Goal: Task Accomplishment & Management: Use online tool/utility

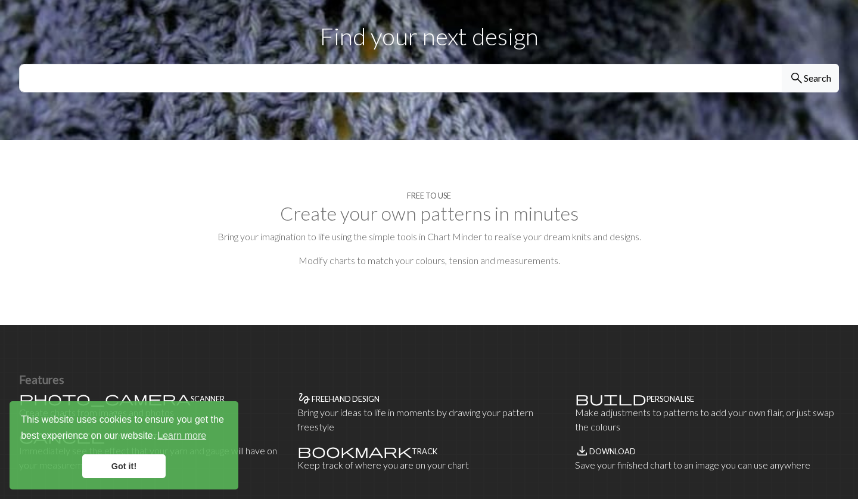
scroll to position [433, 0]
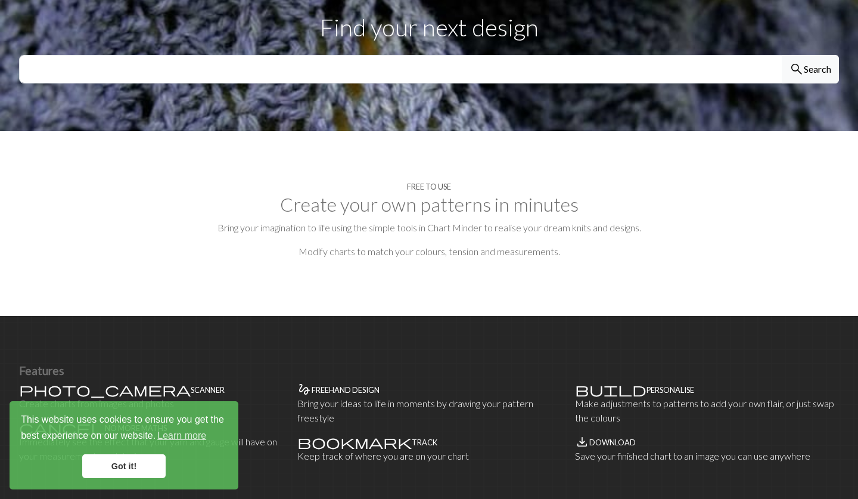
click at [128, 471] on link "Got it!" at bounding box center [123, 466] width 83 height 24
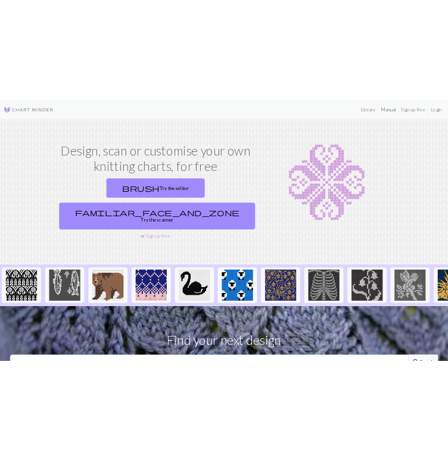
scroll to position [0, 0]
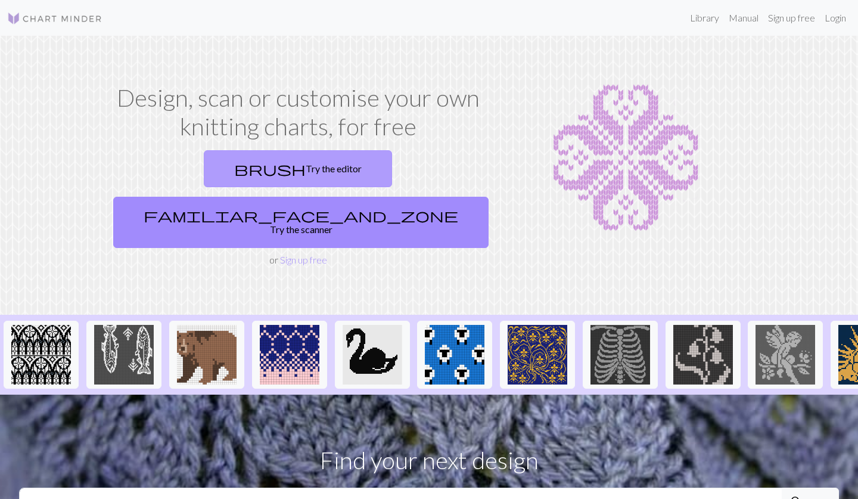
click at [241, 178] on link "brush Try the editor" at bounding box center [298, 168] width 188 height 37
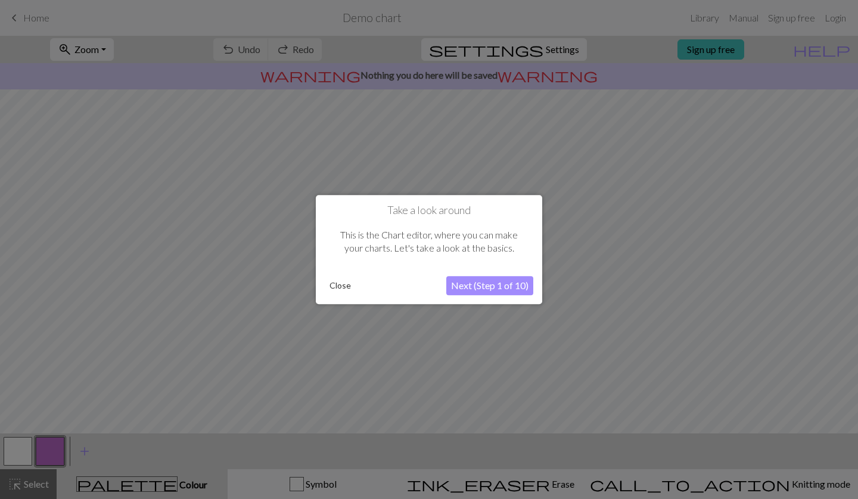
click at [341, 287] on button "Close" at bounding box center [340, 286] width 31 height 18
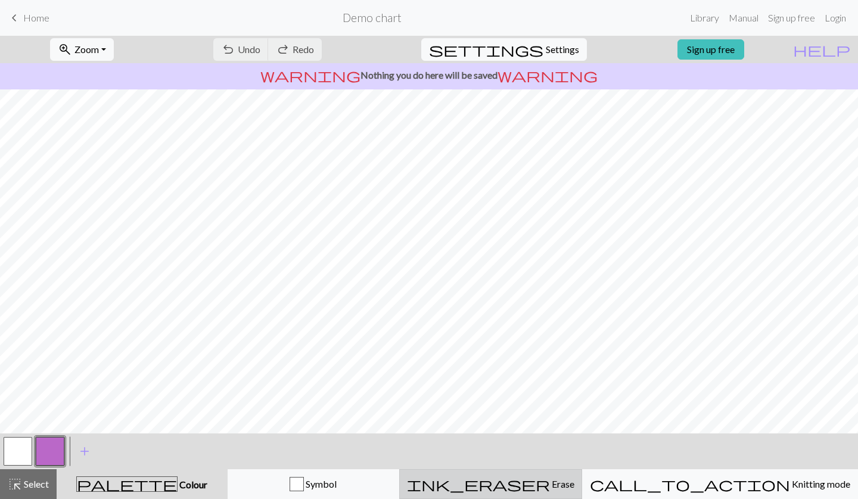
click at [518, 480] on div "ink_eraser Erase Erase" at bounding box center [490, 484] width 167 height 14
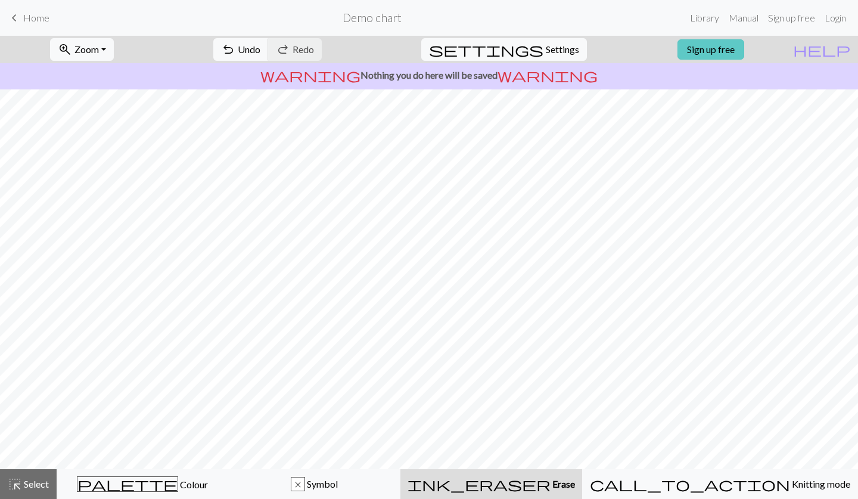
click at [719, 49] on link "Sign up free" at bounding box center [711, 49] width 67 height 20
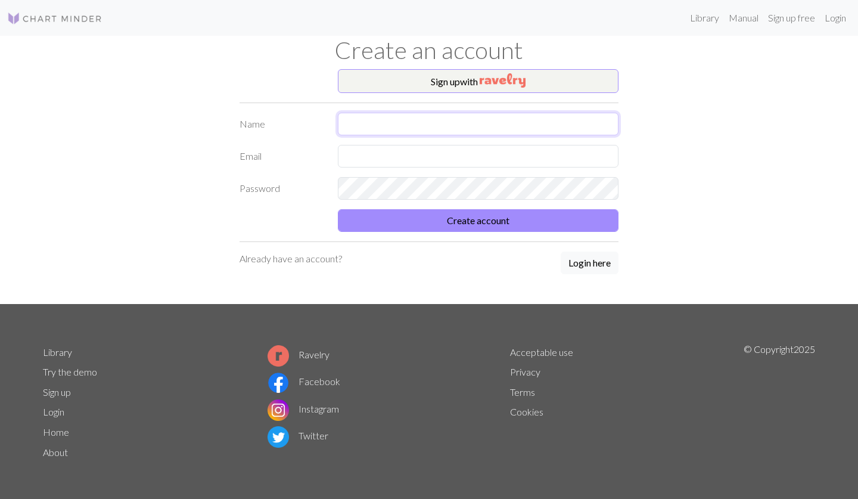
click at [474, 120] on input "text" at bounding box center [478, 124] width 281 height 23
type input "[PERSON_NAME]"
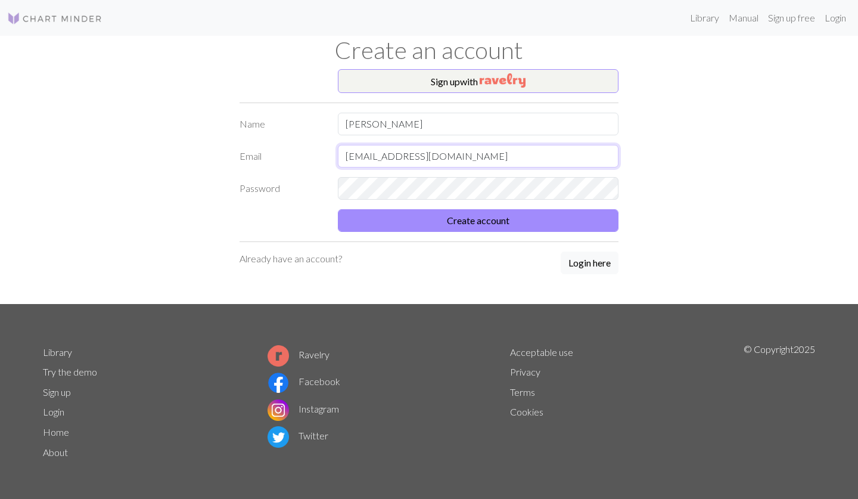
type input "kontakt@strikkefruen.no"
click at [478, 221] on button "Create account" at bounding box center [478, 220] width 281 height 23
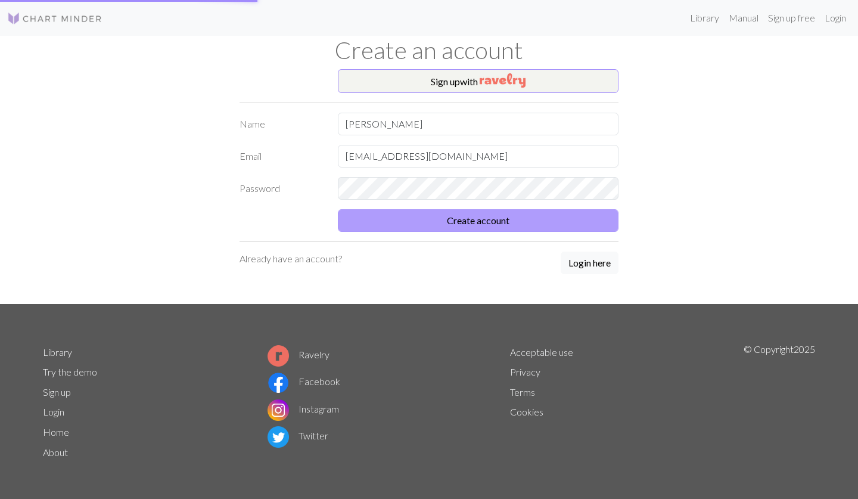
click at [544, 222] on button "Create account" at bounding box center [478, 220] width 281 height 23
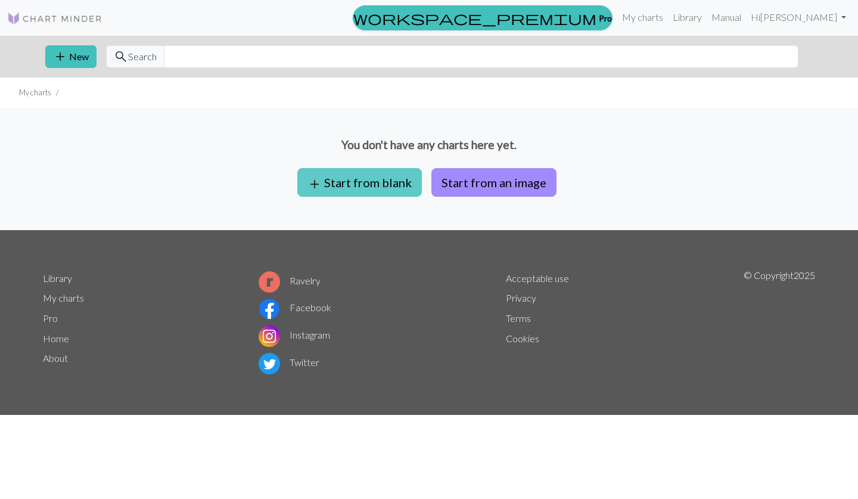
click at [359, 192] on button "add Start from blank" at bounding box center [359, 182] width 125 height 29
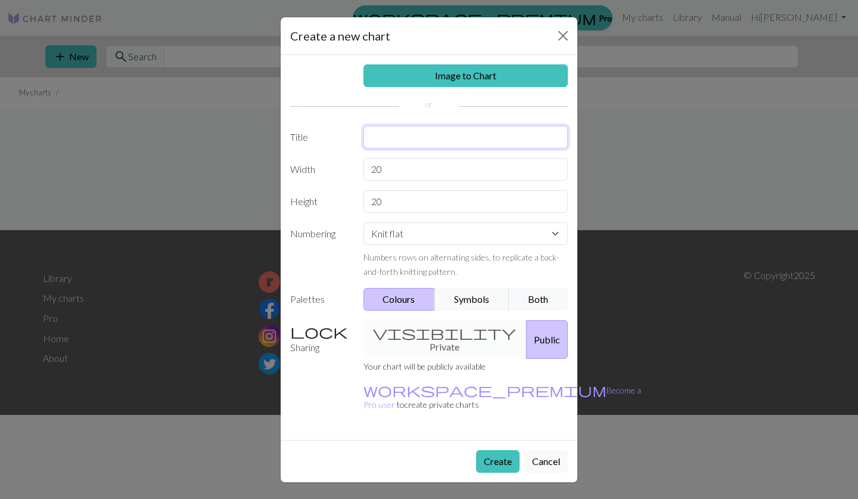
click at [404, 144] on input "text" at bounding box center [466, 137] width 205 height 23
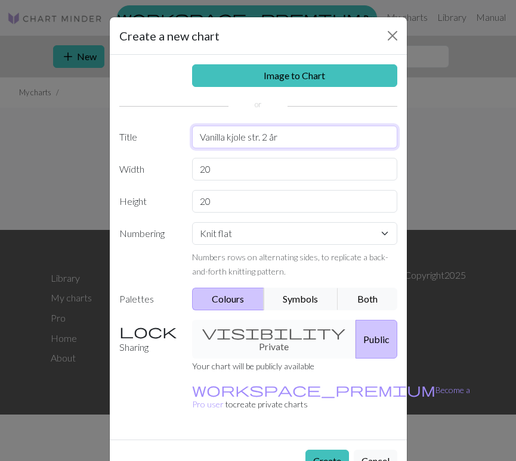
type input "Vanilla kjole str. 2 år"
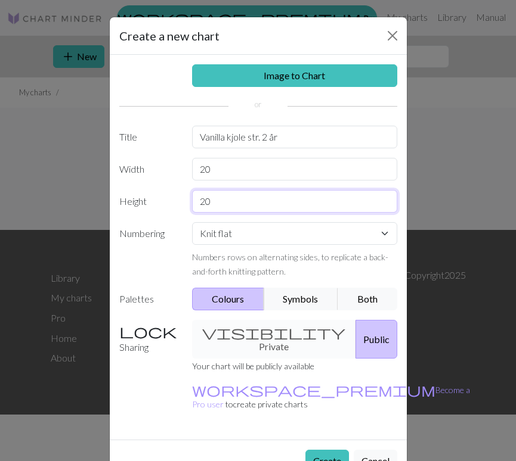
click at [241, 200] on input "20" at bounding box center [294, 201] width 205 height 23
type input "2"
type input "3"
type input "2"
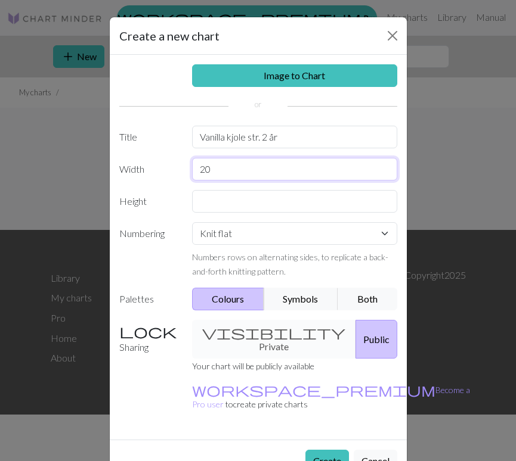
click at [228, 173] on input "20" at bounding box center [294, 169] width 205 height 23
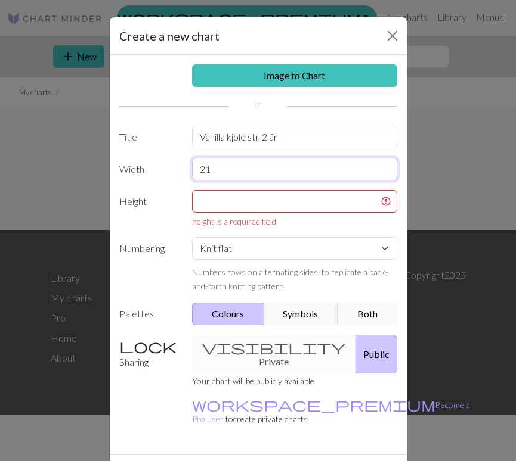
type input "21"
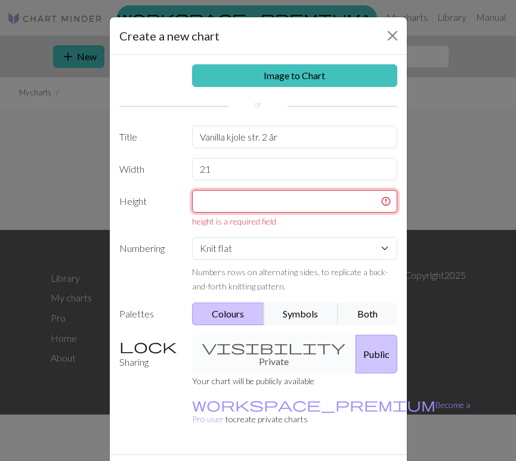
click at [222, 210] on input "text" at bounding box center [294, 201] width 205 height 23
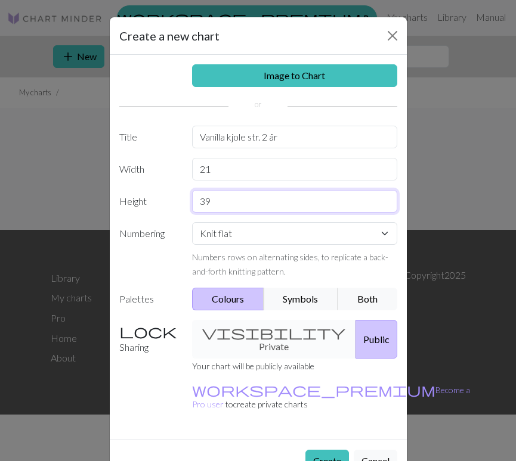
type input "39"
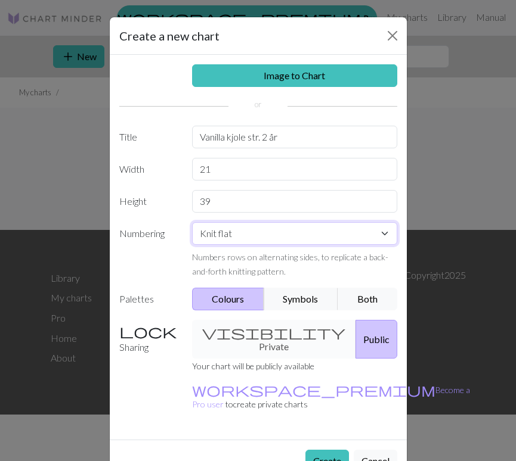
select select "round"
click at [300, 294] on button "Symbols" at bounding box center [300, 299] width 75 height 23
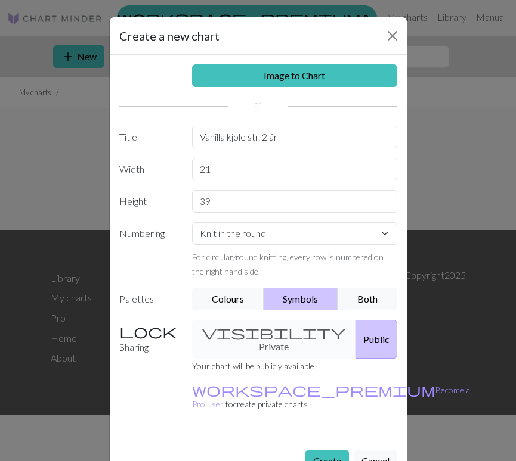
click at [260, 341] on div "visibility Private Public" at bounding box center [294, 339] width 219 height 39
click at [257, 324] on div "visibility Private Public" at bounding box center [294, 339] width 219 height 39
click at [329, 450] on button "Create" at bounding box center [327, 461] width 44 height 23
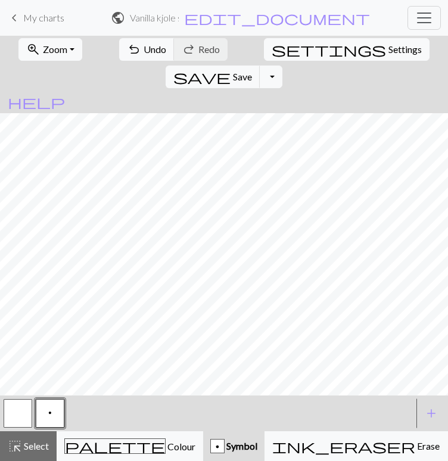
scroll to position [114, 0]
click at [435, 418] on span "add" at bounding box center [431, 413] width 14 height 17
click at [430, 414] on span "add" at bounding box center [431, 413] width 14 height 17
click at [78, 415] on button "button" at bounding box center [82, 413] width 29 height 29
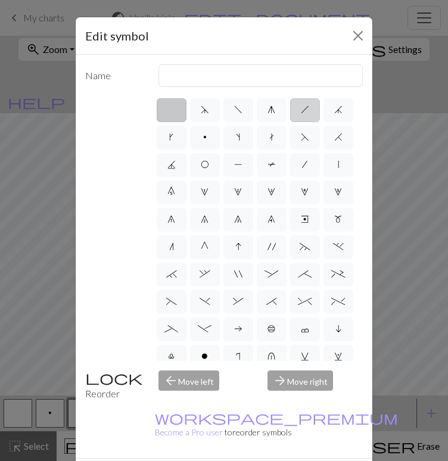
click at [303, 113] on span "h" at bounding box center [305, 110] width 8 height 10
click at [303, 110] on input "h" at bounding box center [305, 107] width 8 height 8
radio input "true"
type input "right leaning decrease"
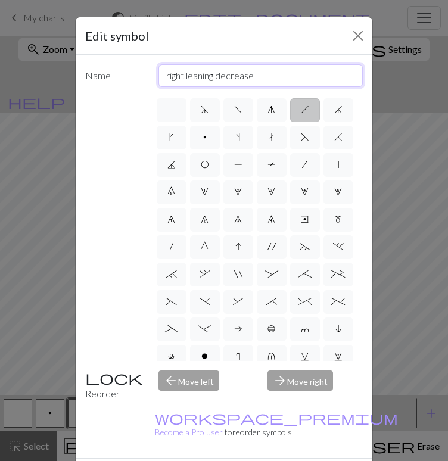
drag, startPoint x: 267, startPoint y: 79, endPoint x: 88, endPoint y: 76, distance: 178.8
click at [88, 76] on div "Name right leaning decrease" at bounding box center [224, 75] width 292 height 23
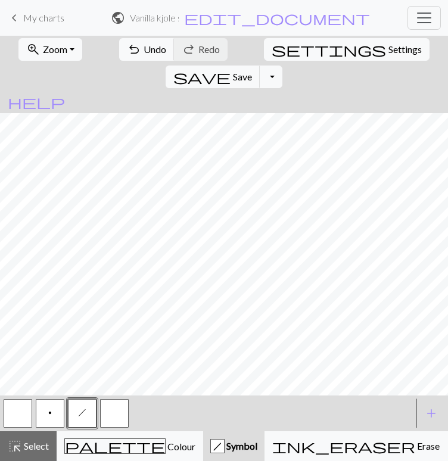
click at [86, 417] on span "h" at bounding box center [82, 413] width 8 height 10
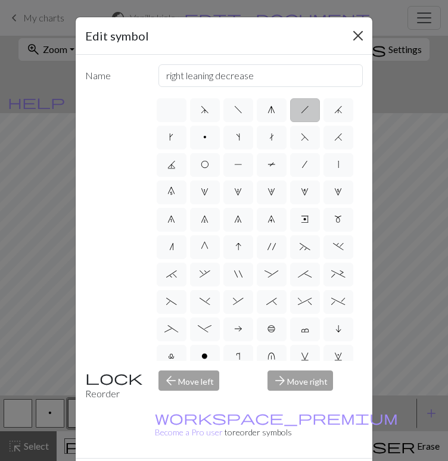
click at [358, 36] on button "Close" at bounding box center [358, 35] width 19 height 19
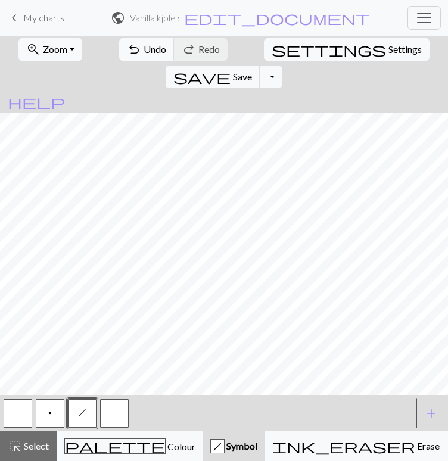
scroll to position [-1, 0]
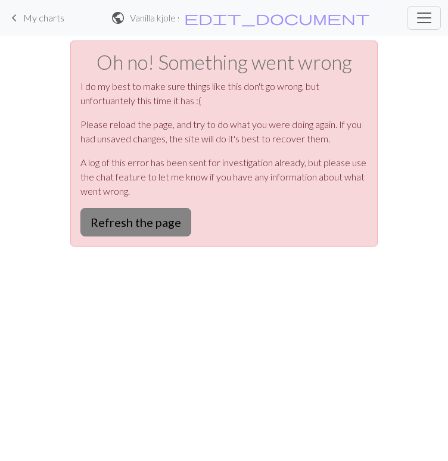
click at [139, 222] on button "Refresh the page" at bounding box center [135, 222] width 111 height 29
click at [172, 229] on button "Refresh the page" at bounding box center [135, 222] width 111 height 29
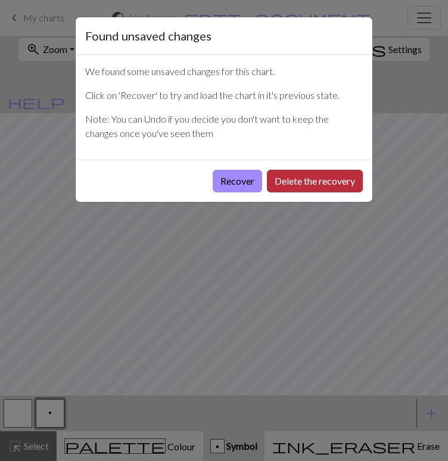
click at [291, 175] on button "Delete the recovery" at bounding box center [315, 181] width 96 height 23
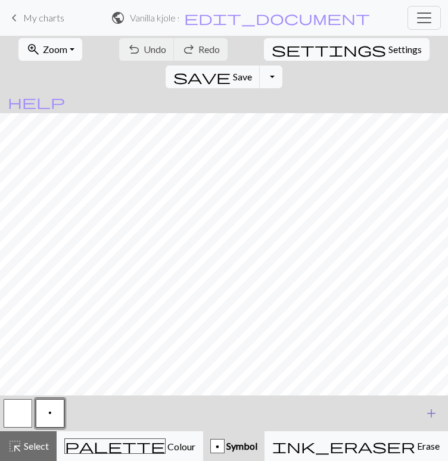
click at [423, 410] on button "add Add a symbol" at bounding box center [432, 414] width 30 height 30
click at [85, 412] on button "button" at bounding box center [82, 413] width 29 height 29
click at [225, 447] on span "Symbol" at bounding box center [241, 445] width 33 height 11
click at [210, 448] on div "button" at bounding box center [217, 446] width 14 height 14
click at [86, 416] on button "button" at bounding box center [82, 413] width 29 height 29
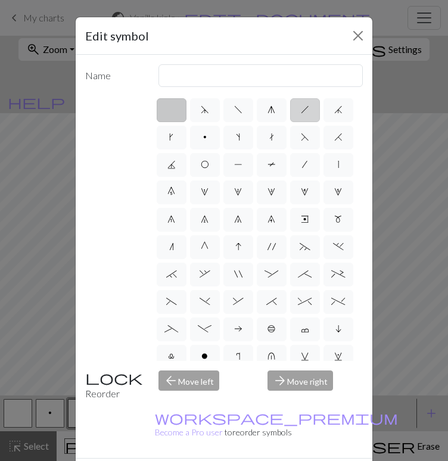
click at [299, 113] on label "h" at bounding box center [305, 110] width 30 height 24
click at [301, 110] on input "h" at bounding box center [305, 107] width 8 height 8
radio input "true"
type input "right leaning decrease"
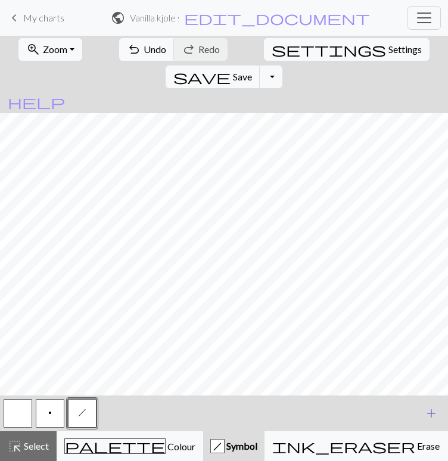
click at [433, 418] on span "add" at bounding box center [431, 413] width 14 height 17
click at [123, 411] on button "button" at bounding box center [114, 413] width 29 height 29
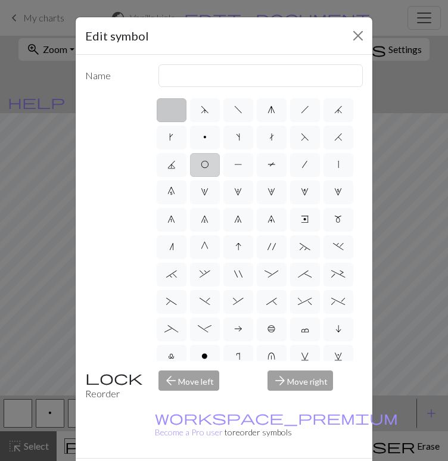
click at [210, 167] on label "O" at bounding box center [205, 165] width 30 height 24
click at [209, 165] on input "O" at bounding box center [205, 161] width 8 height 8
radio input "true"
type input "yo"
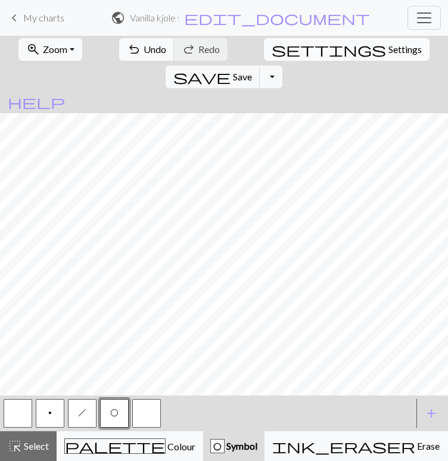
click at [389, 55] on span "Settings" at bounding box center [405, 49] width 33 height 14
select select "aran"
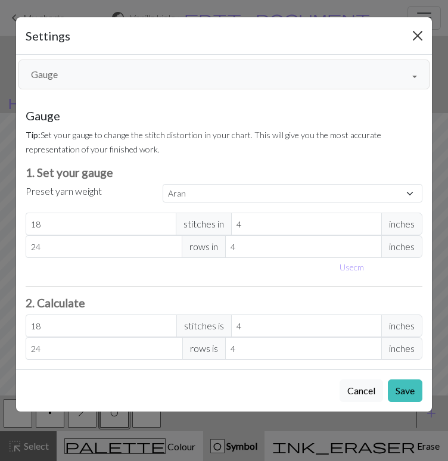
click at [417, 38] on button "Close" at bounding box center [417, 35] width 19 height 19
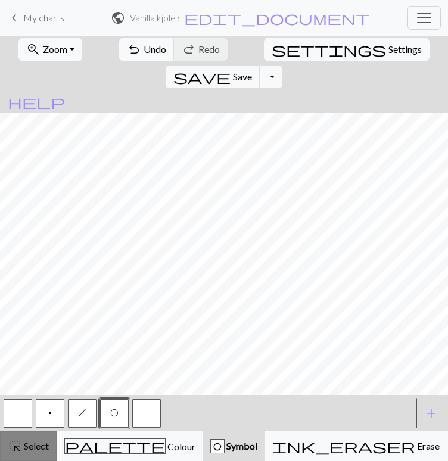
click at [30, 452] on div "highlight_alt Select Select" at bounding box center [28, 446] width 41 height 14
click at [435, 16] on button "Toggle navigation" at bounding box center [424, 18] width 33 height 24
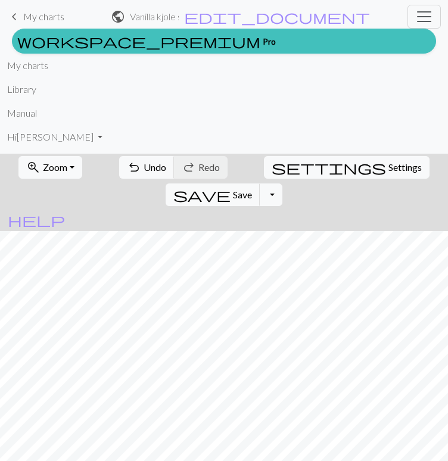
click at [430, 19] on span "Toggle navigation" at bounding box center [424, 17] width 18 height 18
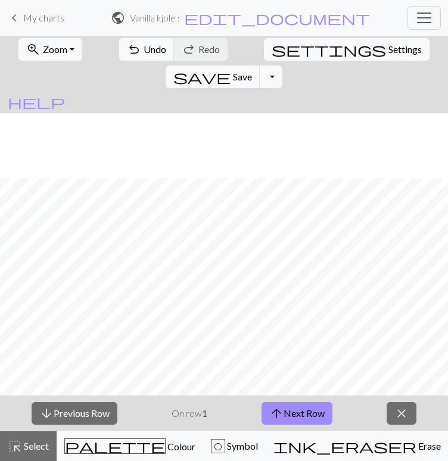
scroll to position [66, 0]
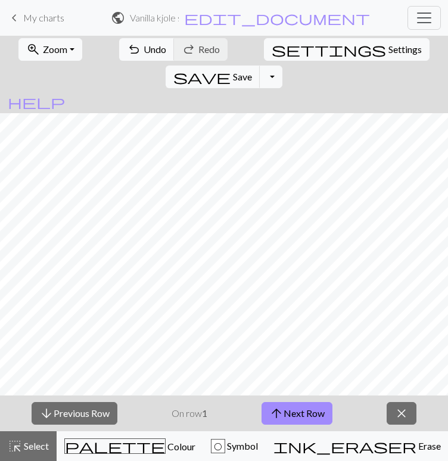
click at [398, 407] on span "close" at bounding box center [402, 413] width 14 height 17
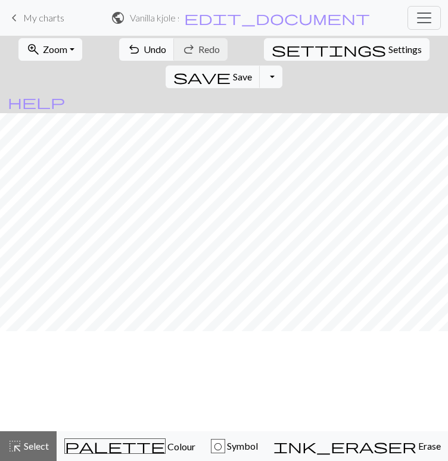
scroll to position [0, 0]
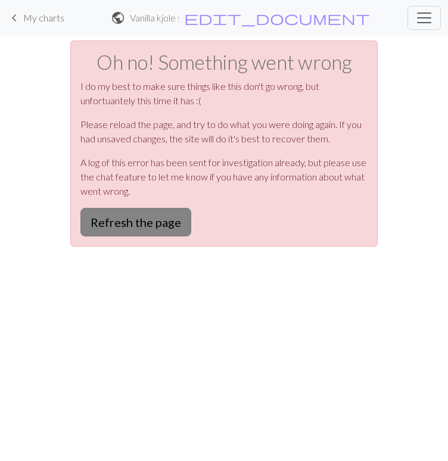
click at [146, 224] on button "Refresh the page" at bounding box center [135, 222] width 111 height 29
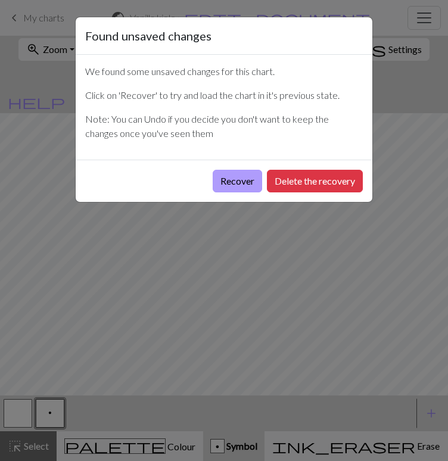
click at [250, 185] on button "Recover" at bounding box center [237, 181] width 49 height 23
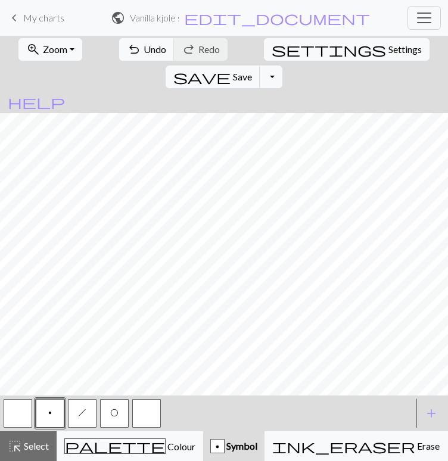
click at [117, 418] on button "O" at bounding box center [114, 413] width 29 height 29
click at [424, 21] on span "Toggle navigation" at bounding box center [424, 18] width 18 height 18
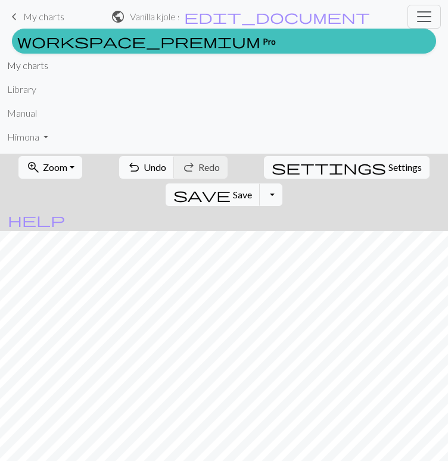
click at [38, 68] on link "My charts" at bounding box center [27, 66] width 41 height 24
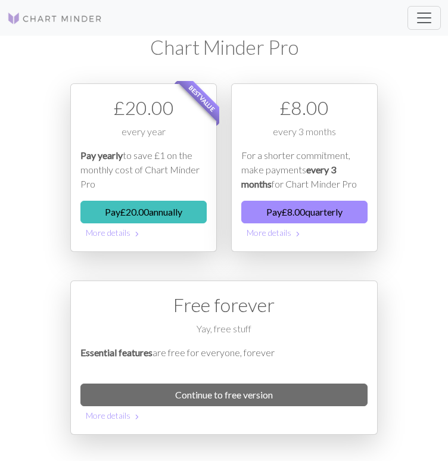
click at [415, 15] on span "Toggle navigation" at bounding box center [424, 18] width 18 height 18
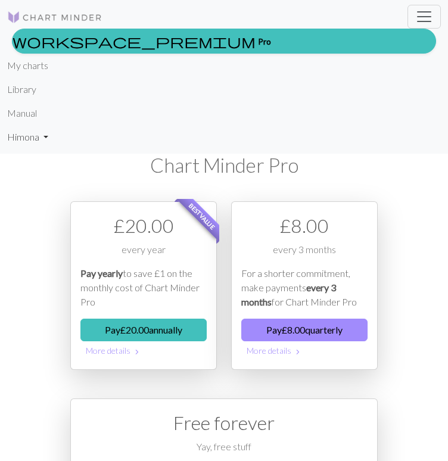
click at [43, 138] on link "Hi mona" at bounding box center [27, 137] width 41 height 24
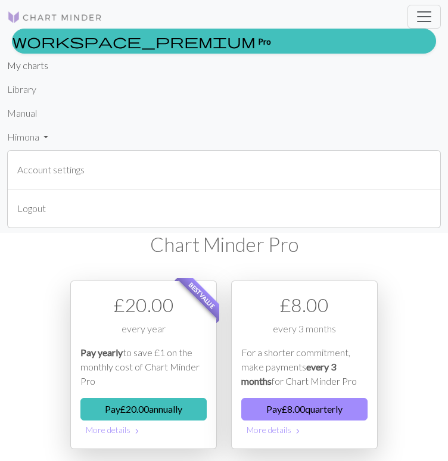
click at [31, 65] on link "My charts" at bounding box center [27, 66] width 41 height 24
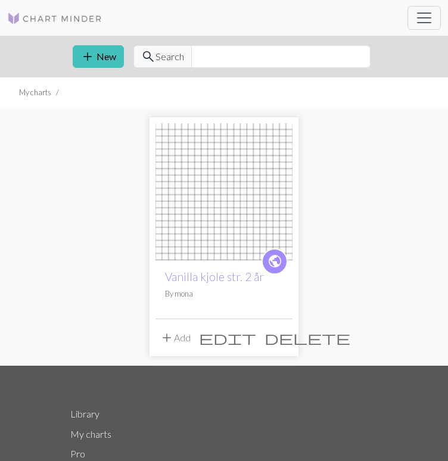
scroll to position [92, 0]
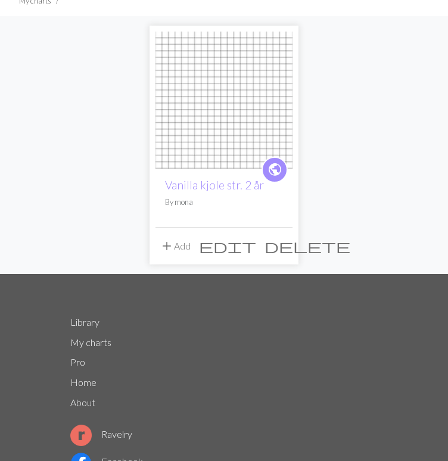
click at [256, 247] on span "edit" at bounding box center [227, 246] width 57 height 17
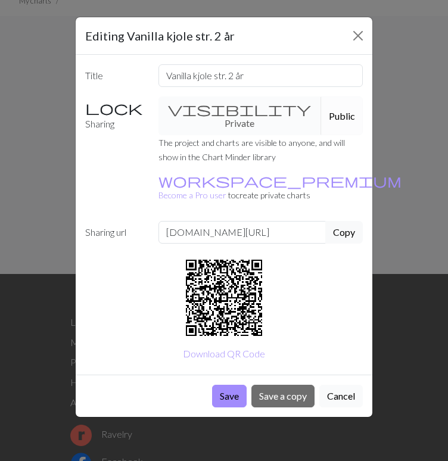
click at [334, 385] on button "Cancel" at bounding box center [341, 396] width 44 height 23
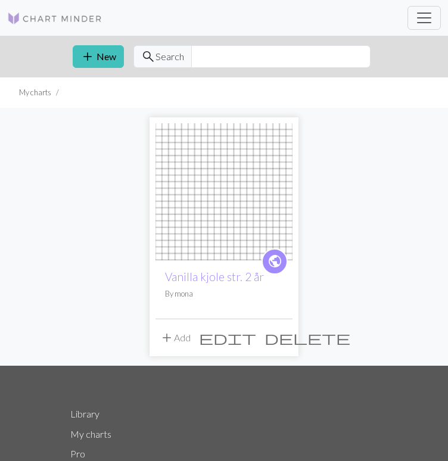
scroll to position [0, 0]
click at [280, 334] on span "delete" at bounding box center [308, 338] width 86 height 17
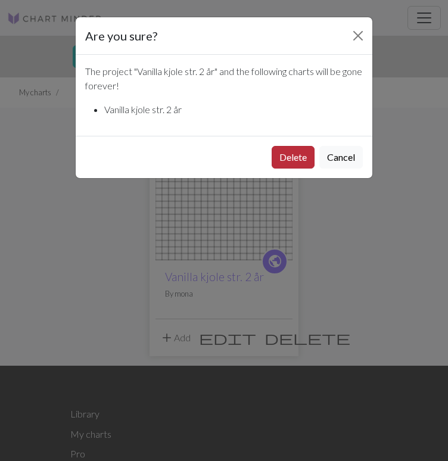
click at [299, 159] on button "Delete" at bounding box center [293, 157] width 43 height 23
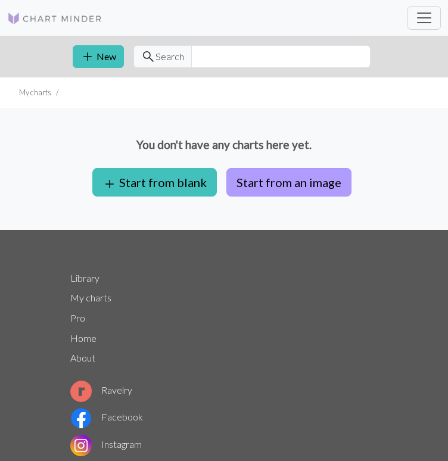
click at [279, 185] on button "Start from an image" at bounding box center [289, 182] width 125 height 29
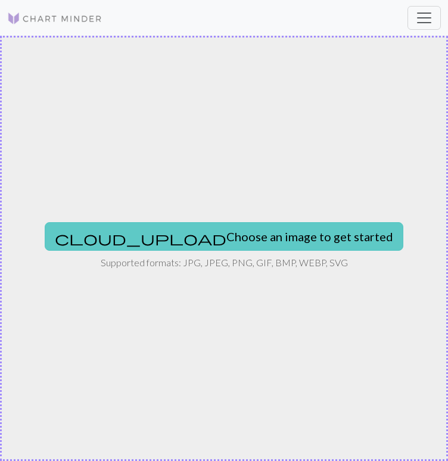
click at [254, 236] on button "cloud_upload Choose an image to get started" at bounding box center [224, 236] width 359 height 29
type input "C:\fakepath\Skjermbilde 2025-09-26 kl. 07.59.14.png"
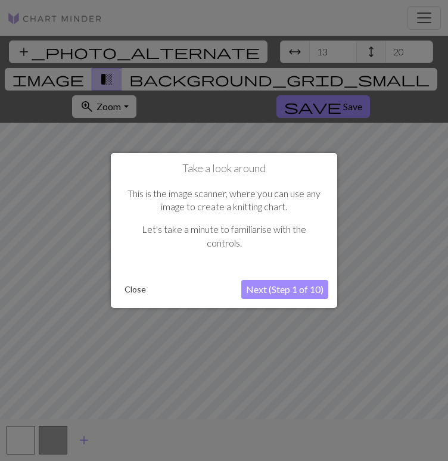
click at [275, 291] on button "Next (Step 1 of 10)" at bounding box center [284, 289] width 87 height 19
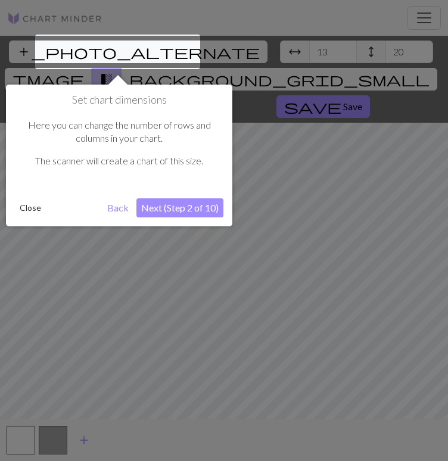
click at [159, 203] on button "Next (Step 2 of 10)" at bounding box center [179, 207] width 87 height 19
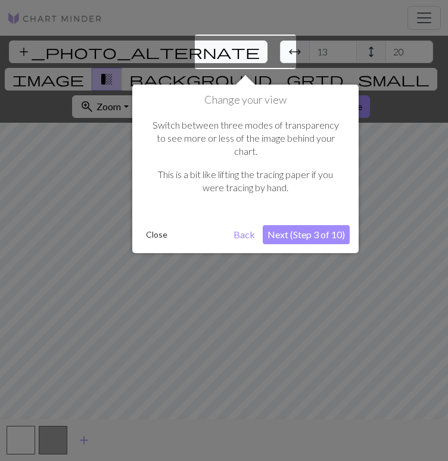
click at [157, 226] on button "Close" at bounding box center [156, 235] width 31 height 18
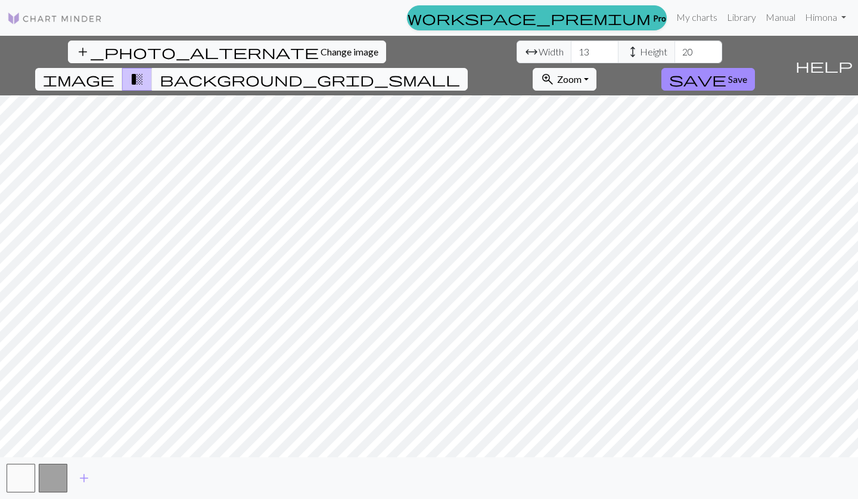
click at [448, 71] on span "background_grid_small" at bounding box center [310, 79] width 300 height 17
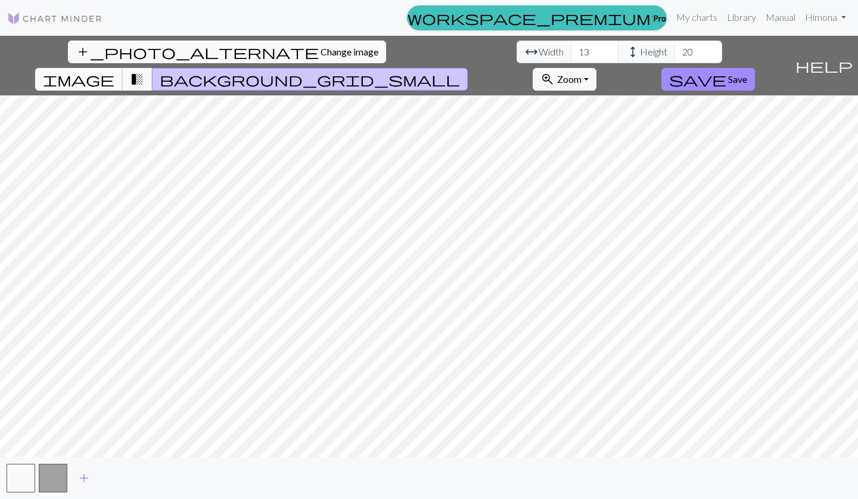
click at [114, 71] on span "image" at bounding box center [79, 79] width 72 height 17
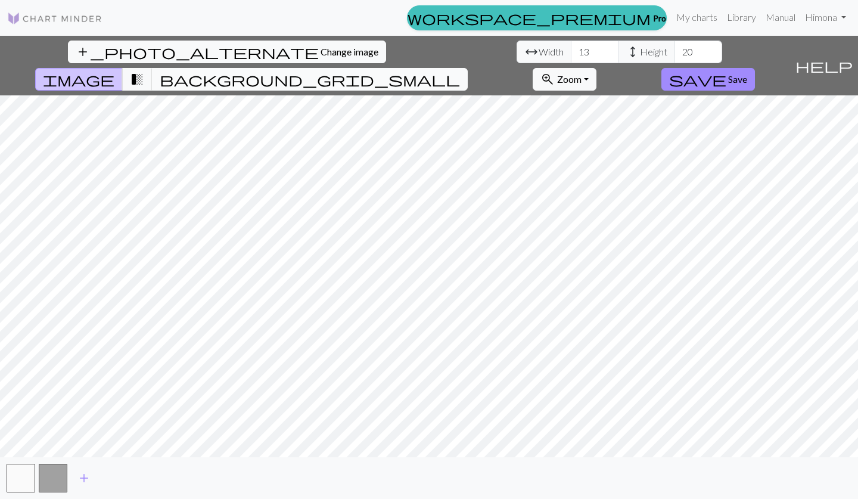
click at [448, 71] on span "background_grid_small" at bounding box center [310, 79] width 300 height 17
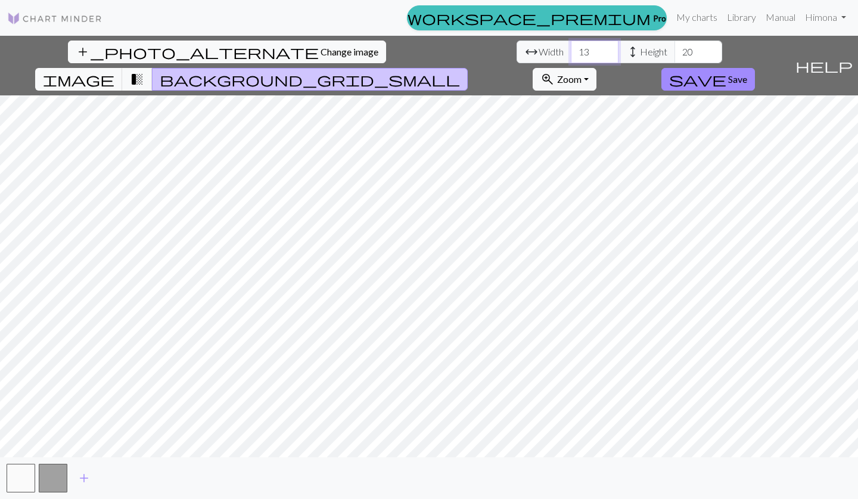
click at [448, 53] on input "13" at bounding box center [595, 52] width 48 height 23
type input "1"
type input "21"
click at [448, 54] on input "20" at bounding box center [699, 52] width 48 height 23
type input "2"
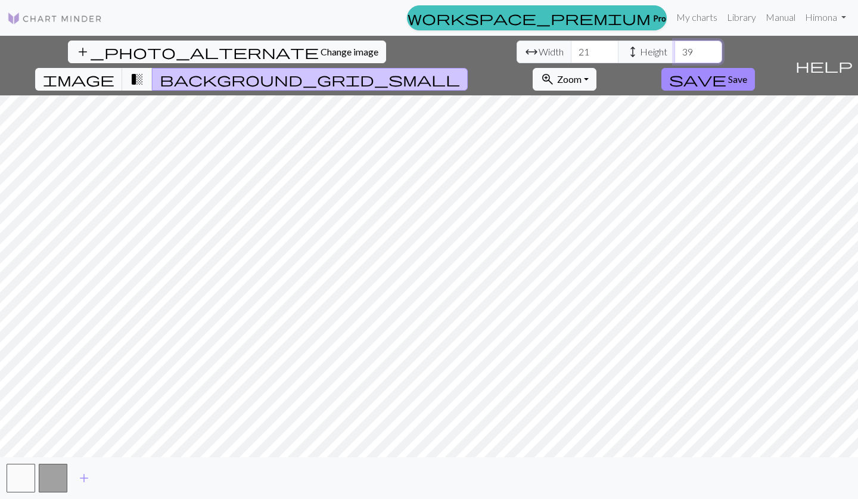
type input "39"
click at [144, 71] on span "transition_fade" at bounding box center [137, 79] width 14 height 17
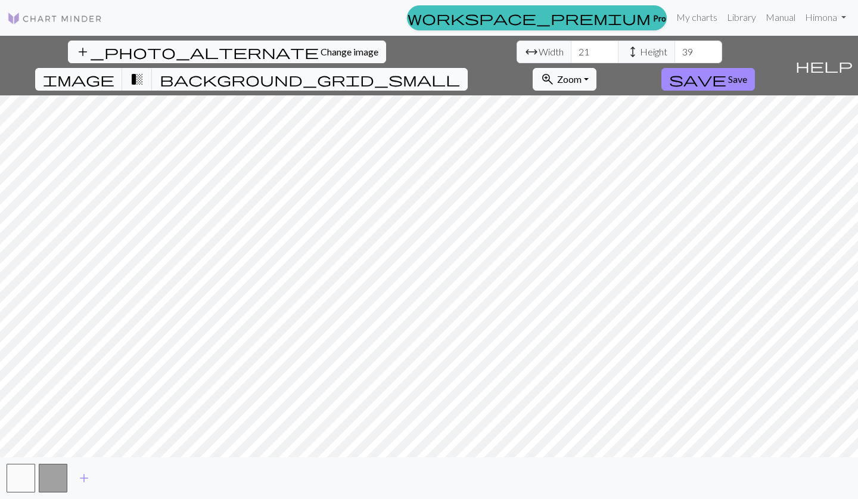
click at [448, 71] on span "background_grid_small" at bounding box center [310, 79] width 300 height 17
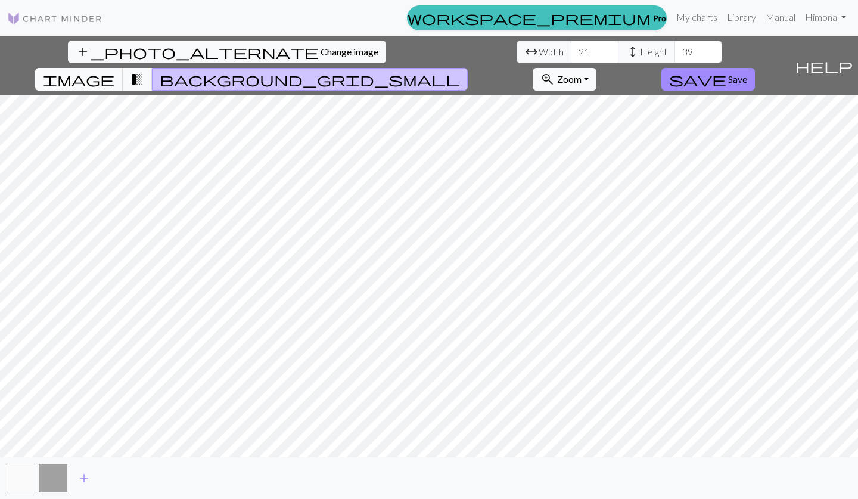
click at [114, 71] on span "image" at bounding box center [79, 79] width 72 height 17
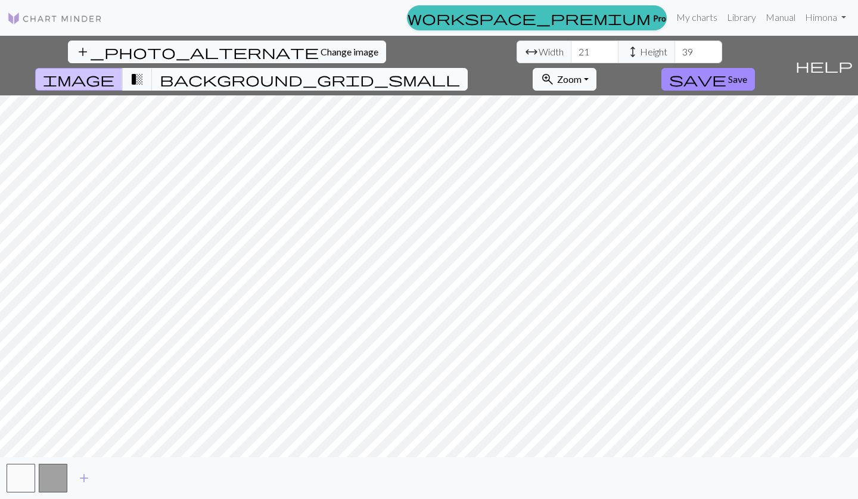
click at [448, 71] on span "background_grid_small" at bounding box center [310, 79] width 300 height 17
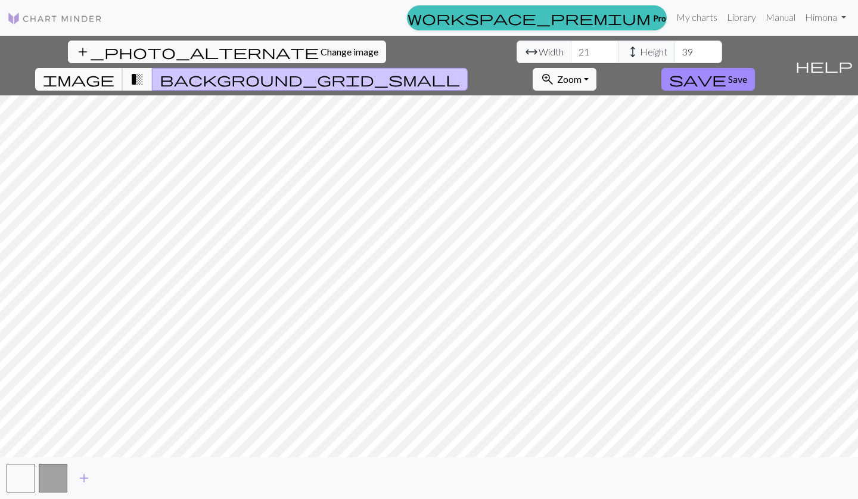
click at [114, 71] on span "image" at bounding box center [79, 79] width 72 height 17
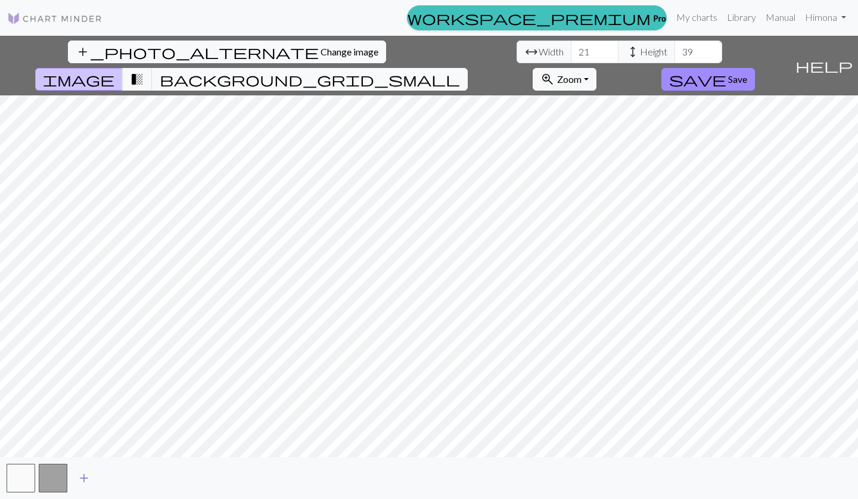
click at [86, 461] on span "add" at bounding box center [84, 478] width 14 height 17
click at [54, 461] on span "add" at bounding box center [52, 478] width 14 height 17
click at [23, 461] on button "button" at bounding box center [21, 478] width 29 height 29
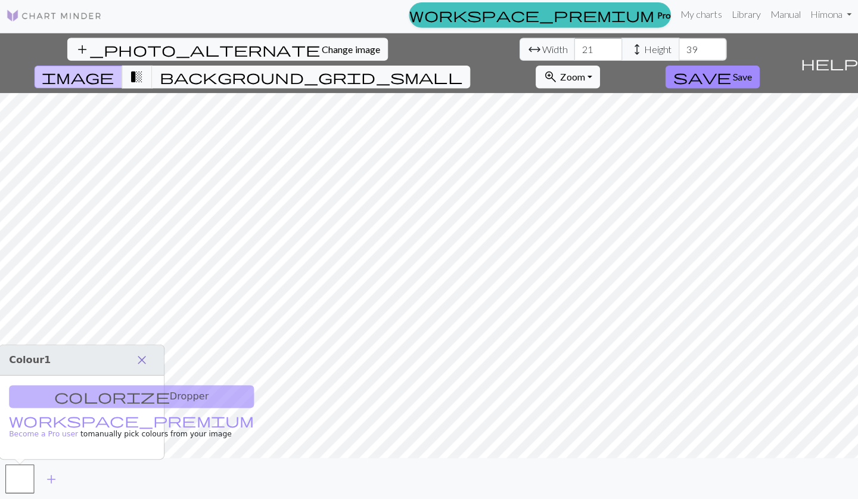
click at [147, 353] on span "close" at bounding box center [142, 360] width 14 height 17
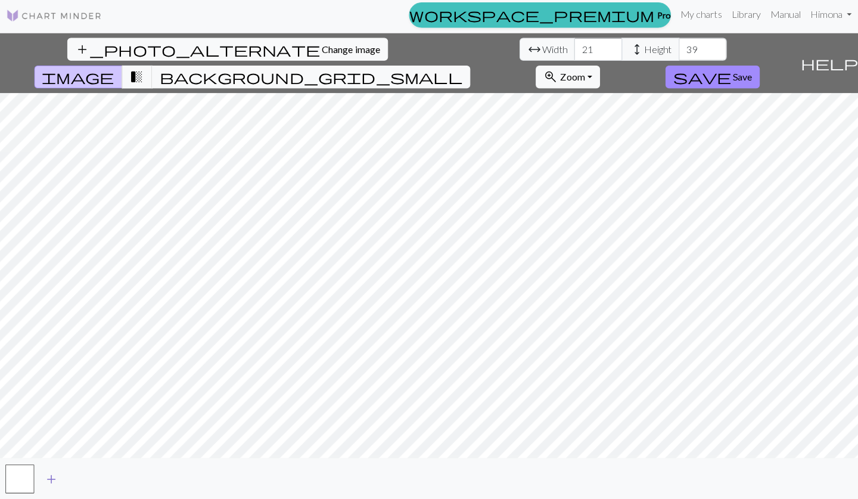
click at [52, 461] on span "add" at bounding box center [52, 478] width 14 height 17
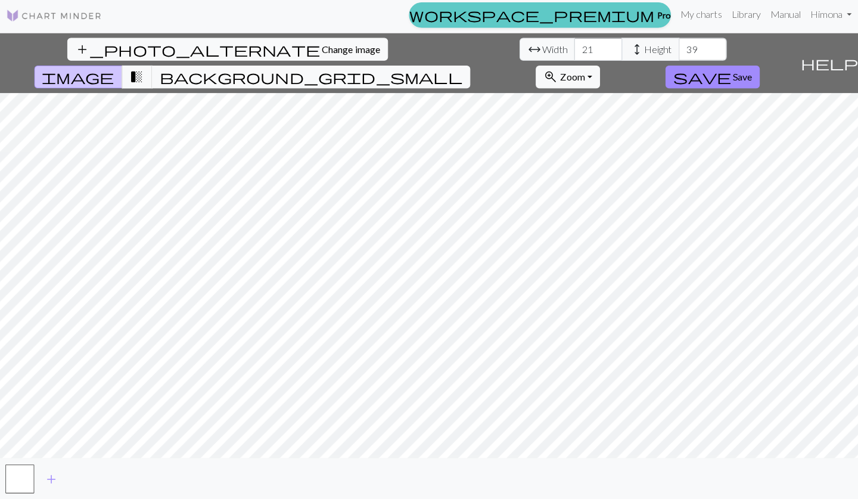
click at [448, 13] on link "workspace_premium Pro" at bounding box center [537, 17] width 260 height 25
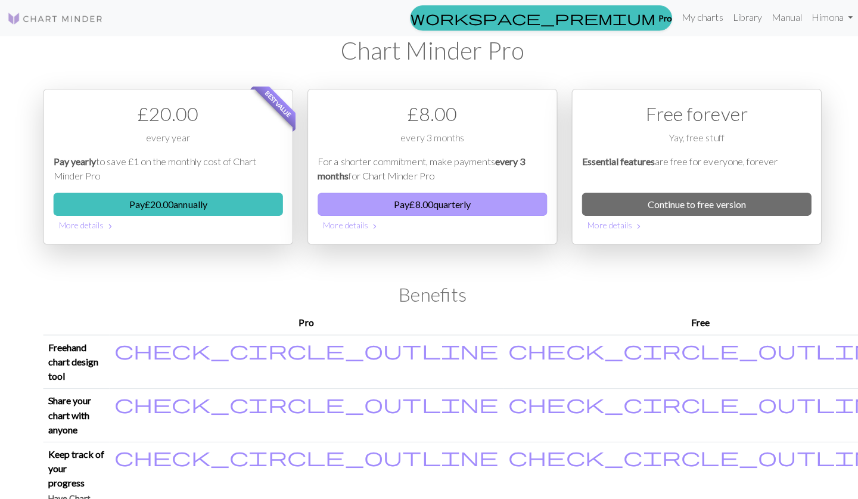
click at [448, 206] on button "Pay £ 8.00 quarterly" at bounding box center [429, 202] width 228 height 23
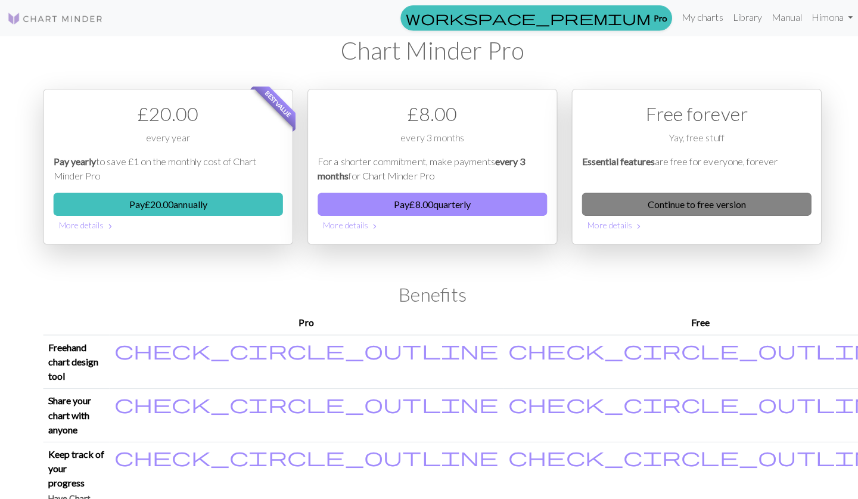
click at [641, 200] on link "Continue to free version" at bounding box center [692, 202] width 228 height 23
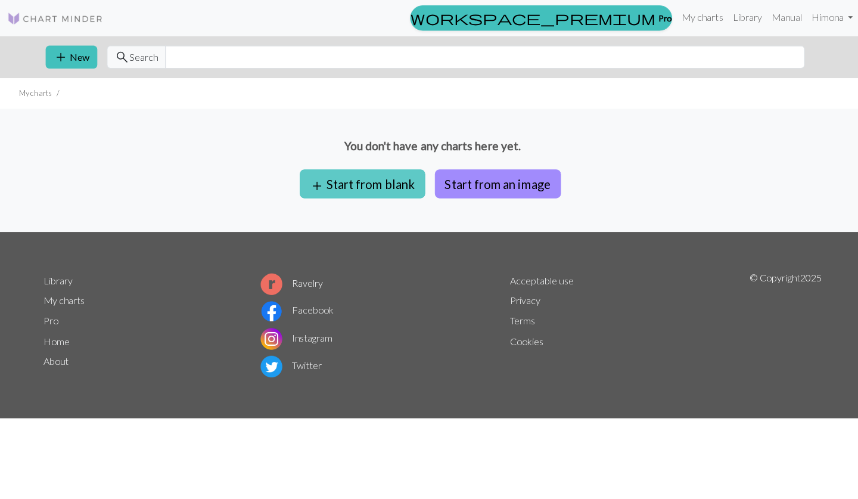
click at [408, 182] on button "add Start from blank" at bounding box center [359, 182] width 125 height 29
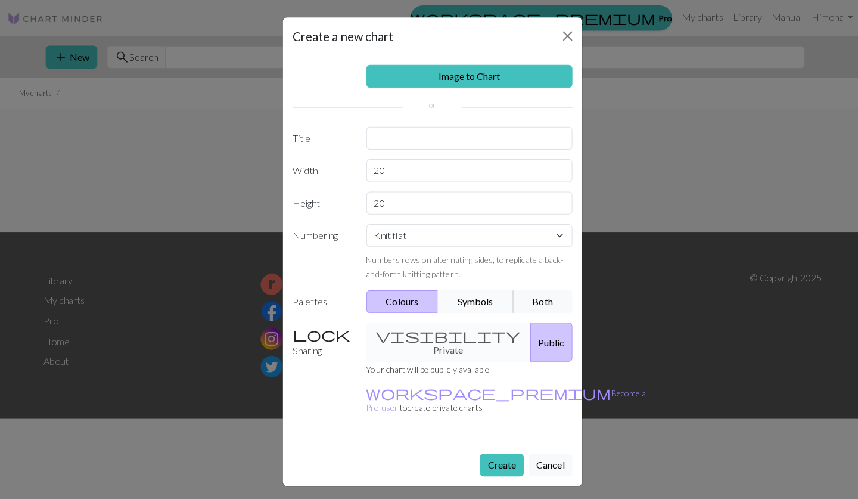
click at [473, 306] on button "Symbols" at bounding box center [472, 299] width 75 height 23
click at [409, 136] on input "text" at bounding box center [466, 137] width 205 height 23
click at [402, 166] on div "Image to Chart Title Width 20 Height 20 Numbering Knit flat Knit in the round L…" at bounding box center [429, 247] width 297 height 385
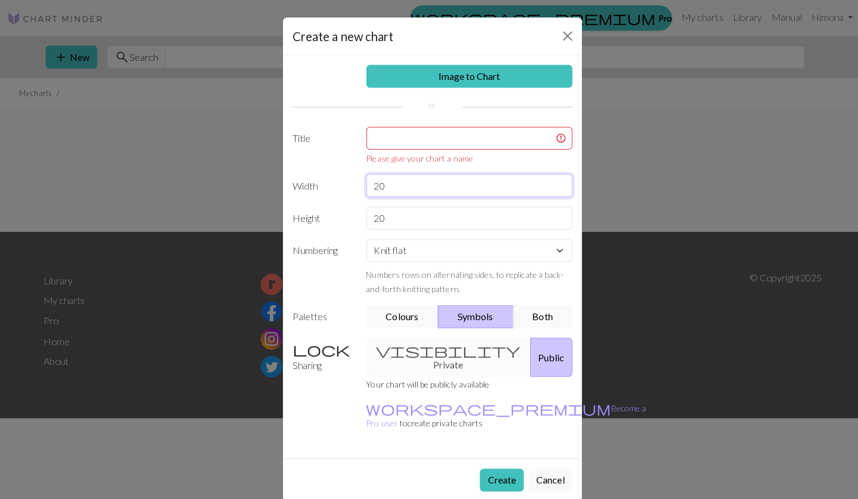
click at [402, 181] on input "20" at bounding box center [466, 184] width 205 height 23
type input "2"
type input "21"
click at [402, 212] on input "20" at bounding box center [466, 216] width 205 height 23
type input "2"
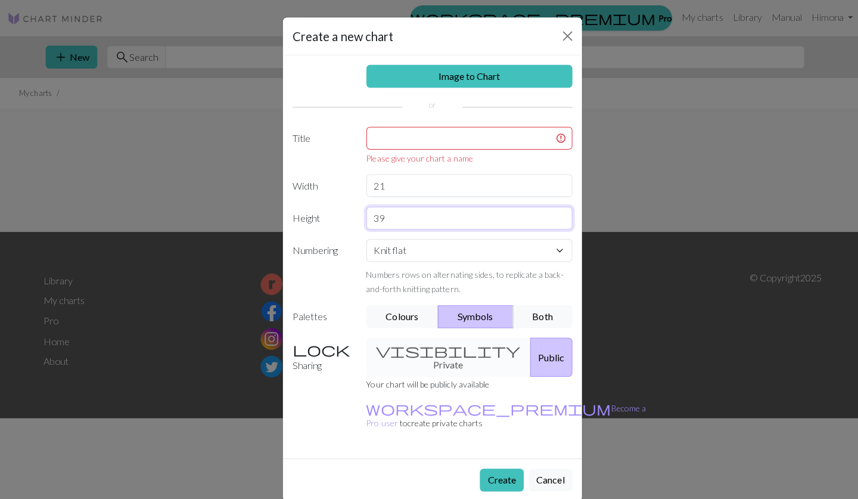
type input "39"
select select "round"
click at [505, 465] on button "Create" at bounding box center [498, 476] width 44 height 23
click at [489, 135] on input "text" at bounding box center [466, 137] width 205 height 23
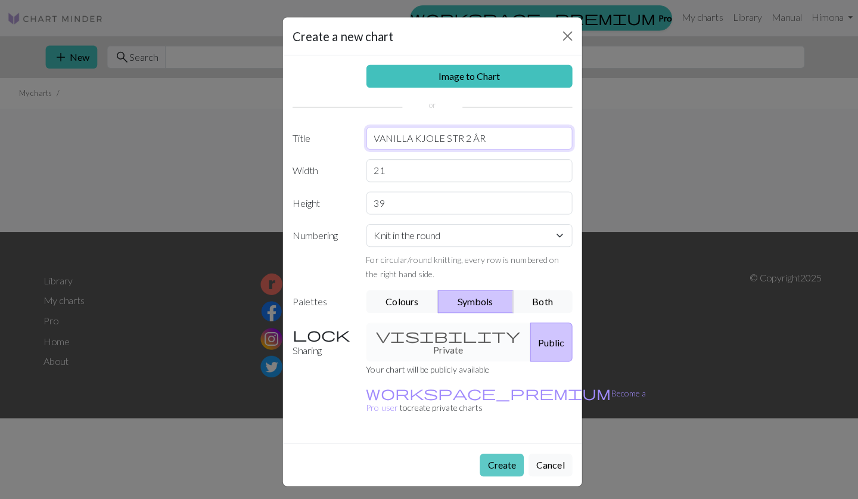
type input "VANILLA KJOLE STR 2 ÅR"
click at [497, 450] on button "Create" at bounding box center [498, 461] width 44 height 23
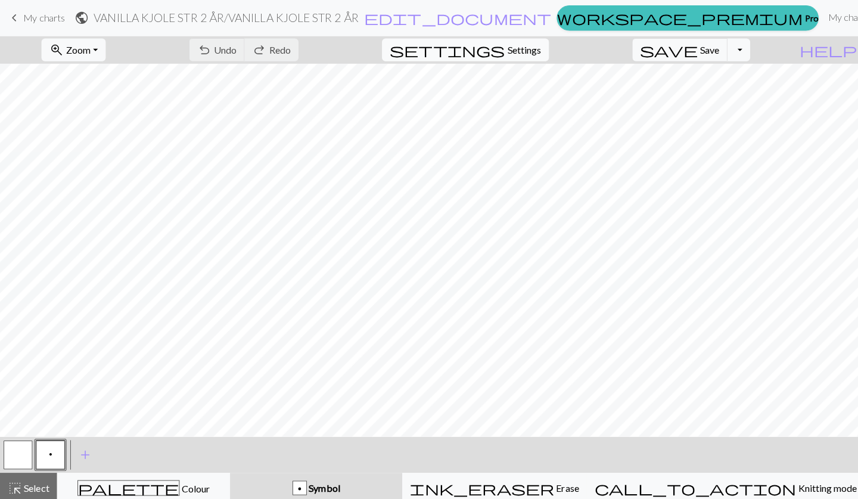
click at [533, 51] on span "Settings" at bounding box center [520, 49] width 33 height 14
select select "aran"
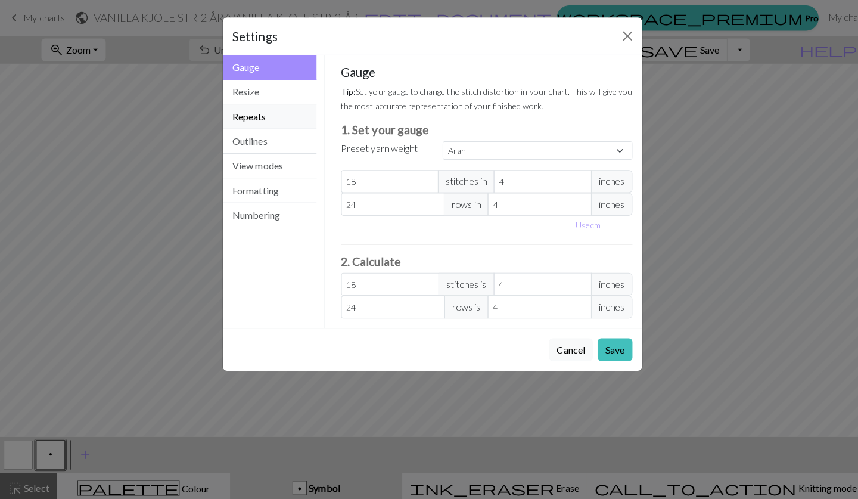
click at [265, 124] on button "Repeats" at bounding box center [267, 116] width 93 height 24
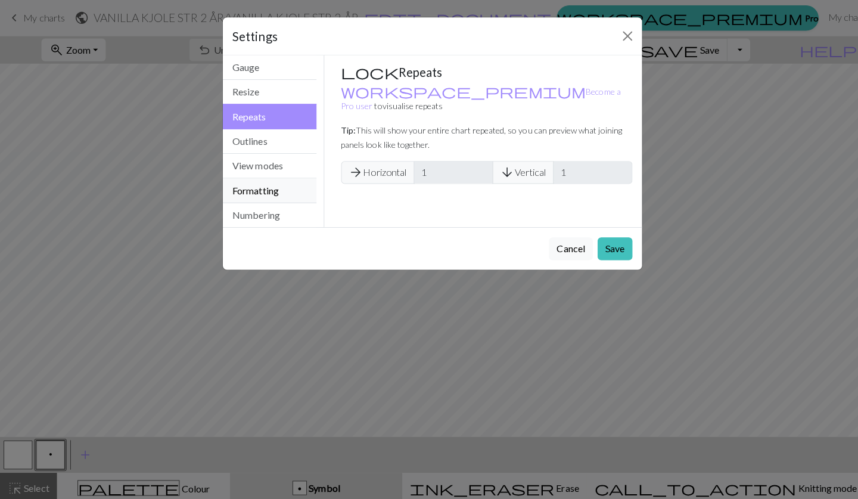
click at [268, 184] on button "Formatting" at bounding box center [267, 189] width 93 height 24
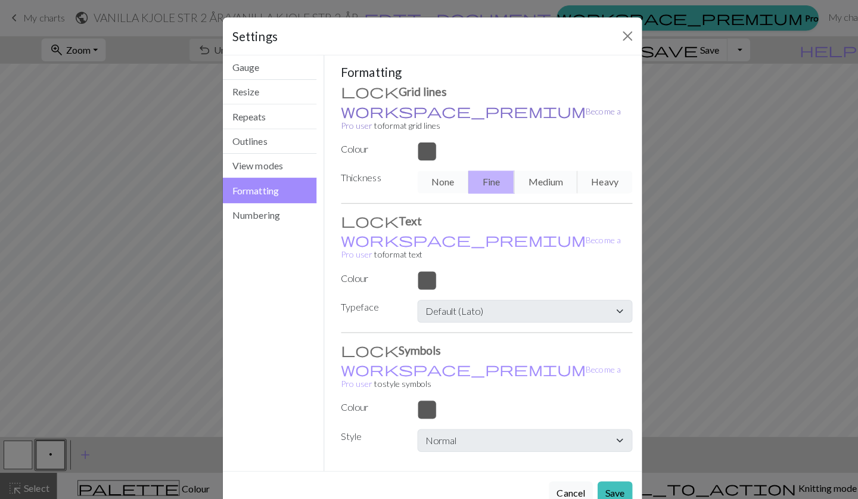
click at [382, 110] on link "workspace_premium Become a Pro user" at bounding box center [478, 117] width 278 height 24
click at [266, 63] on button "Gauge" at bounding box center [267, 67] width 93 height 24
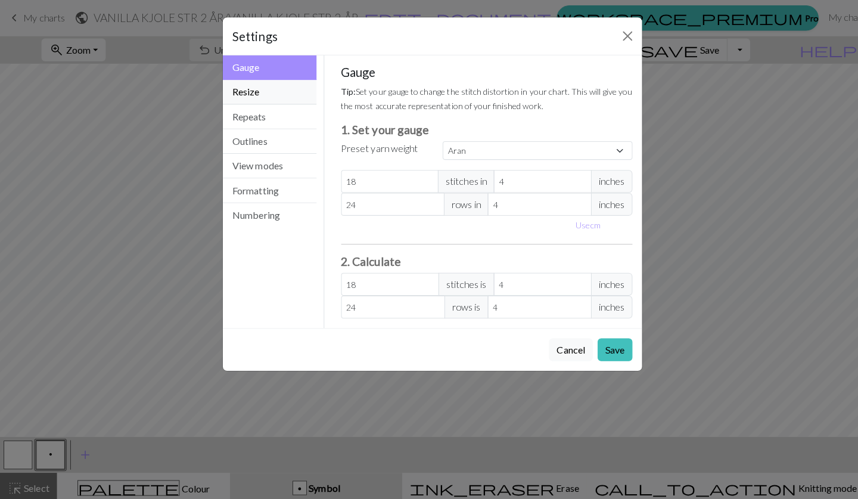
click at [266, 93] on button "Resize" at bounding box center [267, 91] width 93 height 24
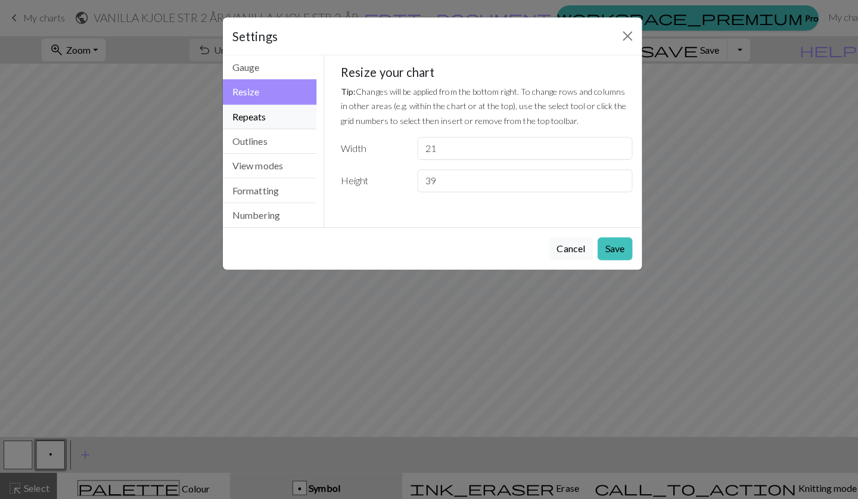
click at [269, 120] on button "Repeats" at bounding box center [267, 116] width 93 height 24
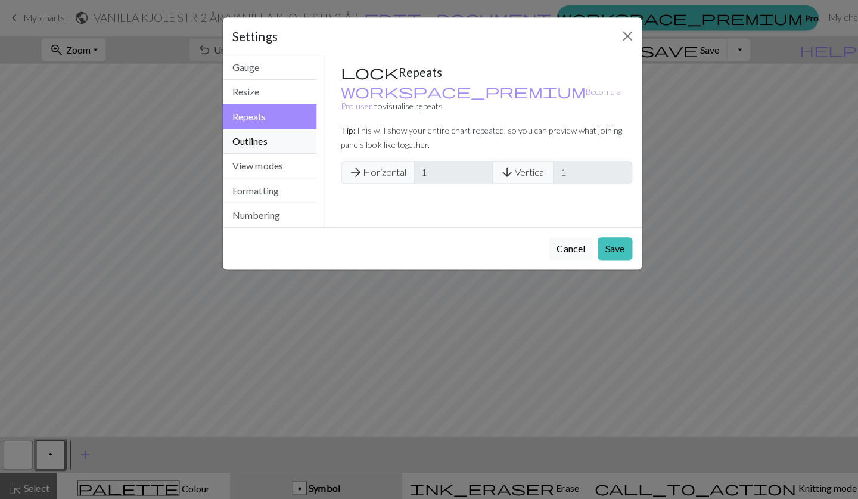
click at [291, 138] on button "Outlines" at bounding box center [267, 140] width 93 height 24
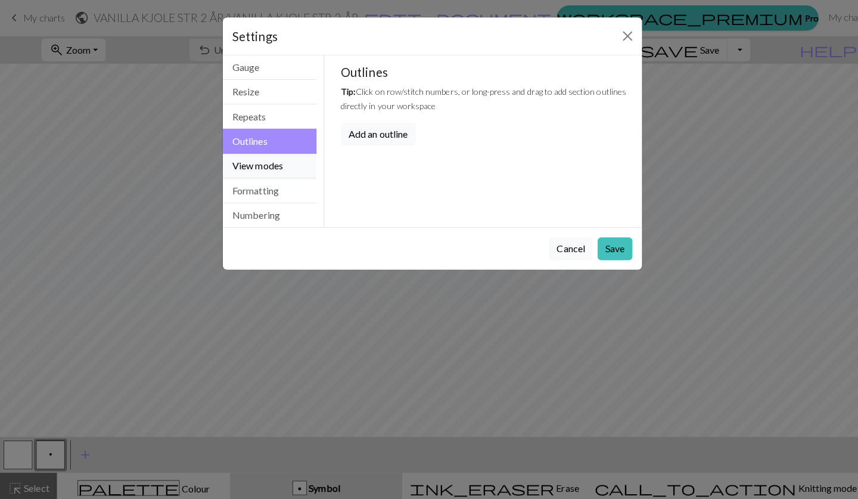
click at [284, 165] on button "View modes" at bounding box center [267, 165] width 93 height 24
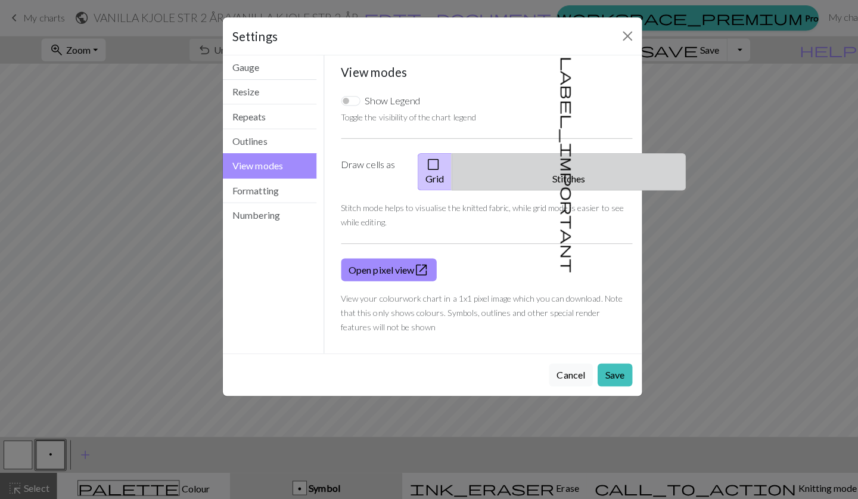
click at [564, 166] on button "label_important Stitches" at bounding box center [564, 170] width 232 height 37
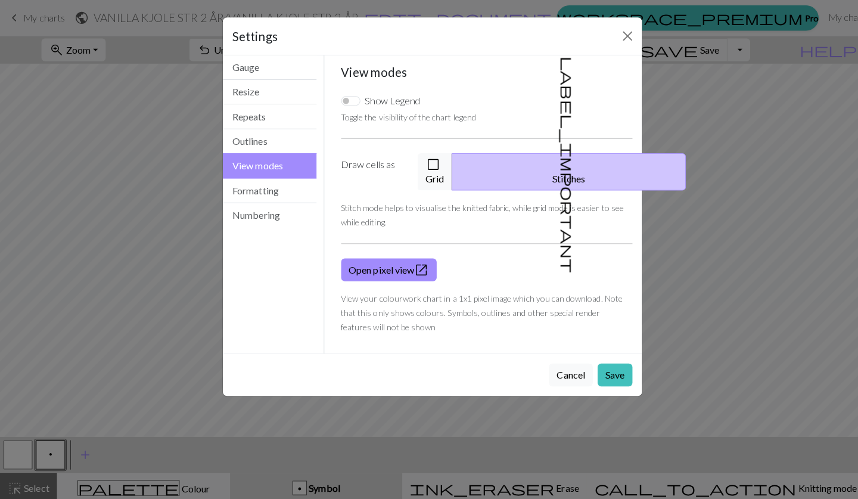
click at [564, 166] on button "label_important Stitches" at bounding box center [564, 170] width 232 height 37
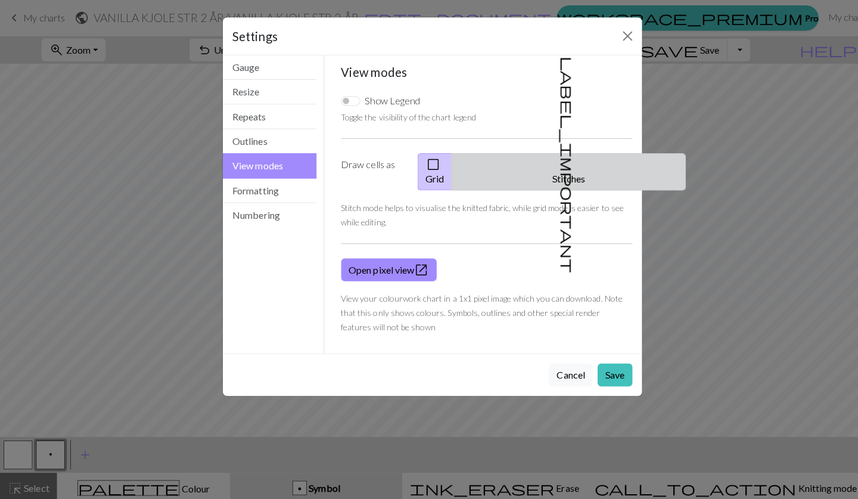
click at [581, 163] on button "label_important Stitches" at bounding box center [564, 170] width 232 height 37
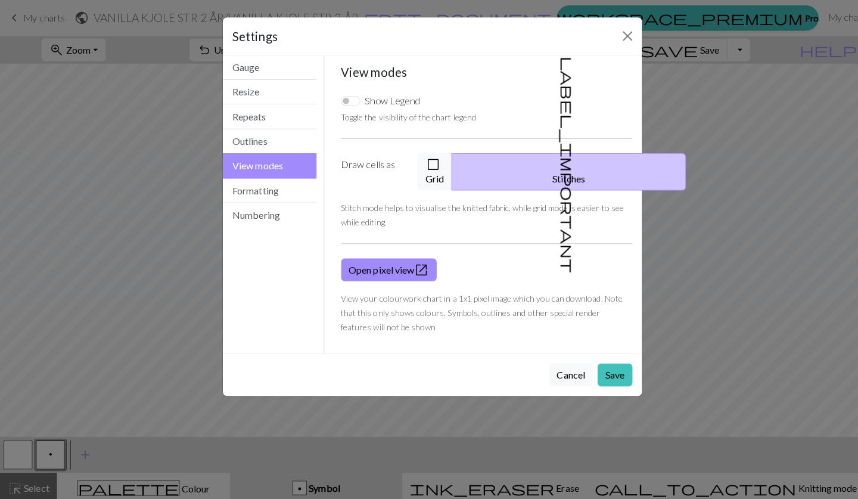
click at [581, 163] on button "label_important Stitches" at bounding box center [564, 170] width 232 height 37
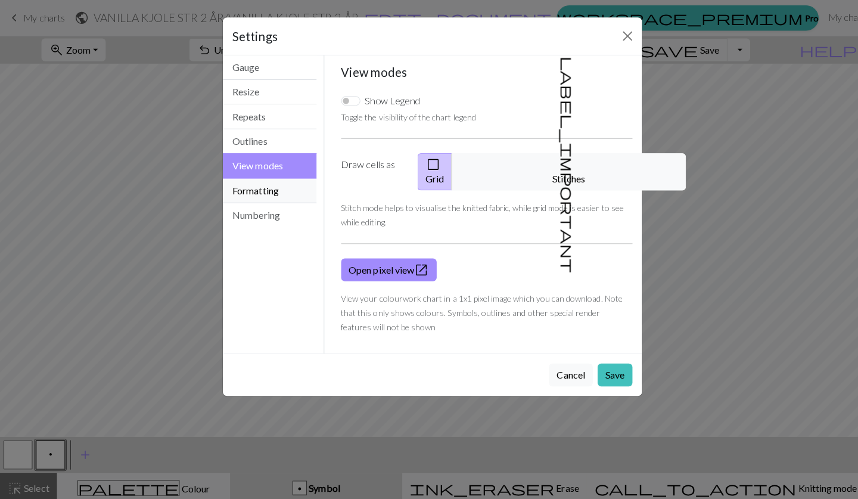
click at [263, 197] on button "Formatting" at bounding box center [267, 189] width 93 height 24
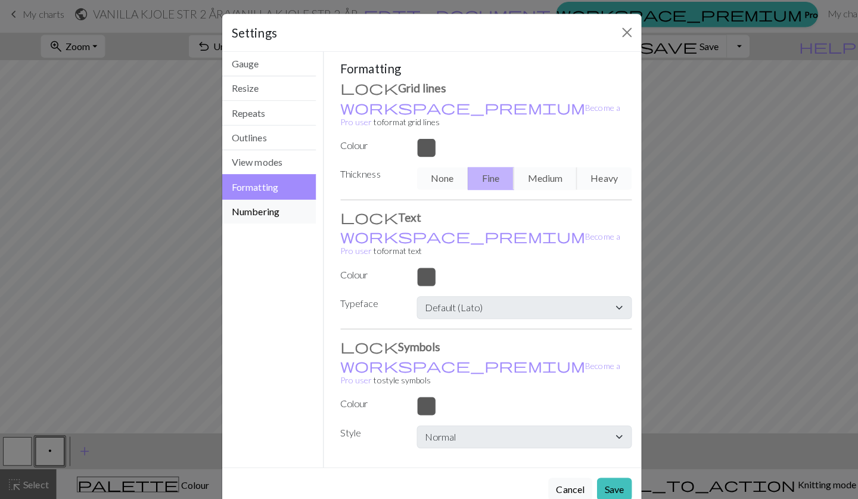
click at [263, 201] on button "Numbering" at bounding box center [267, 213] width 93 height 24
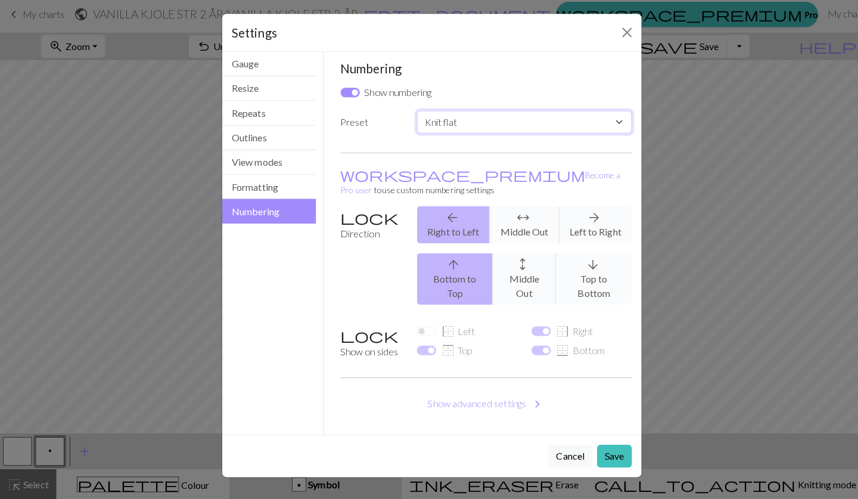
select select "round"
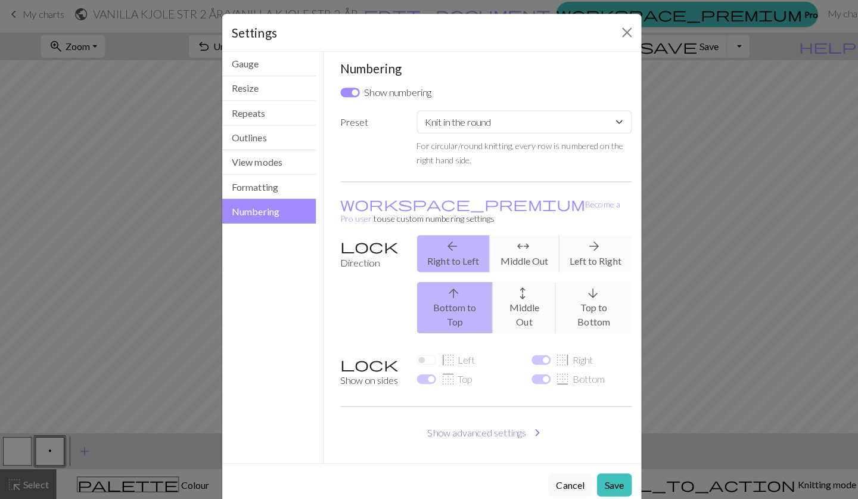
click at [520, 421] on button "Show advanced settings chevron_right" at bounding box center [484, 432] width 290 height 23
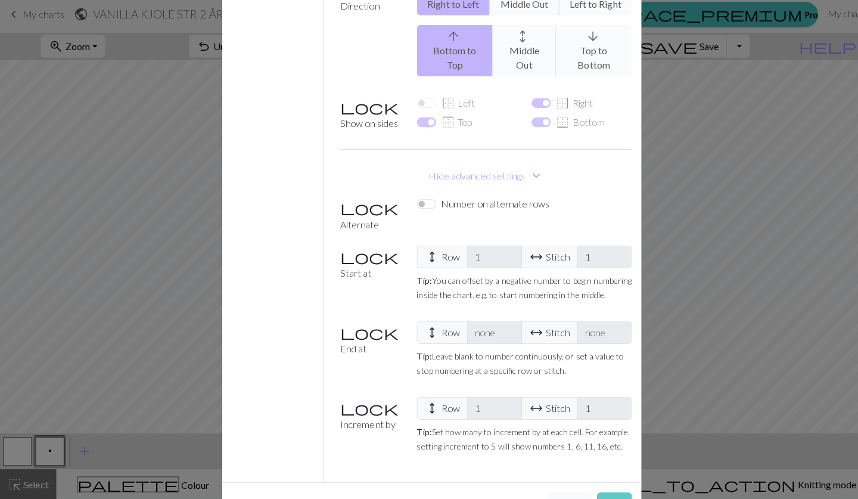
scroll to position [255, 0]
click at [617, 492] on button "Save" at bounding box center [610, 503] width 35 height 23
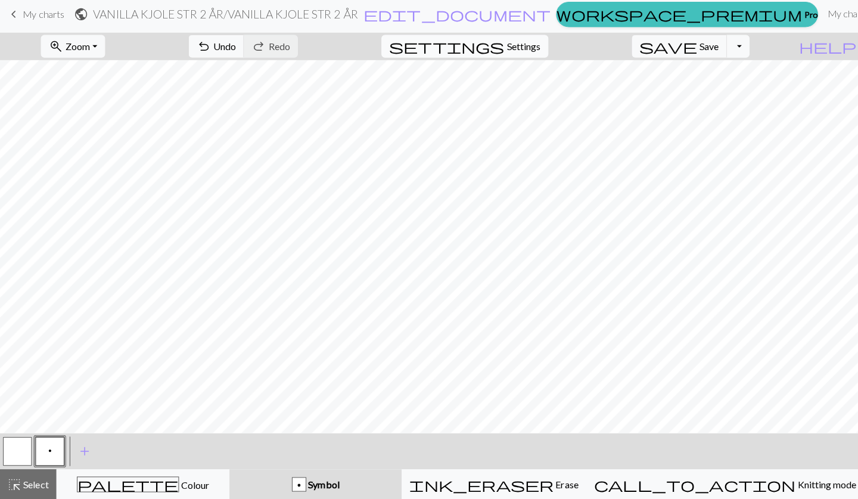
click at [518, 43] on button "settings Settings" at bounding box center [462, 49] width 166 height 23
select select "round"
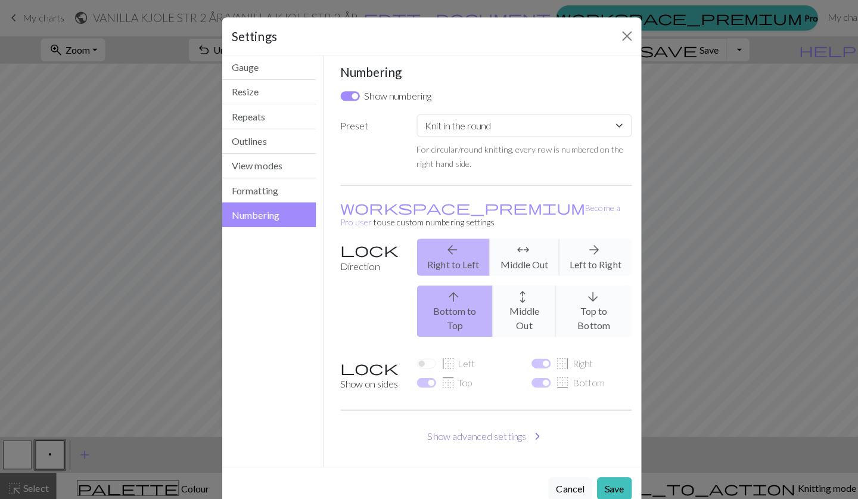
click at [474, 421] on button "Show advanced settings chevron_right" at bounding box center [484, 432] width 290 height 23
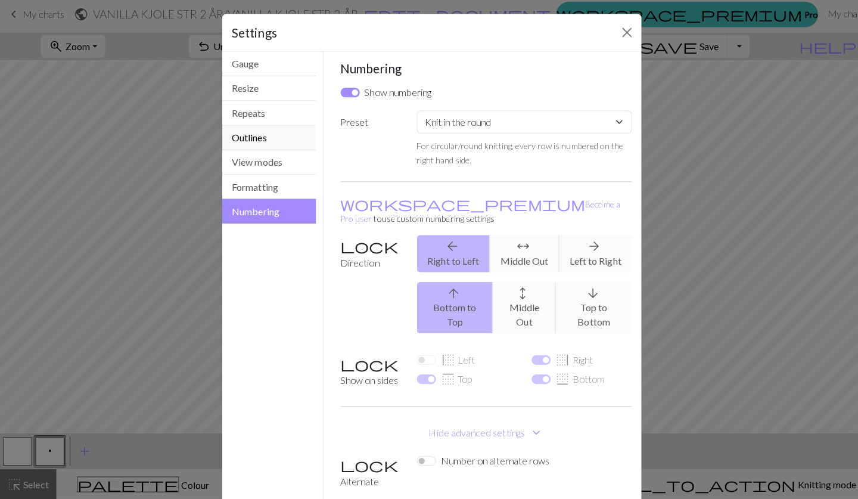
scroll to position [0, 0]
click at [278, 139] on button "Outlines" at bounding box center [267, 140] width 93 height 24
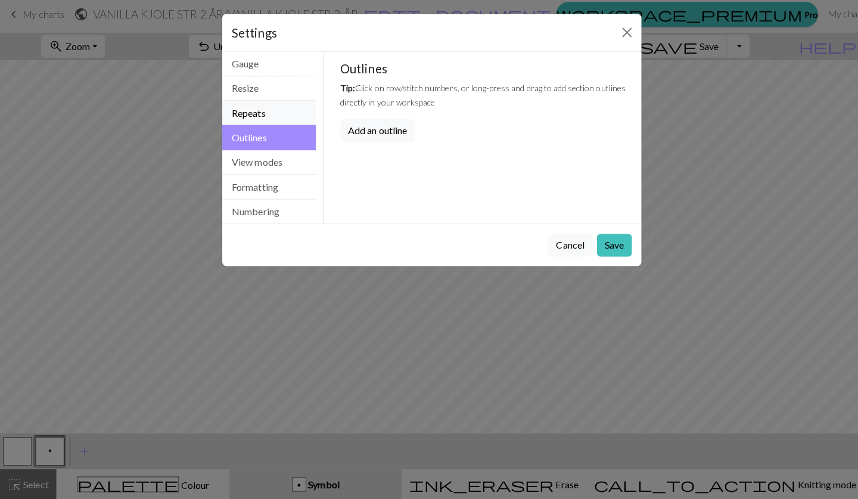
click at [273, 113] on button "Repeats" at bounding box center [267, 116] width 93 height 24
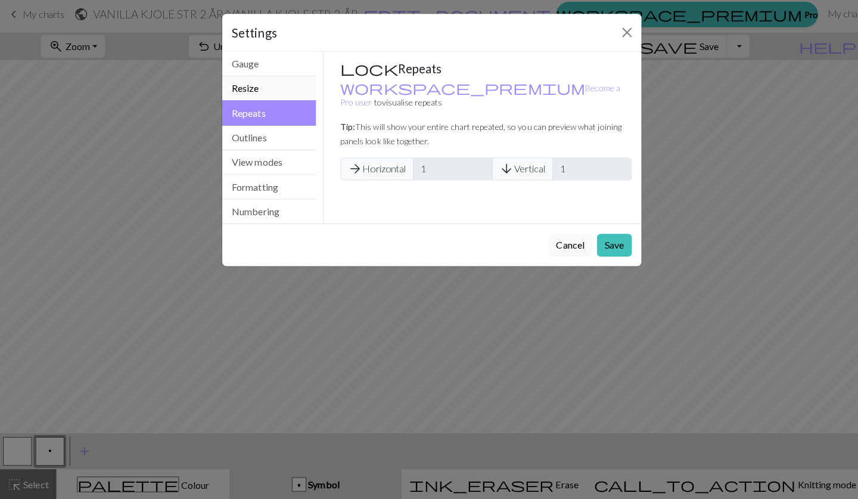
click at [271, 92] on button "Resize" at bounding box center [267, 91] width 93 height 24
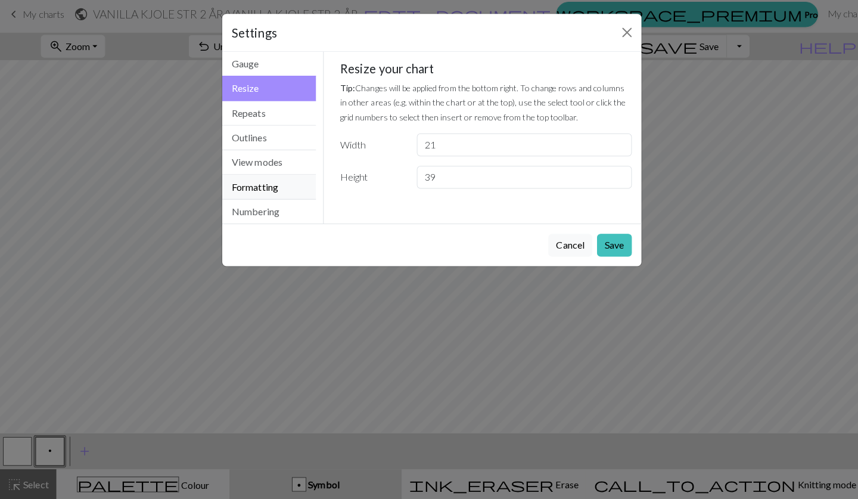
click at [281, 186] on button "Formatting" at bounding box center [267, 189] width 93 height 24
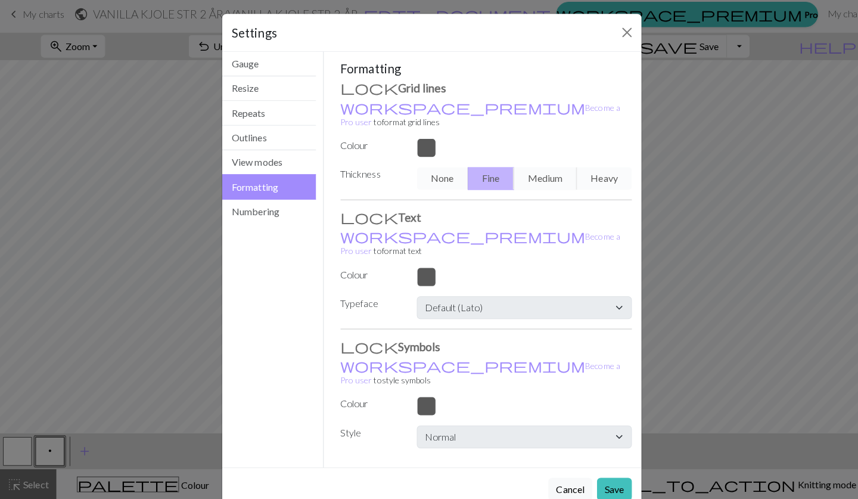
click at [436, 169] on div "None Fine Medium Heavy" at bounding box center [521, 180] width 228 height 23
click at [438, 169] on div "None Fine Medium Heavy" at bounding box center [521, 180] width 228 height 23
click at [424, 141] on div at bounding box center [521, 150] width 228 height 19
click at [393, 105] on link "workspace_premium Become a Pro user" at bounding box center [478, 117] width 278 height 24
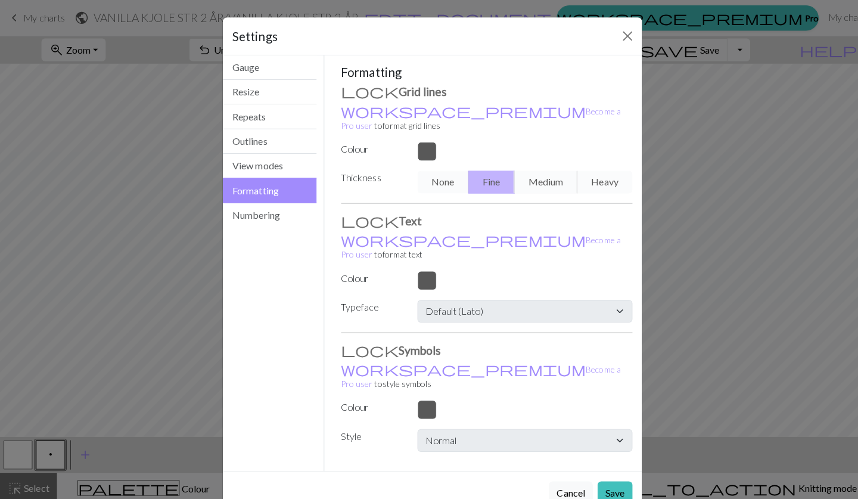
click at [436, 169] on div "None Fine Medium Heavy" at bounding box center [521, 180] width 228 height 23
click at [396, 113] on link "workspace_premium Become a Pro user" at bounding box center [478, 117] width 278 height 24
click at [362, 141] on label "Colour" at bounding box center [369, 148] width 76 height 14
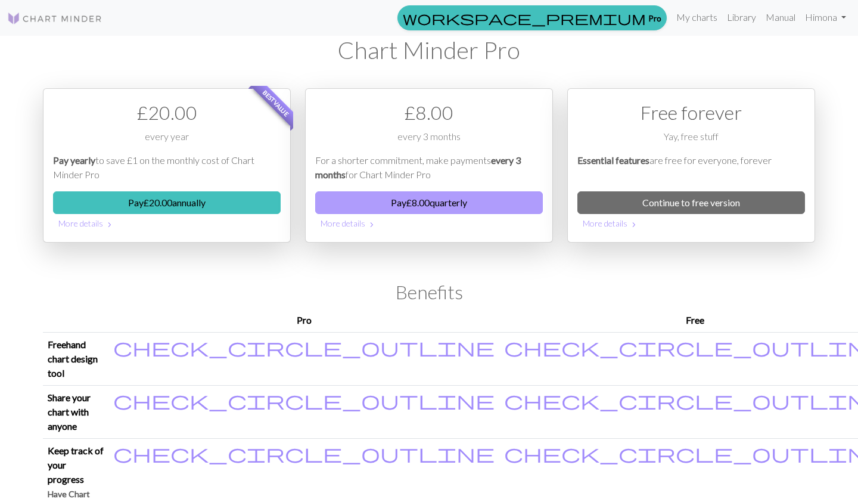
click at [424, 206] on button "Pay £ 8.00 quarterly" at bounding box center [429, 202] width 228 height 23
click at [430, 205] on button "Pay £ 8.00 quarterly" at bounding box center [429, 202] width 228 height 23
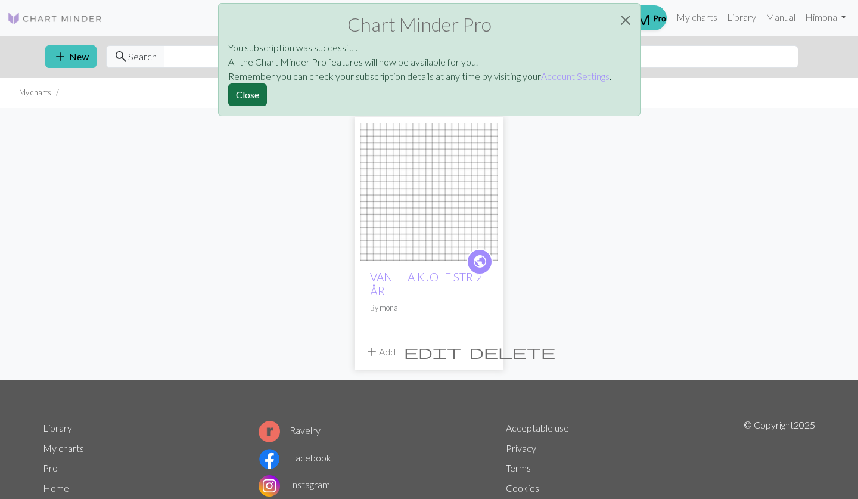
click at [256, 95] on button "Close" at bounding box center [247, 94] width 39 height 23
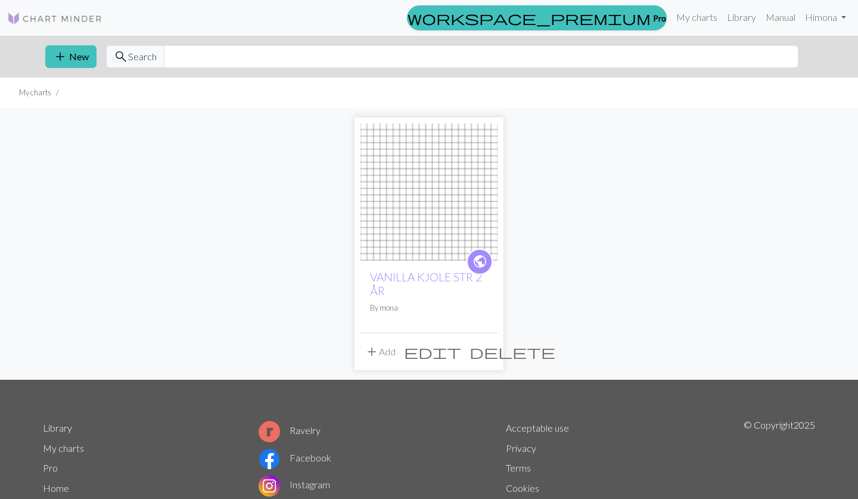
click at [459, 352] on span "edit" at bounding box center [432, 351] width 57 height 17
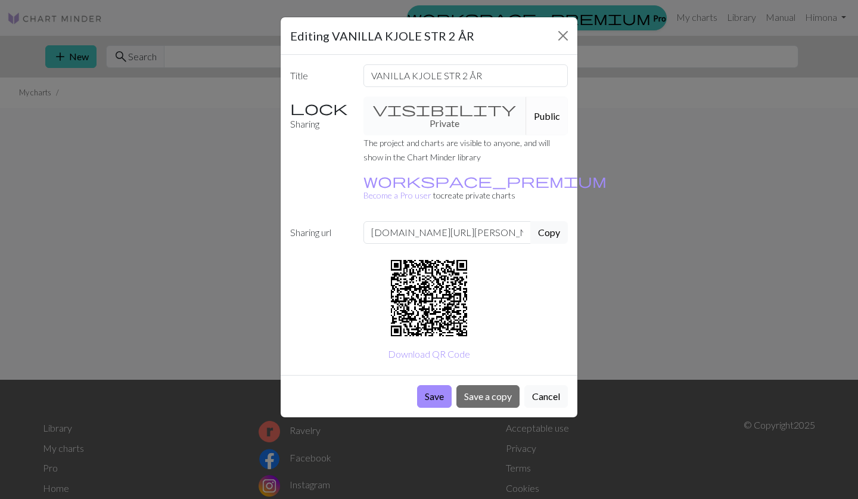
click at [526, 109] on button "Public" at bounding box center [547, 116] width 42 height 39
click at [432, 107] on div "visibility Private Public" at bounding box center [465, 116] width 219 height 39
click at [536, 385] on button "Cancel" at bounding box center [547, 396] width 44 height 23
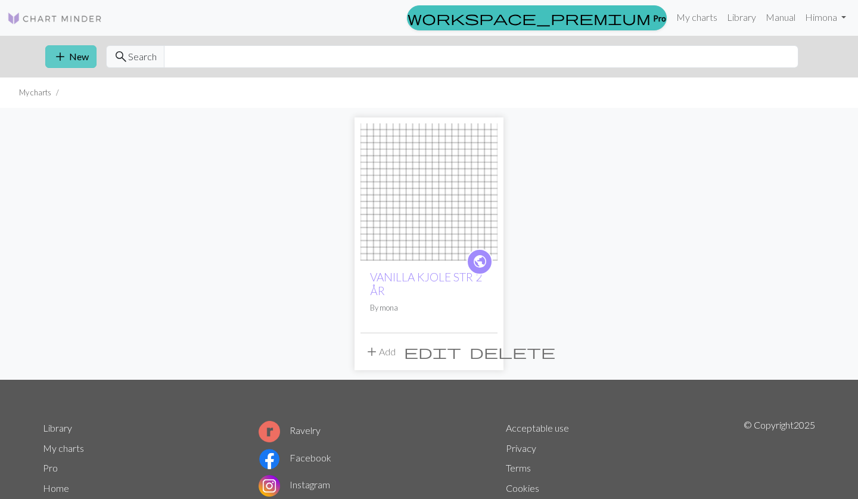
click at [74, 51] on button "add New" at bounding box center [70, 56] width 51 height 23
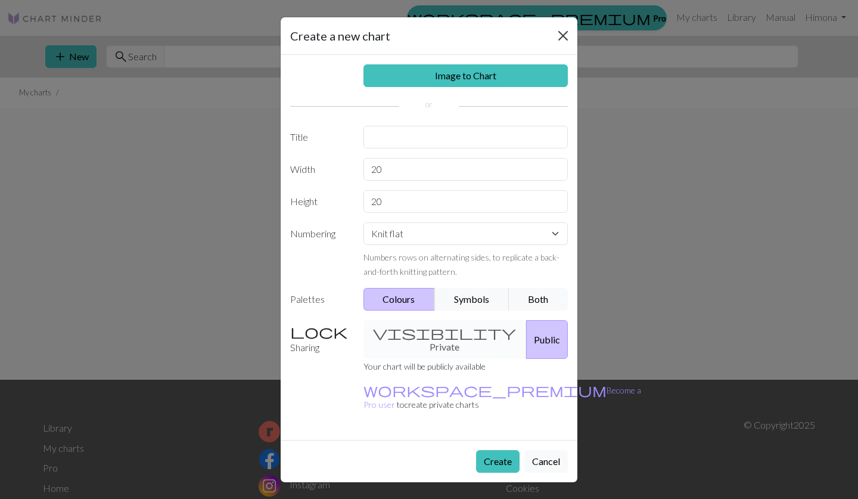
click at [564, 35] on button "Close" at bounding box center [563, 35] width 19 height 19
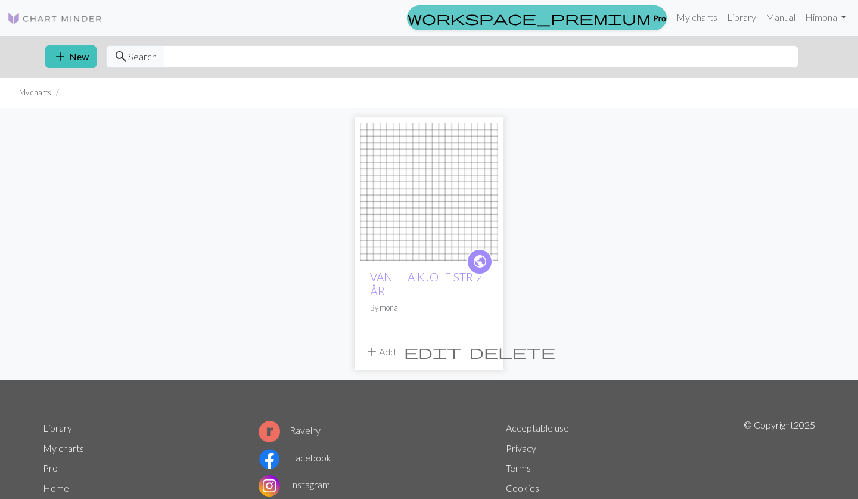
click at [641, 18] on span "workspace_premium" at bounding box center [529, 18] width 243 height 17
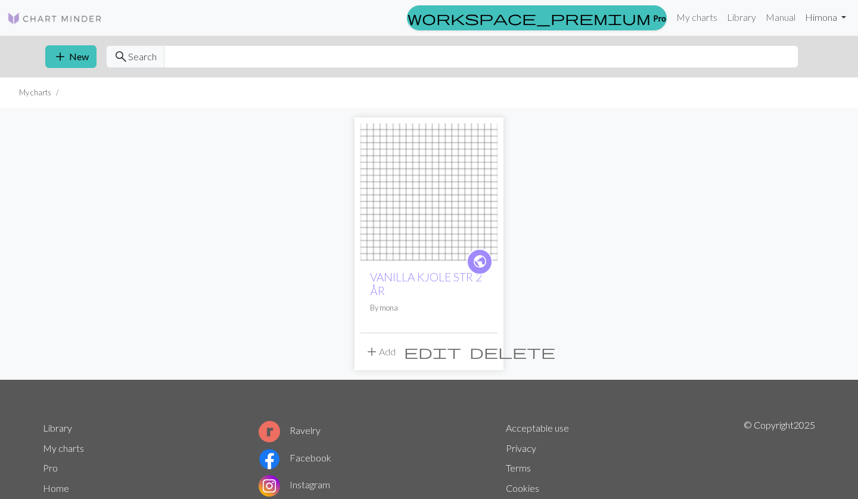
click at [830, 15] on link "Hi mona" at bounding box center [826, 17] width 51 height 24
click at [804, 48] on link "Account settings" at bounding box center [802, 51] width 77 height 24
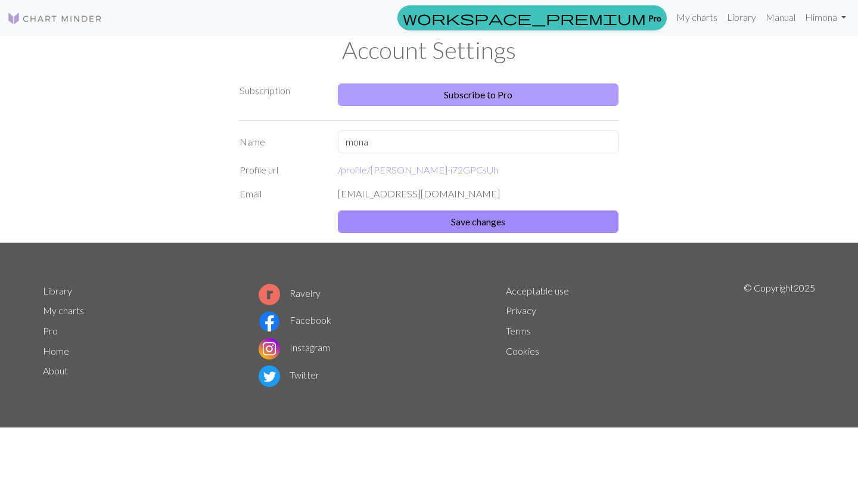
click at [494, 97] on link "Subscribe to Pro" at bounding box center [478, 94] width 281 height 23
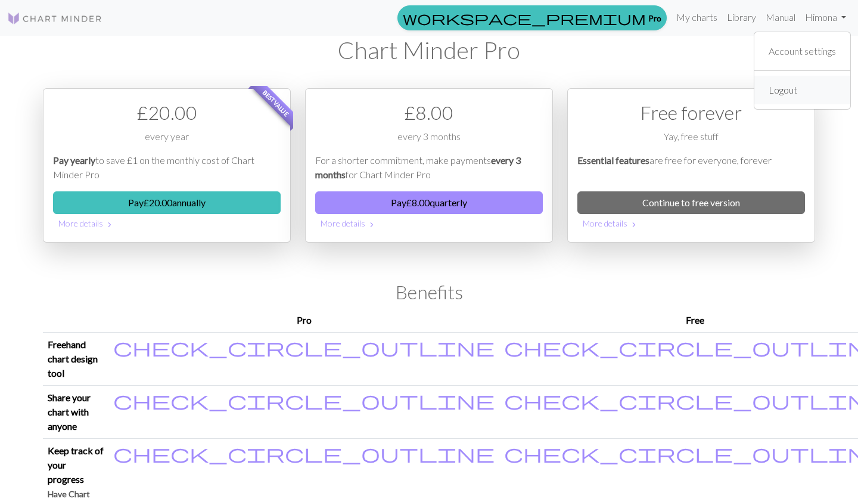
click at [793, 96] on link "Logout" at bounding box center [783, 90] width 38 height 24
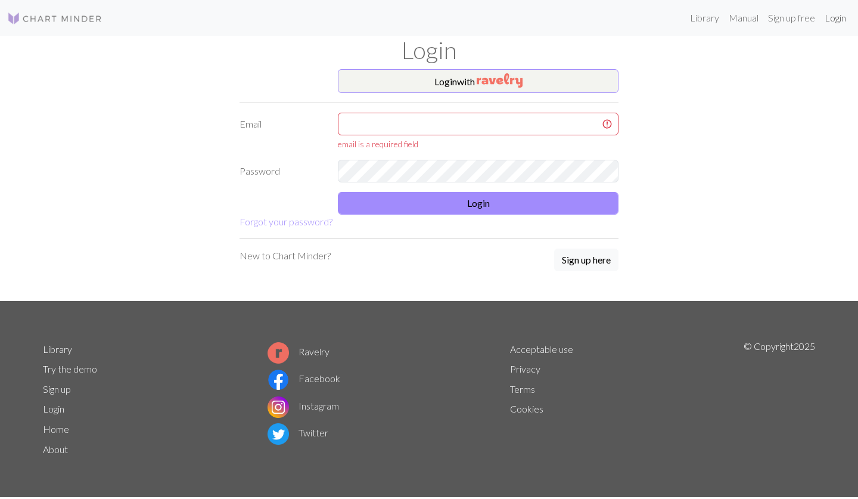
click at [840, 15] on link "Login" at bounding box center [835, 18] width 31 height 24
click at [474, 123] on input "text" at bounding box center [478, 124] width 281 height 23
type input "[EMAIL_ADDRESS][DOMAIN_NAME]"
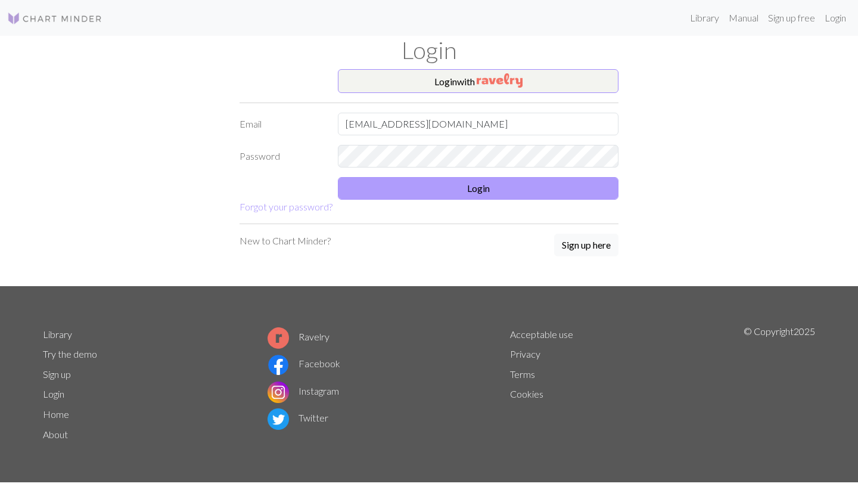
click at [481, 192] on button "Login" at bounding box center [478, 188] width 281 height 23
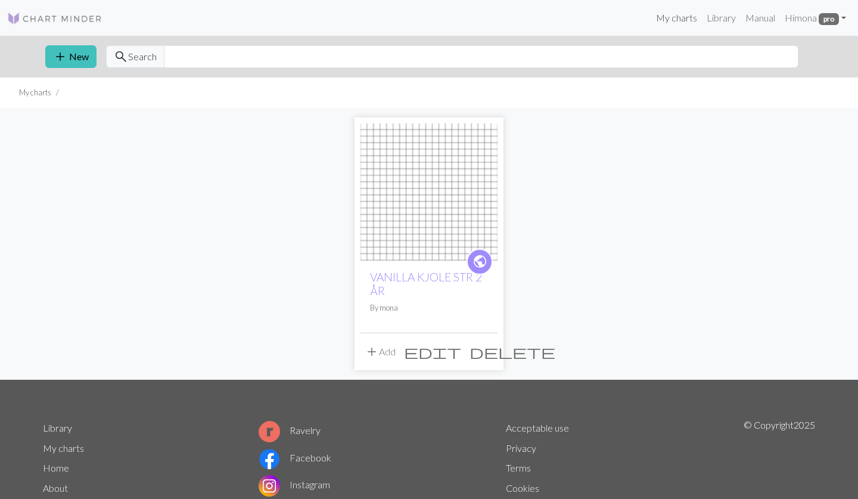
click at [664, 18] on link "My charts" at bounding box center [676, 18] width 51 height 24
click at [75, 45] on button "add New" at bounding box center [70, 56] width 51 height 23
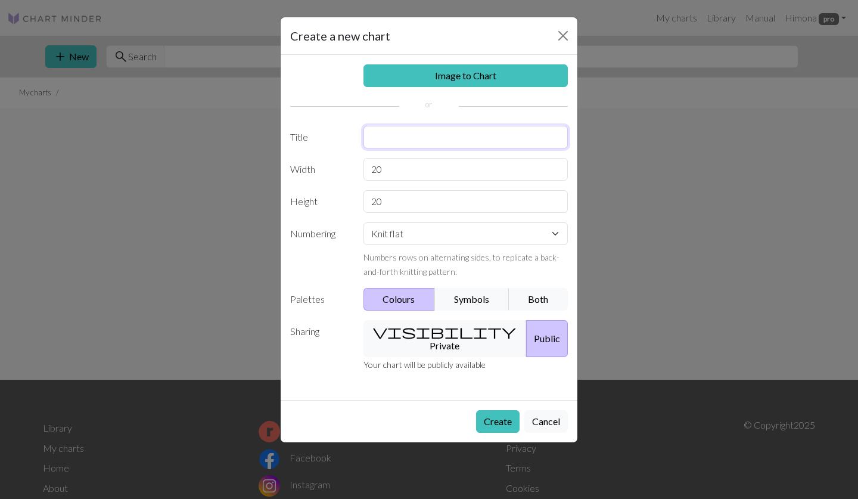
click at [411, 142] on input "text" at bounding box center [466, 137] width 205 height 23
type input "vanilla kjole"
click at [390, 173] on input "20" at bounding box center [466, 169] width 205 height 23
type input "21"
click at [392, 210] on input "20" at bounding box center [466, 201] width 205 height 23
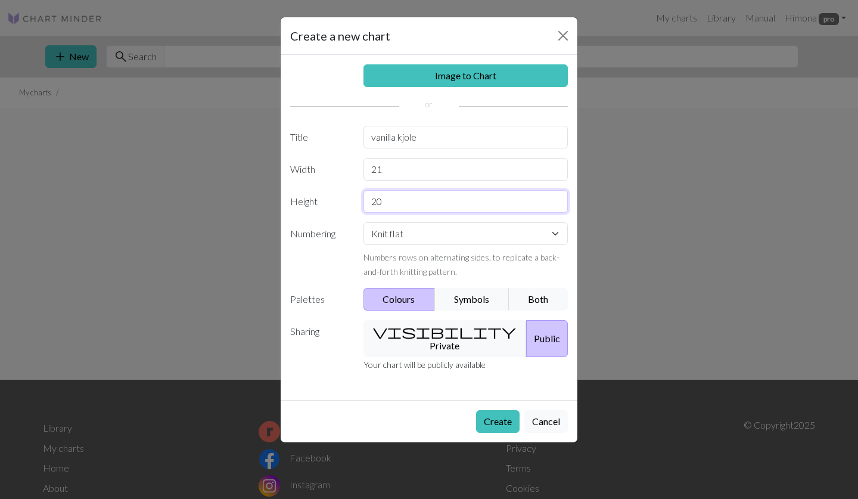
type input "2"
type input "39"
select select "round"
click at [477, 300] on button "Symbols" at bounding box center [472, 299] width 75 height 23
click at [434, 332] on button "visibility Private" at bounding box center [446, 338] width 164 height 37
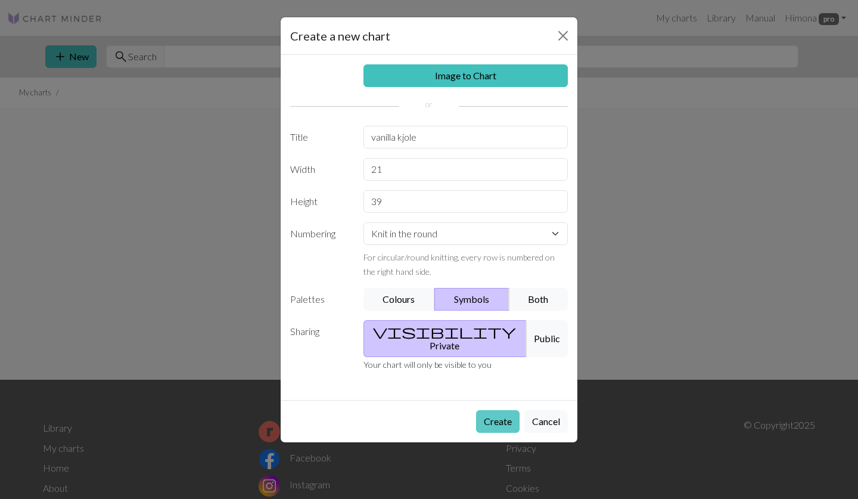
click at [492, 410] on button "Create" at bounding box center [498, 421] width 44 height 23
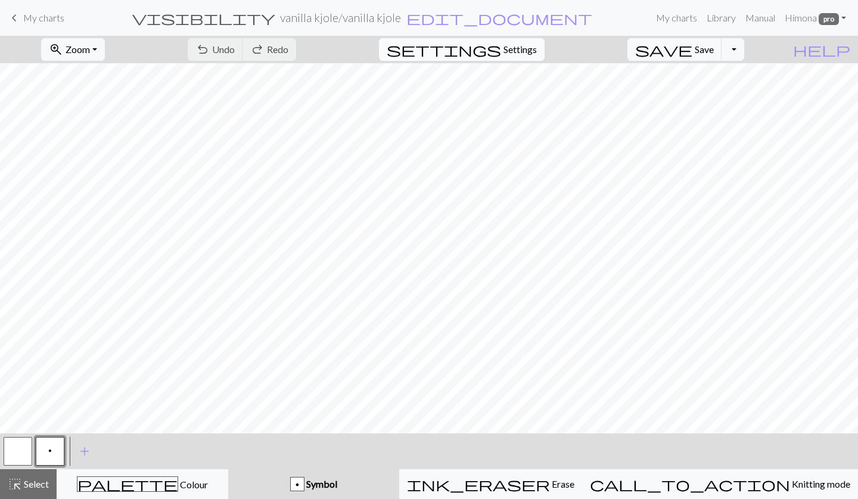
click at [535, 54] on span "Settings" at bounding box center [520, 49] width 33 height 14
select select "aran"
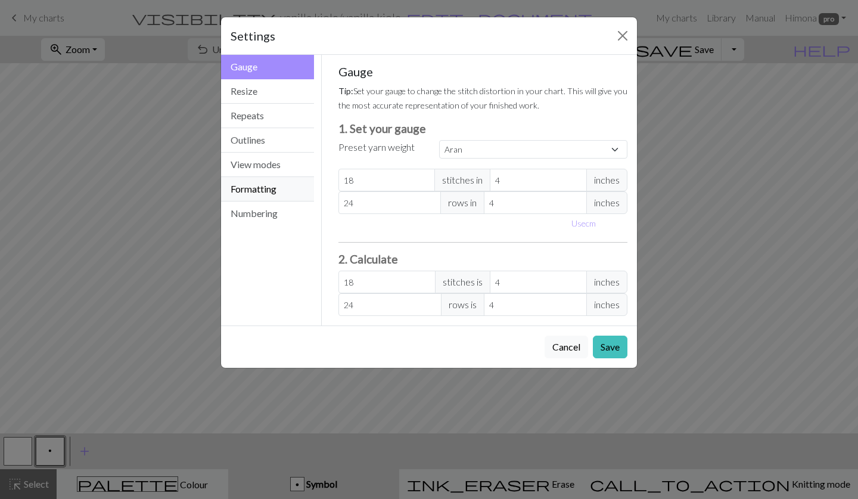
click at [256, 184] on button "Formatting" at bounding box center [267, 189] width 93 height 24
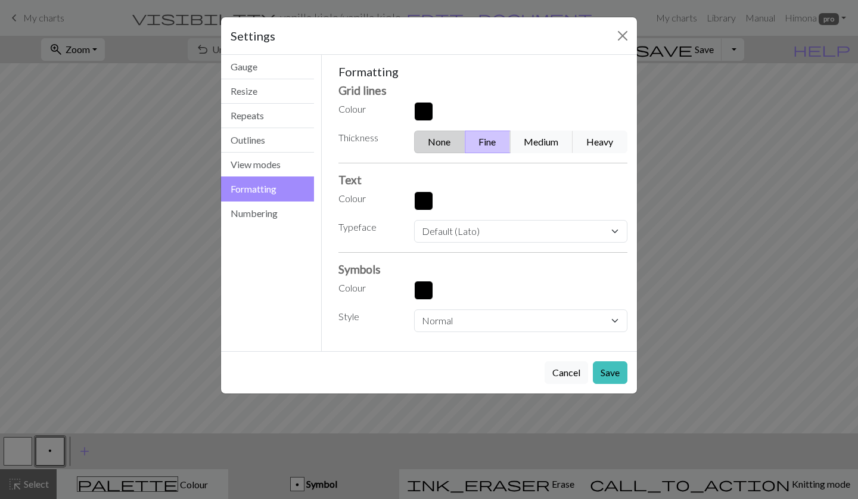
click at [433, 139] on button "None" at bounding box center [439, 142] width 51 height 23
click at [615, 375] on button "Save" at bounding box center [610, 372] width 35 height 23
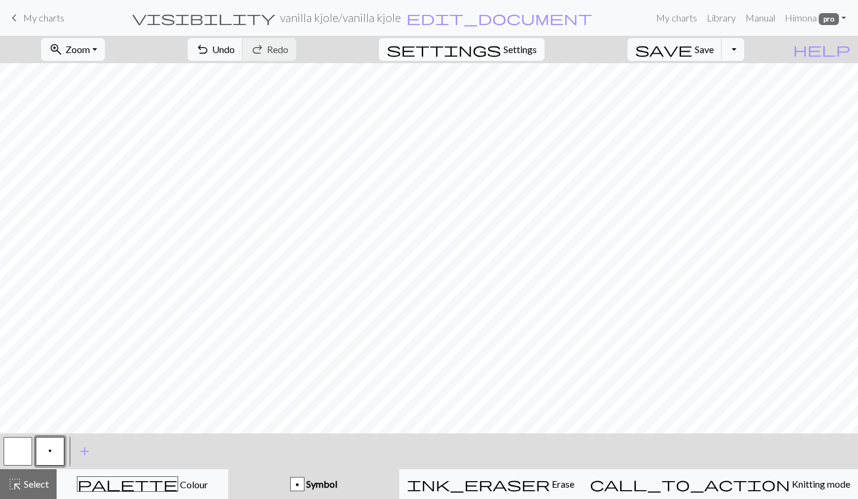
click at [520, 49] on span "Settings" at bounding box center [520, 49] width 33 height 14
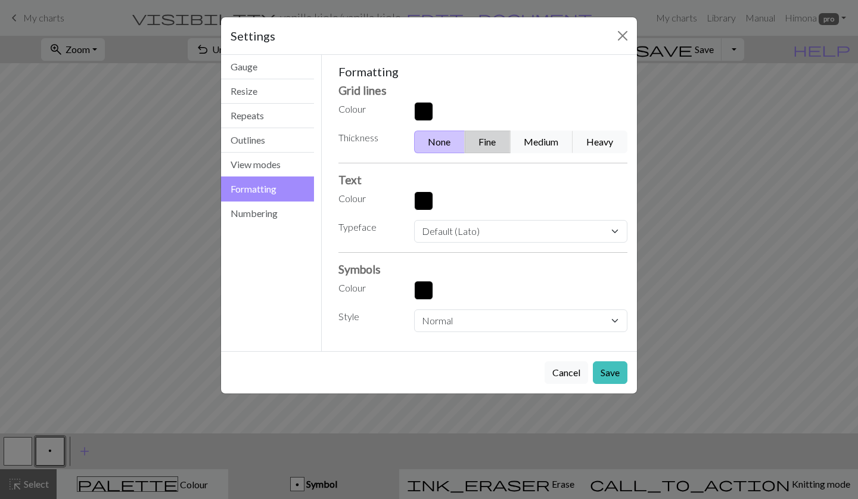
click at [492, 141] on button "Fine" at bounding box center [488, 142] width 46 height 23
click at [614, 368] on button "Save" at bounding box center [610, 372] width 35 height 23
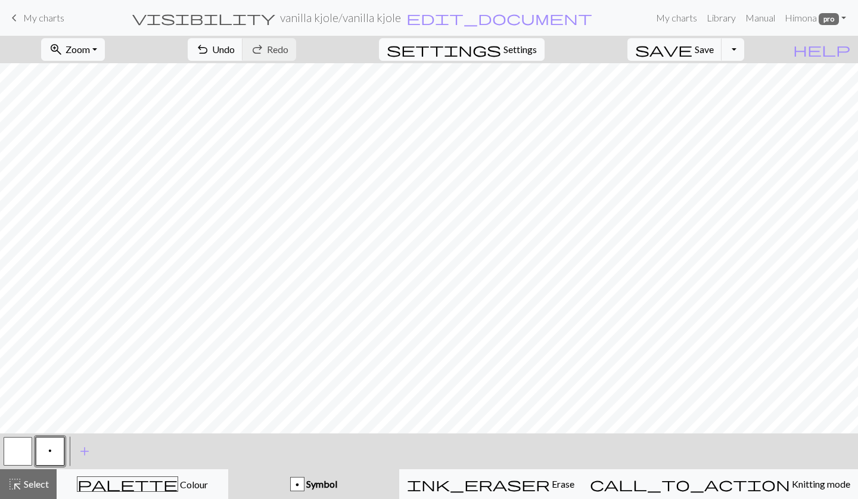
click at [501, 51] on span "settings" at bounding box center [444, 49] width 114 height 17
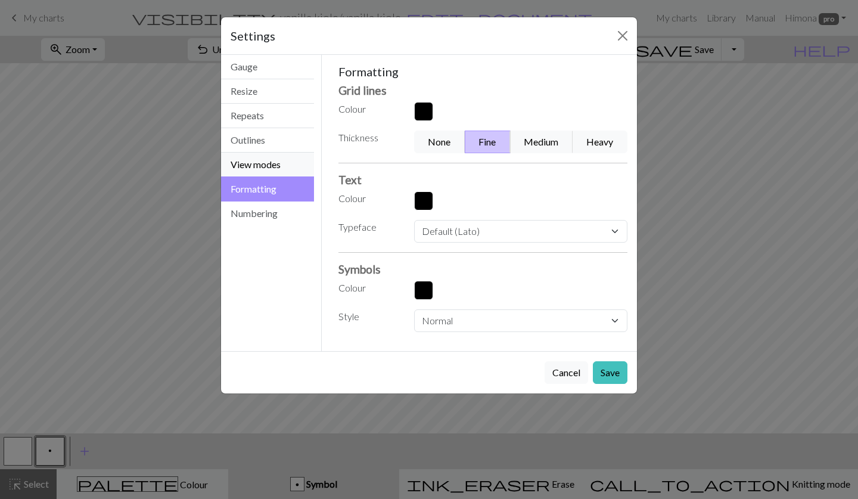
click at [276, 167] on button "View modes" at bounding box center [267, 165] width 93 height 24
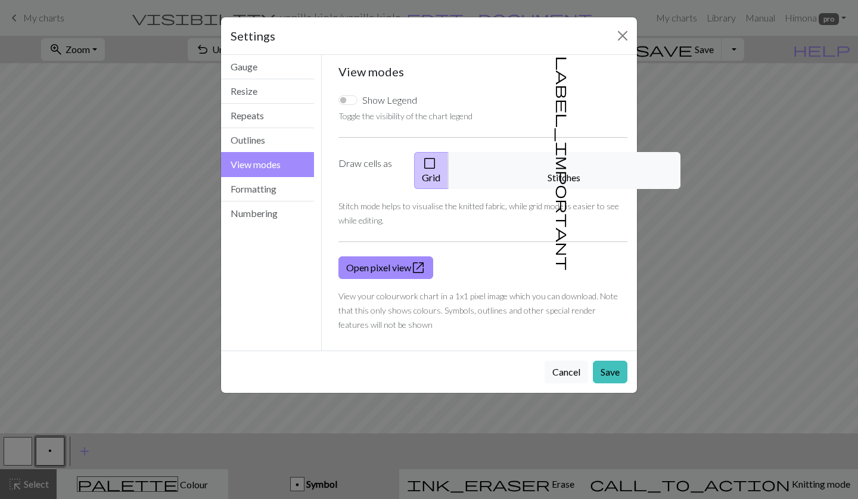
click at [353, 103] on input "Show Legend" at bounding box center [348, 100] width 19 height 10
checkbox input "true"
click at [337, 103] on div "Show Legend Toggle the visibility of the chart legend Draw cells as check_box_o…" at bounding box center [483, 211] width 304 height 257
click at [272, 194] on button "Formatting" at bounding box center [267, 189] width 93 height 24
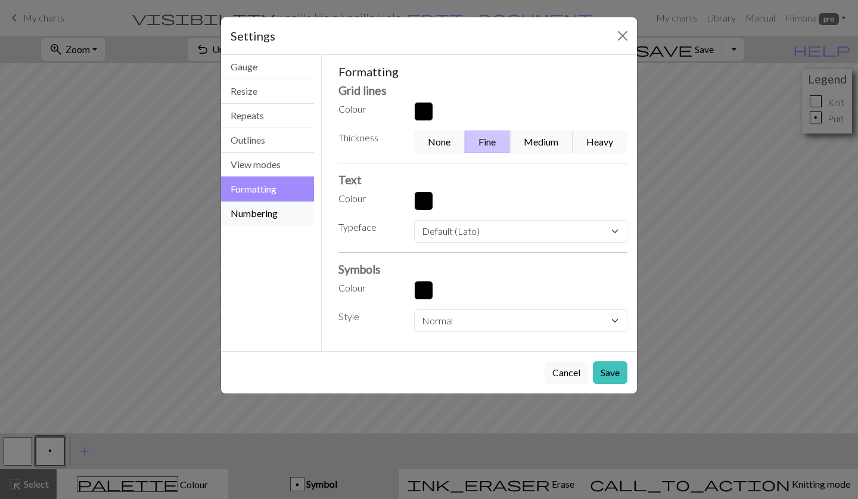
click at [257, 223] on button "Numbering" at bounding box center [267, 213] width 93 height 24
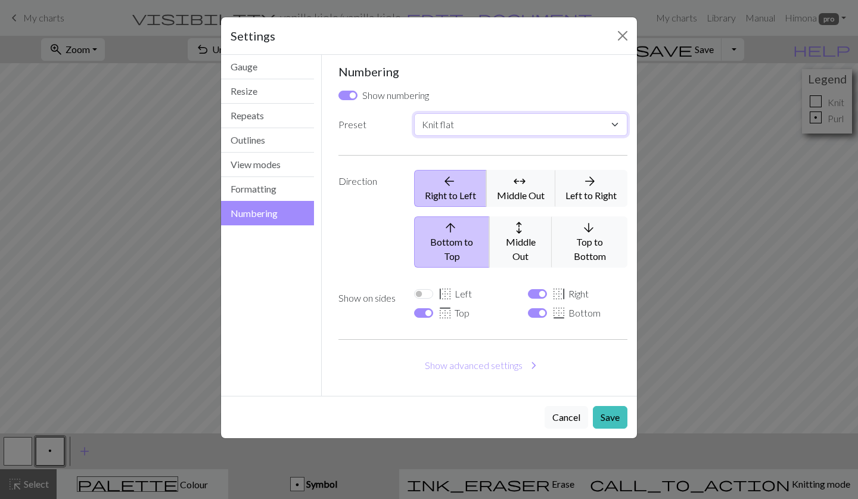
select select "round"
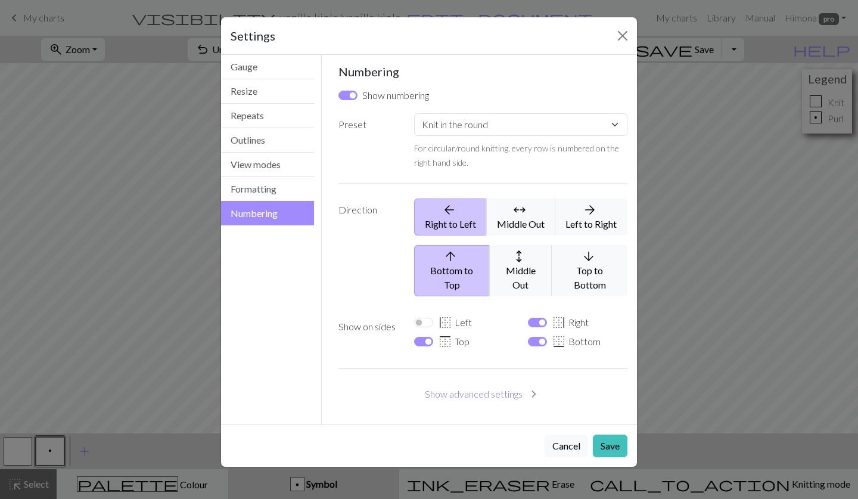
click at [512, 383] on button "Show advanced settings chevron_right" at bounding box center [484, 394] width 290 height 23
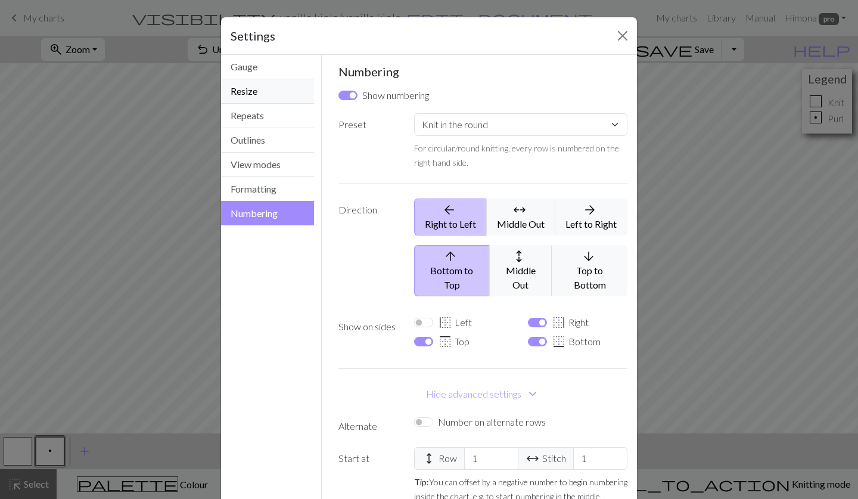
click at [260, 89] on button "Resize" at bounding box center [267, 91] width 93 height 24
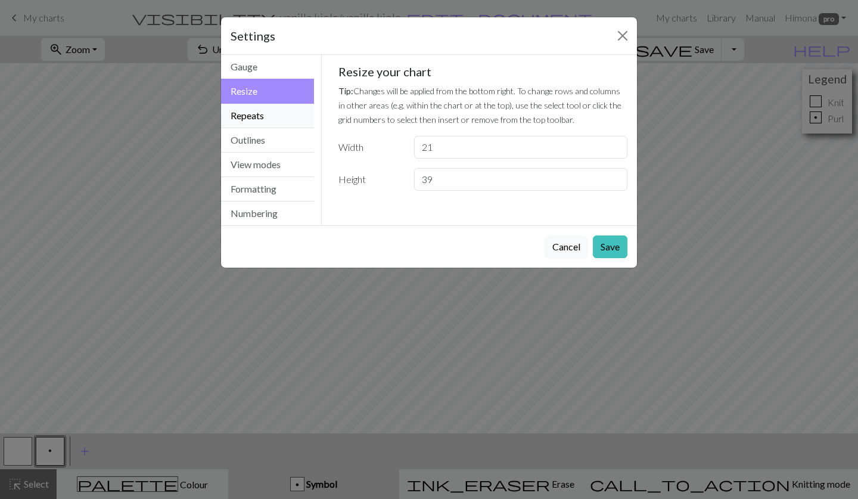
click at [256, 113] on button "Repeats" at bounding box center [267, 116] width 93 height 24
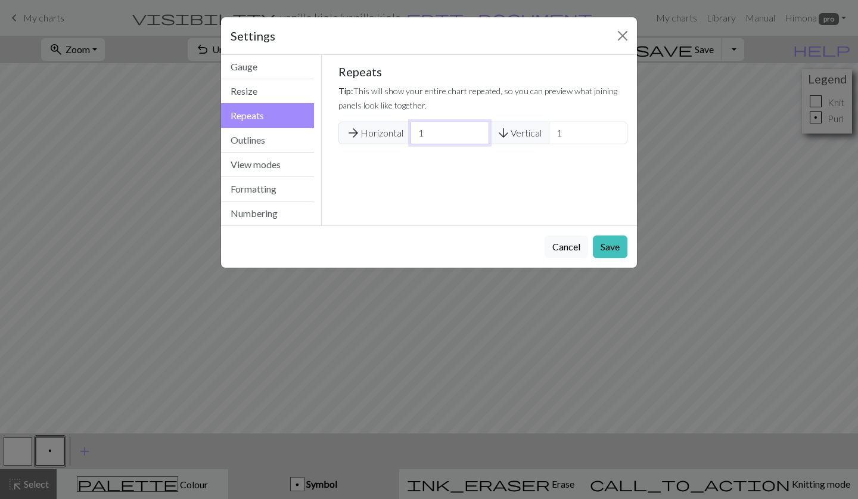
click at [439, 128] on input "1" at bounding box center [450, 133] width 79 height 23
click at [278, 143] on button "Outlines" at bounding box center [267, 140] width 93 height 24
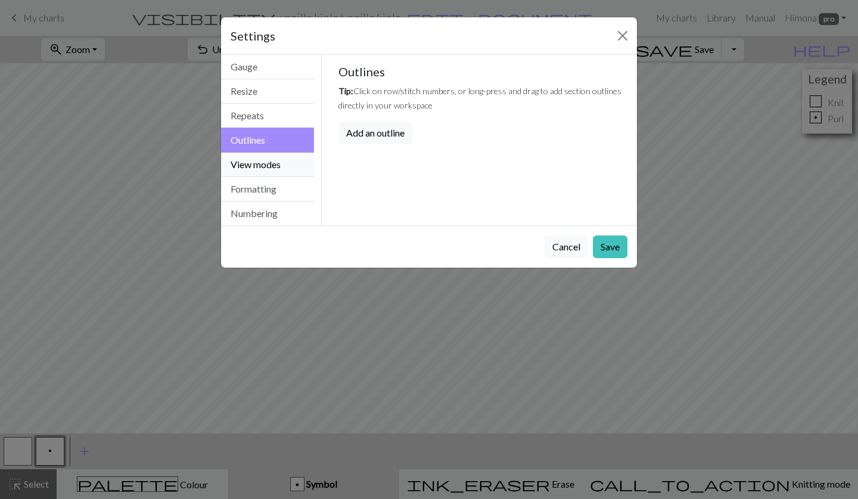
click at [274, 166] on button "View modes" at bounding box center [267, 165] width 93 height 24
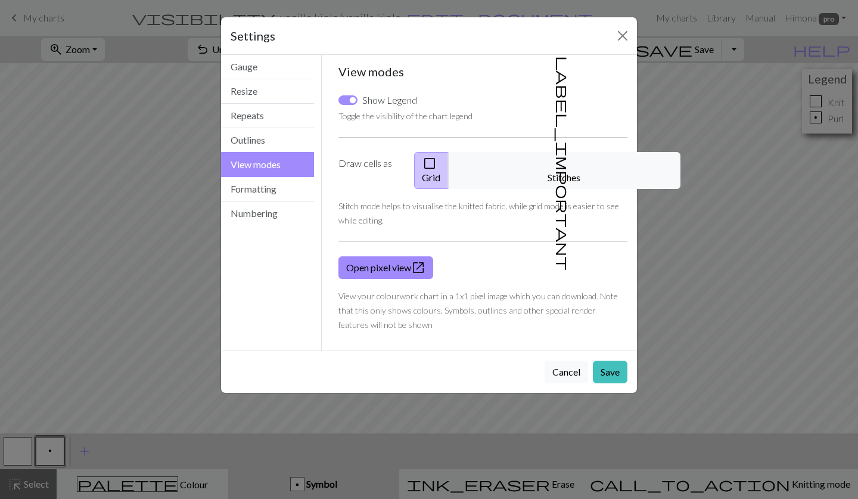
click at [347, 101] on input "Show Legend" at bounding box center [348, 100] width 19 height 10
click at [355, 102] on input "Show Legend" at bounding box center [348, 100] width 19 height 10
checkbox input "true"
click at [437, 166] on span "check_box_outline_blank" at bounding box center [430, 163] width 14 height 17
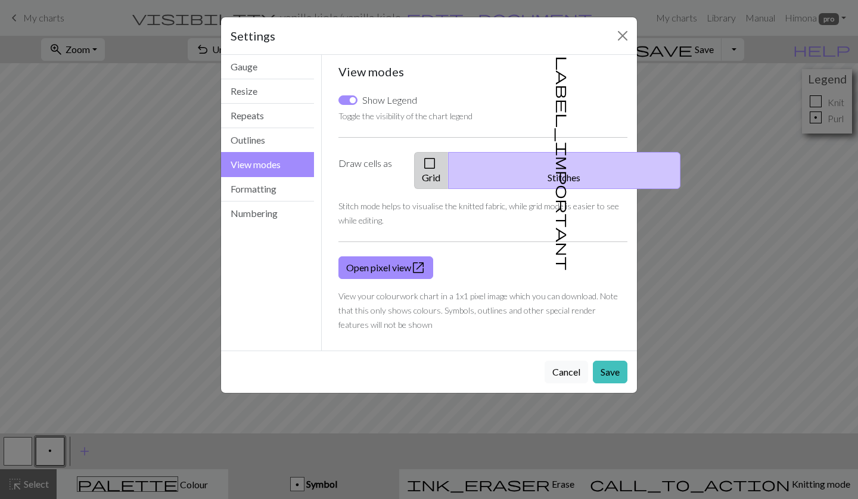
click at [449, 166] on button "check_box_outline_blank Grid" at bounding box center [431, 170] width 35 height 37
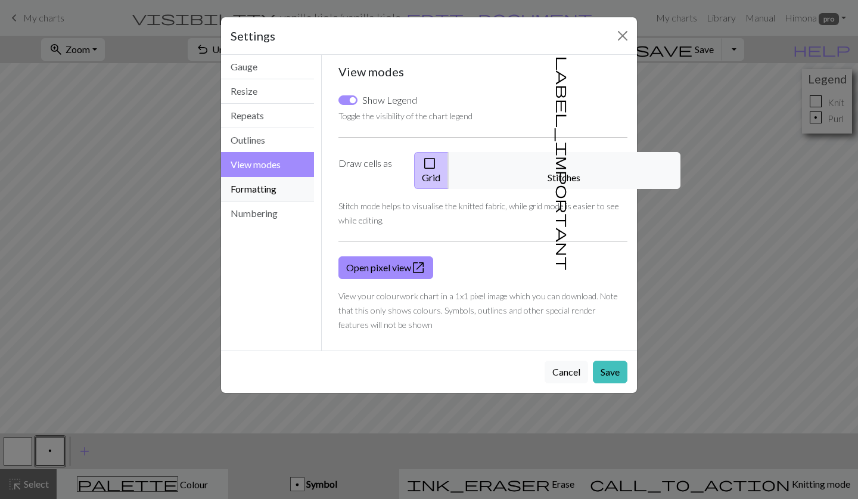
click at [268, 190] on button "Formatting" at bounding box center [267, 189] width 93 height 24
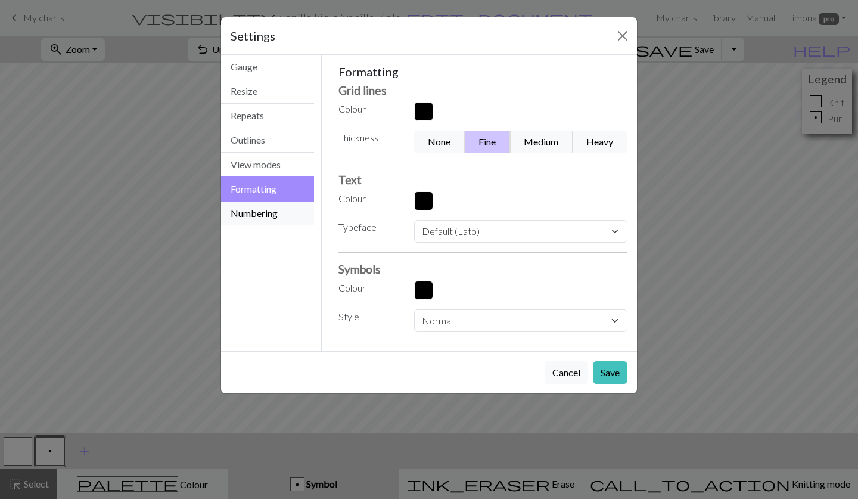
click at [261, 212] on button "Numbering" at bounding box center [267, 213] width 93 height 24
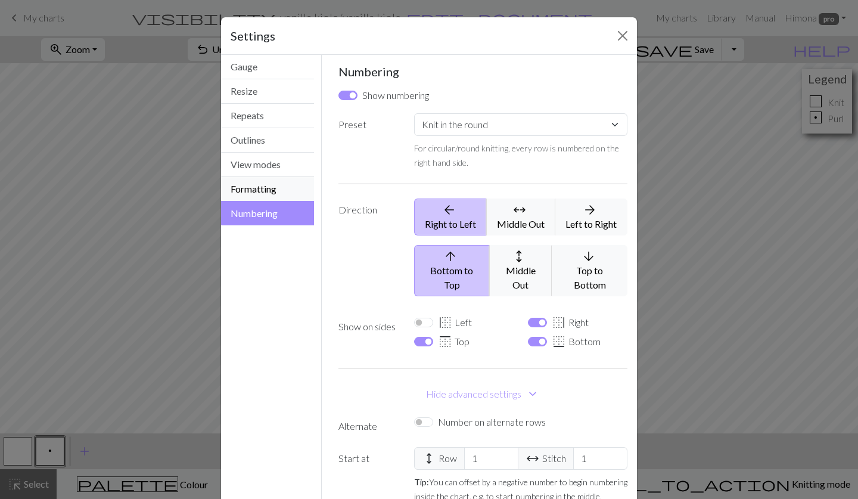
click at [284, 184] on button "Formatting" at bounding box center [267, 189] width 93 height 24
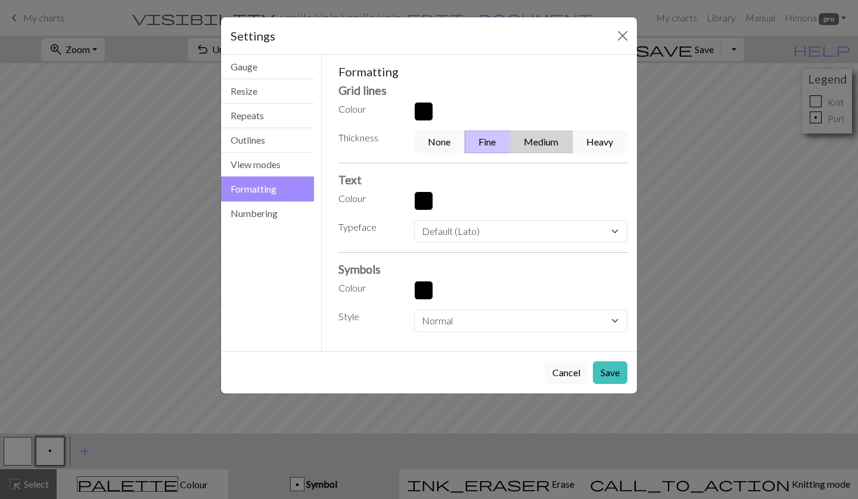
click at [542, 143] on button "Medium" at bounding box center [541, 142] width 63 height 23
click at [592, 139] on button "Heavy" at bounding box center [600, 142] width 55 height 23
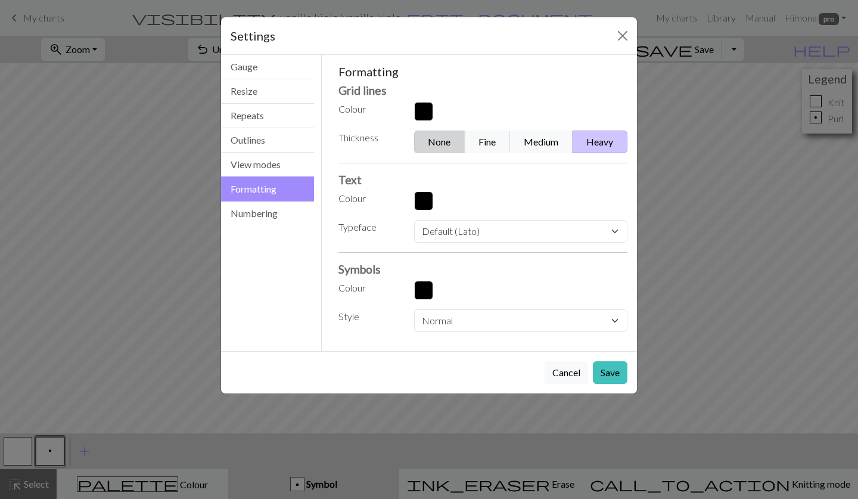
click at [430, 142] on button "None" at bounding box center [439, 142] width 51 height 23
click at [474, 142] on button "Fine" at bounding box center [488, 142] width 46 height 23
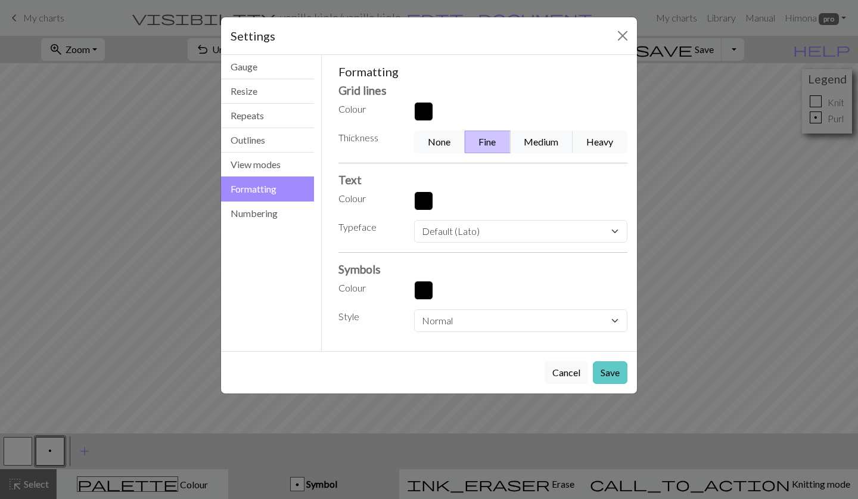
click at [611, 361] on button "Save" at bounding box center [610, 372] width 35 height 23
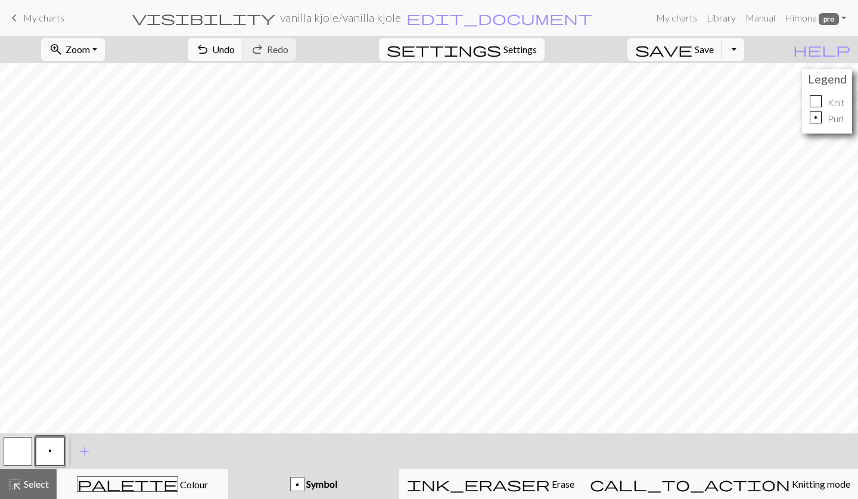
click at [519, 46] on span "Settings" at bounding box center [520, 49] width 33 height 14
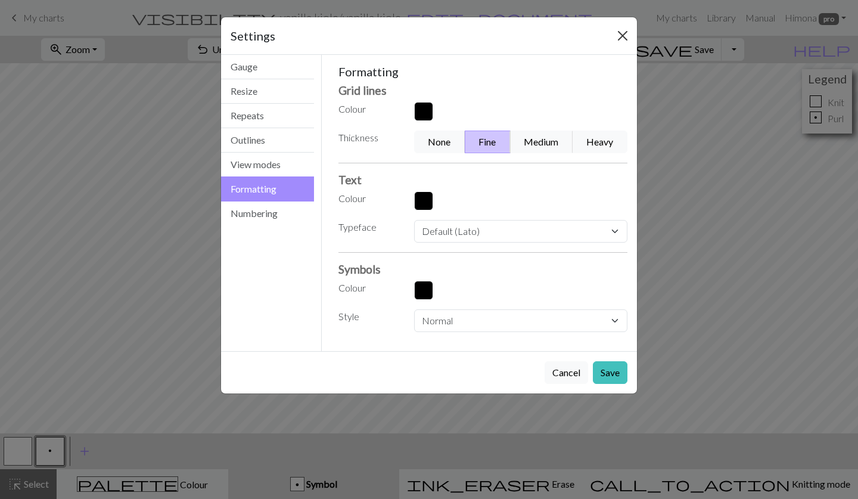
click at [626, 35] on button "Close" at bounding box center [622, 35] width 19 height 19
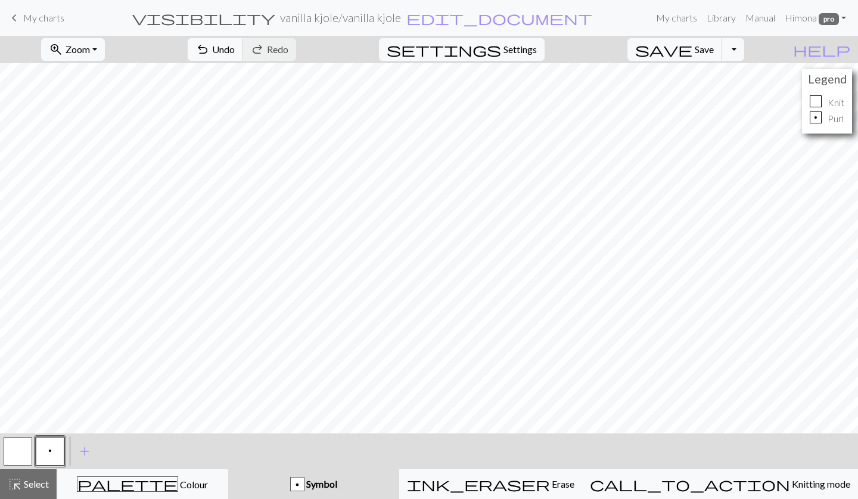
click at [337, 484] on span "Symbol" at bounding box center [321, 483] width 33 height 11
click at [41, 485] on span "Select" at bounding box center [35, 483] width 27 height 11
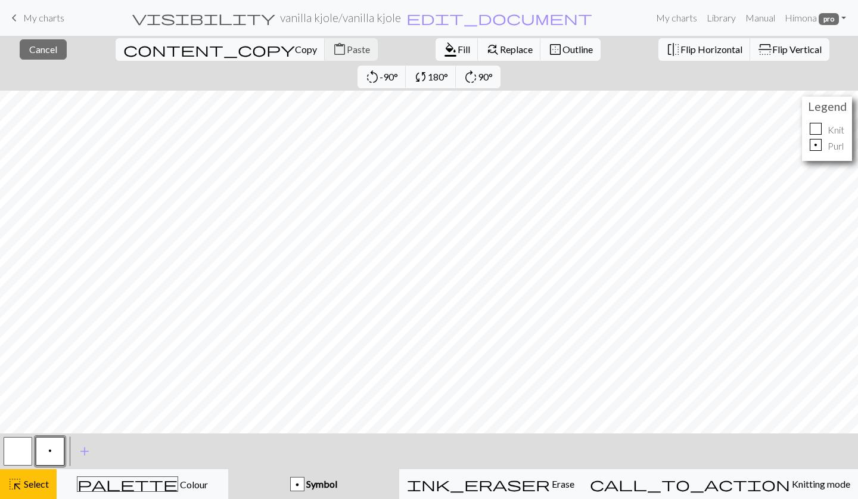
click at [54, 456] on button "p" at bounding box center [50, 451] width 29 height 29
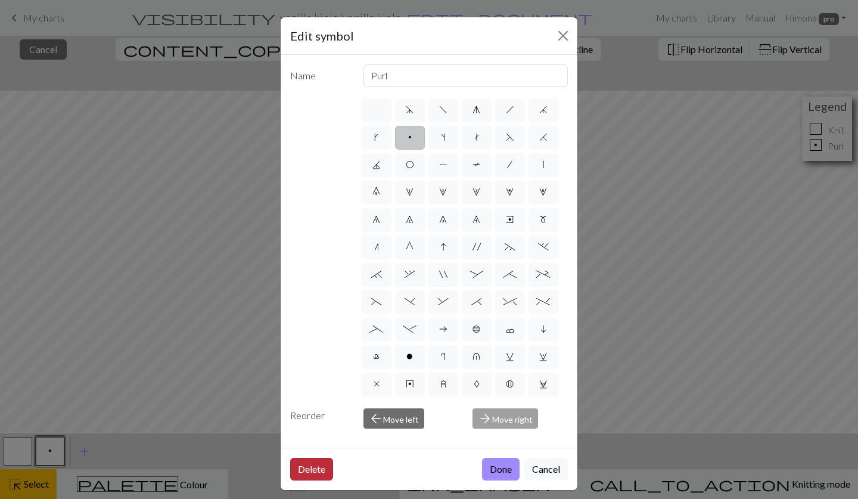
click at [319, 471] on button "Delete" at bounding box center [311, 469] width 43 height 23
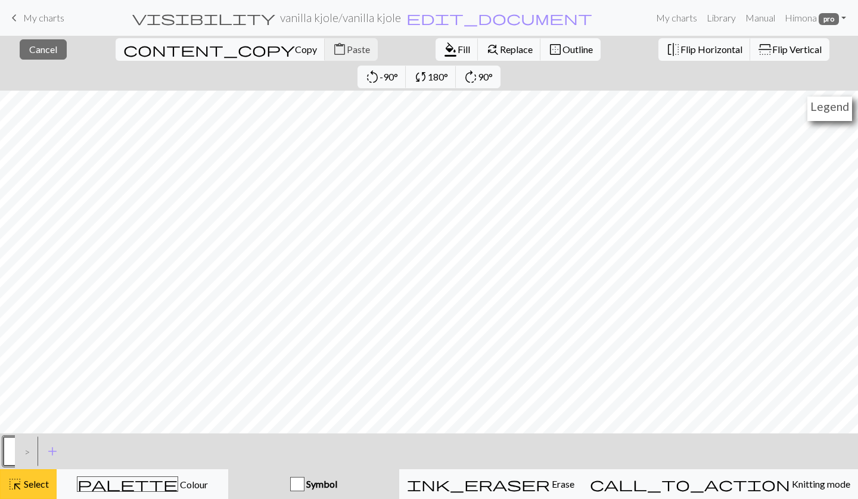
click at [26, 486] on span "Select" at bounding box center [35, 483] width 27 height 11
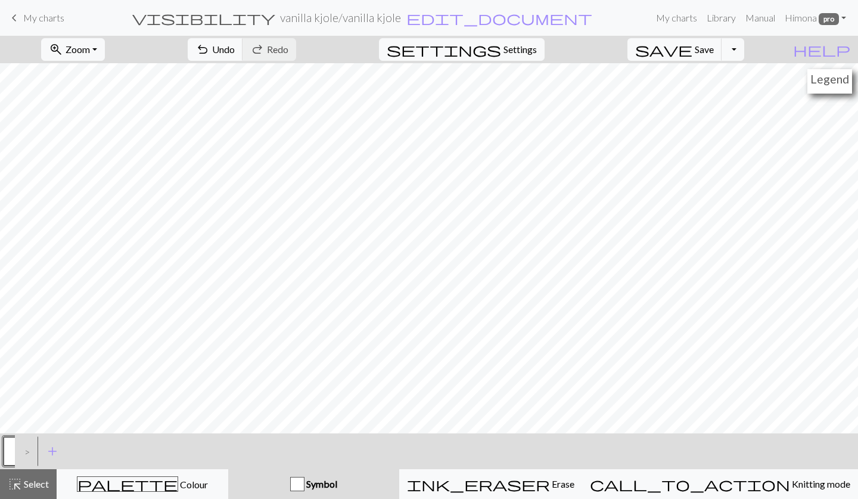
click at [337, 486] on span "Symbol" at bounding box center [321, 483] width 33 height 11
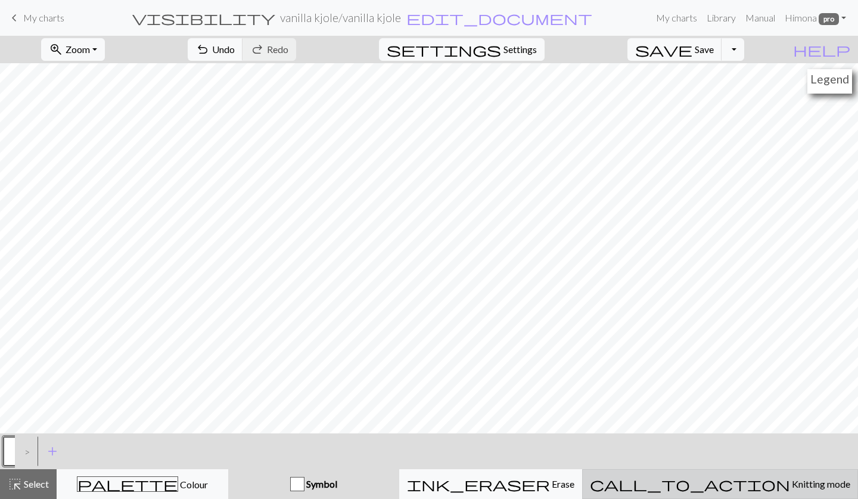
click at [790, 483] on span "Knitting mode" at bounding box center [820, 483] width 60 height 11
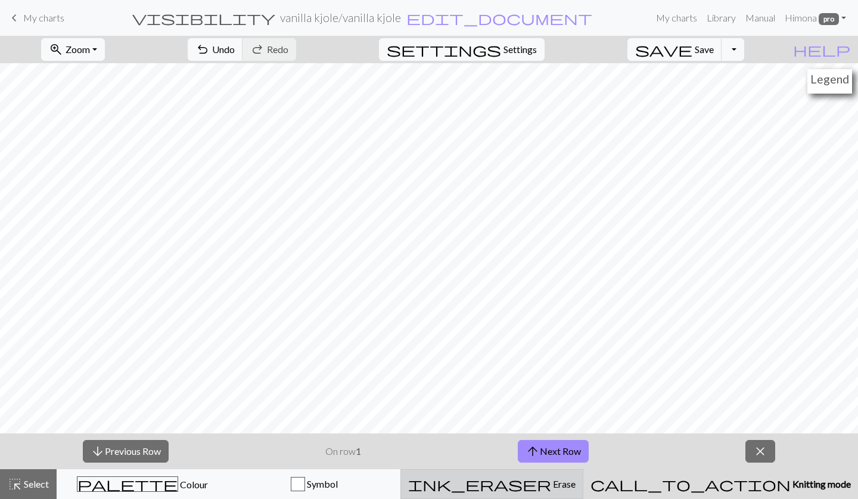
click at [579, 473] on button "ink_eraser Erase Erase" at bounding box center [492, 484] width 183 height 30
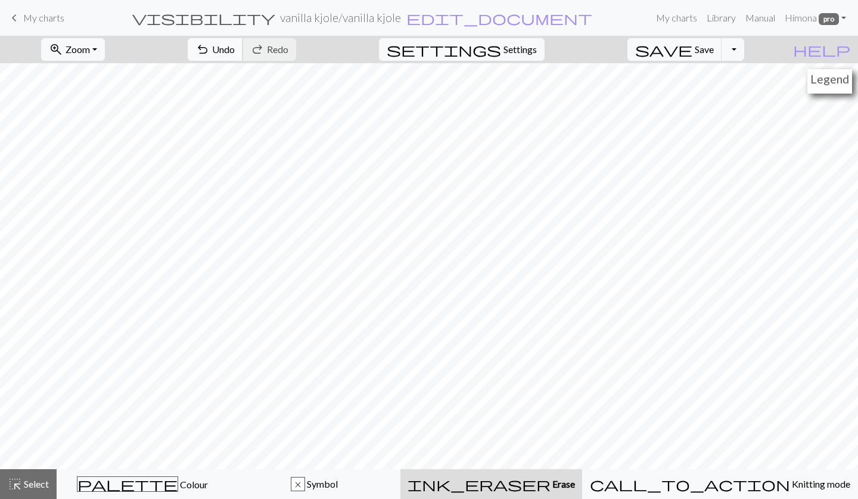
click at [235, 52] on span "Undo" at bounding box center [223, 49] width 23 height 11
click at [532, 48] on span "Settings" at bounding box center [520, 49] width 33 height 14
select select "aran"
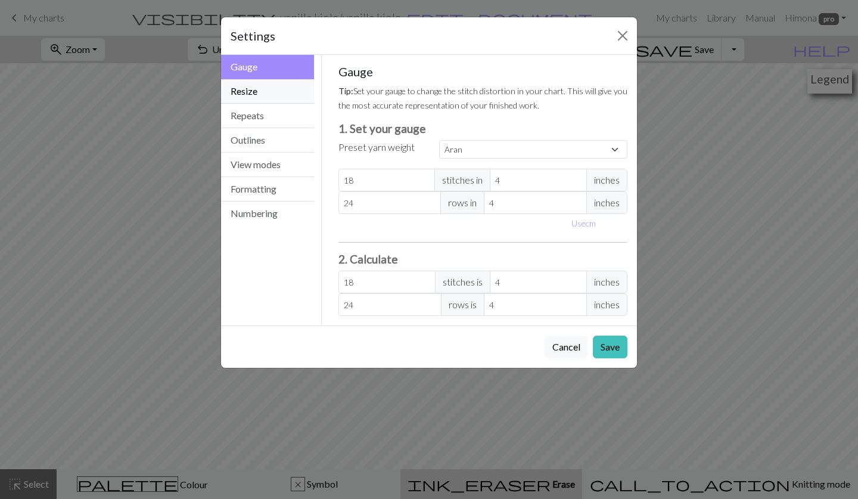
click at [284, 101] on button "Resize" at bounding box center [267, 91] width 93 height 24
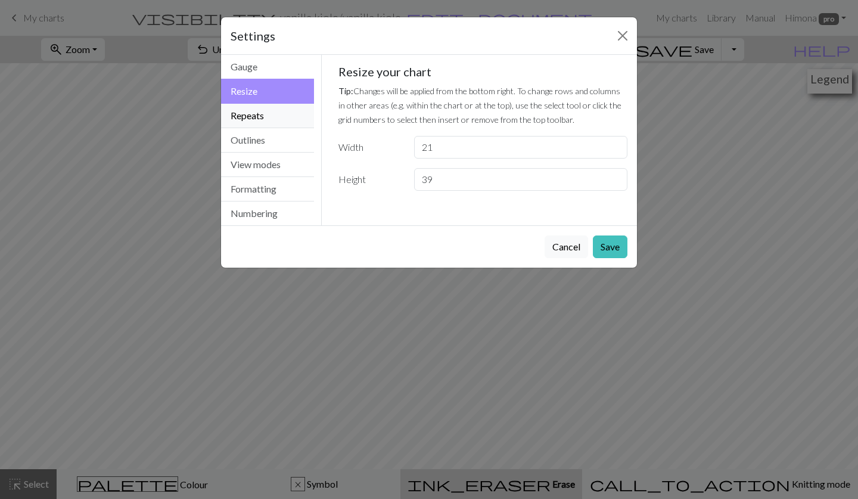
click at [286, 117] on button "Repeats" at bounding box center [267, 116] width 93 height 24
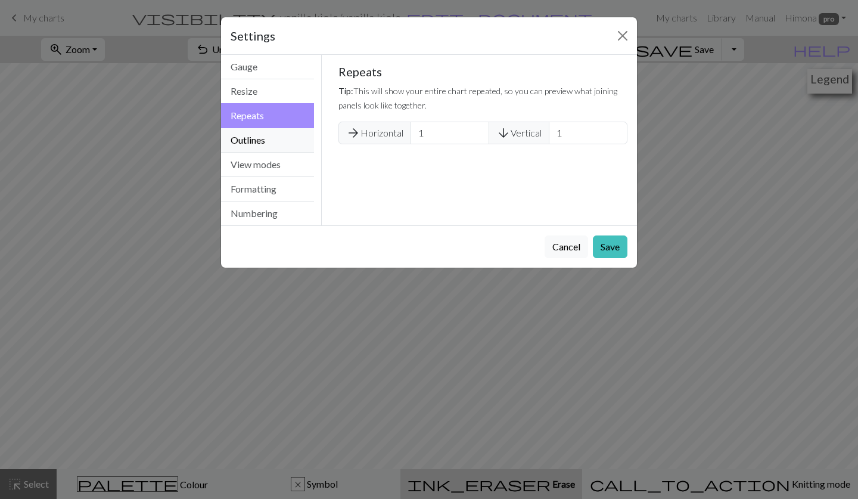
click at [289, 138] on button "Outlines" at bounding box center [267, 140] width 93 height 24
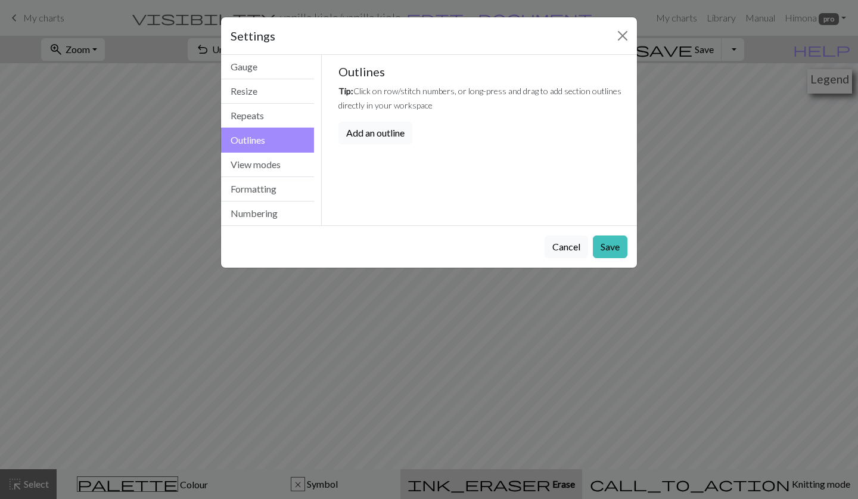
click at [359, 134] on button "Add an outline" at bounding box center [376, 133] width 74 height 23
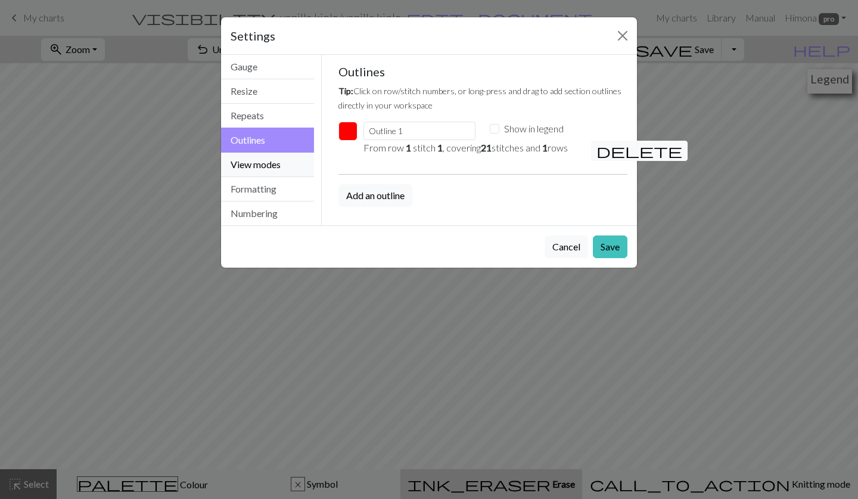
click at [284, 168] on button "View modes" at bounding box center [267, 165] width 93 height 24
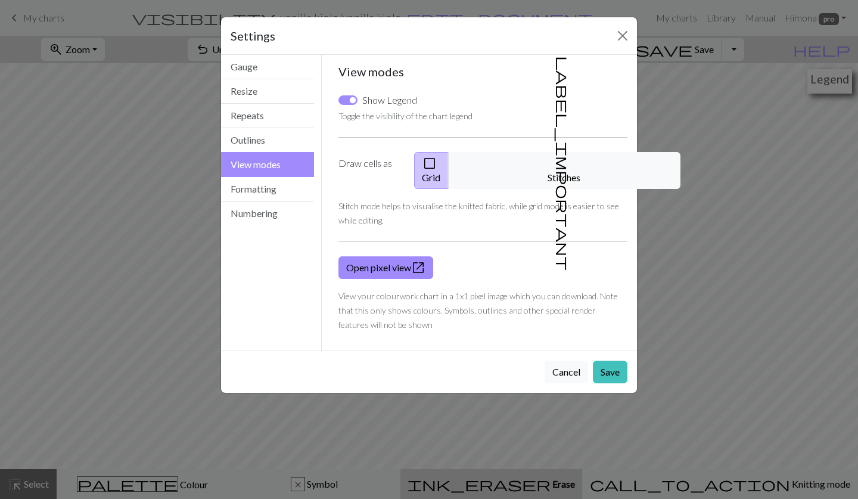
click at [437, 169] on span "check_box_outline_blank" at bounding box center [430, 163] width 14 height 17
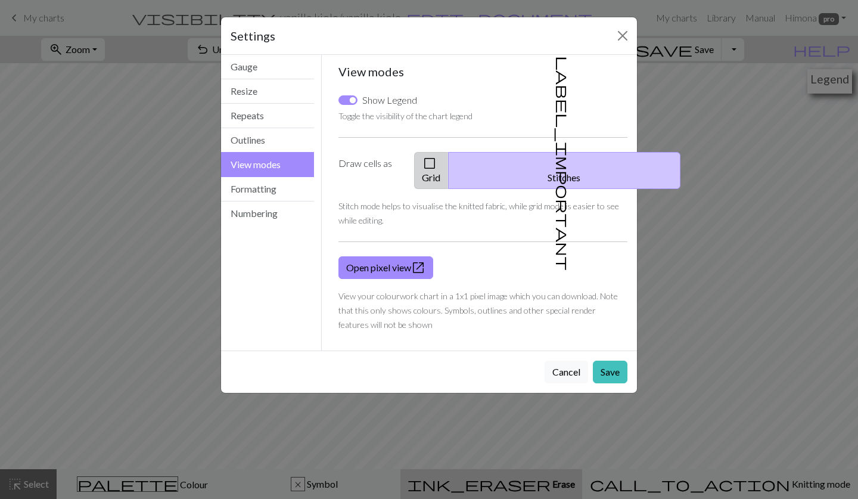
click at [437, 163] on span "check_box_outline_blank" at bounding box center [430, 163] width 14 height 17
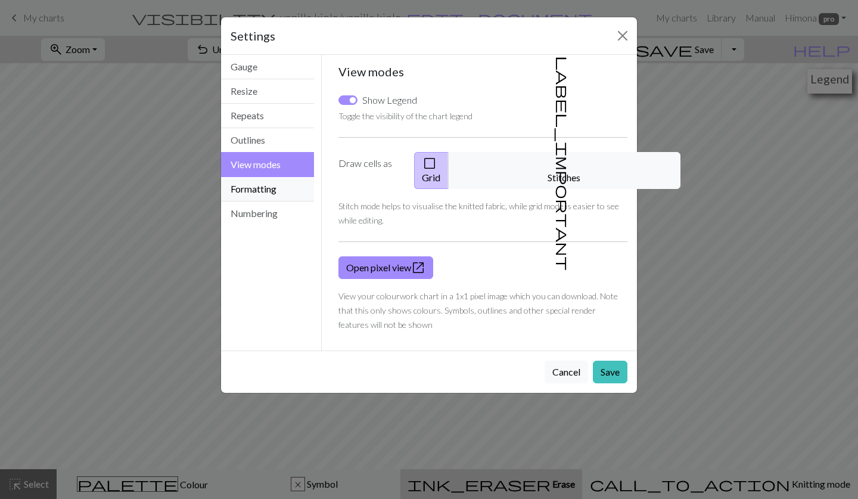
click at [290, 190] on button "Formatting" at bounding box center [267, 189] width 93 height 24
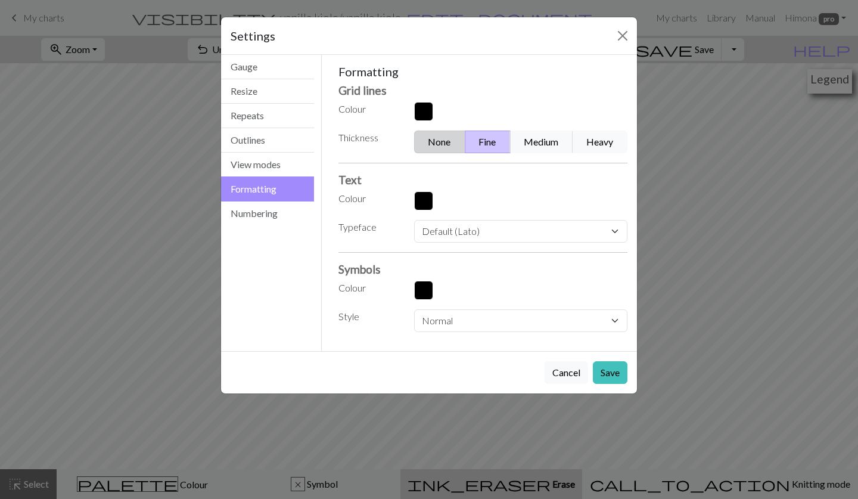
click at [446, 142] on button "None" at bounding box center [439, 142] width 51 height 23
click at [426, 198] on button "button" at bounding box center [423, 200] width 19 height 19
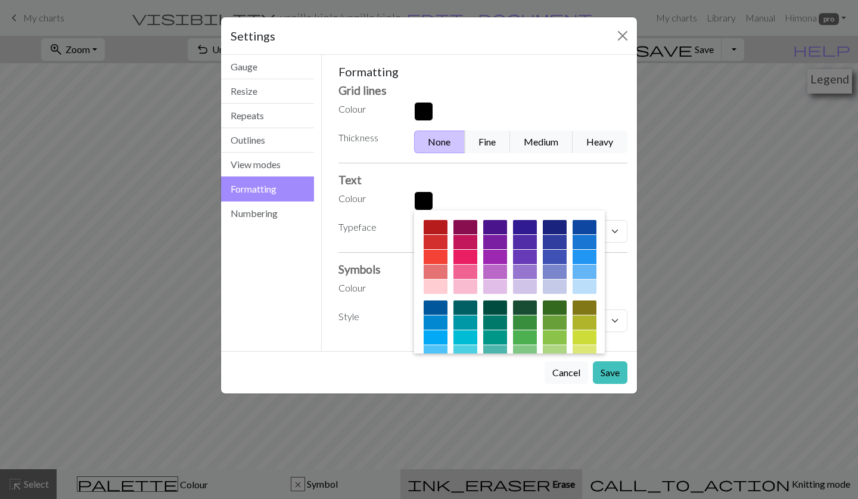
click at [455, 190] on div "Formatting Grid lines Colour Thickness None Fine Medium Heavy Text Colour Typef…" at bounding box center [484, 198] width 290 height 268
click at [428, 189] on div "Formatting Grid lines Colour Thickness None Fine Medium Heavy Text Colour Typef…" at bounding box center [484, 198] width 290 height 268
click at [569, 367] on button "Cancel" at bounding box center [567, 372] width 44 height 23
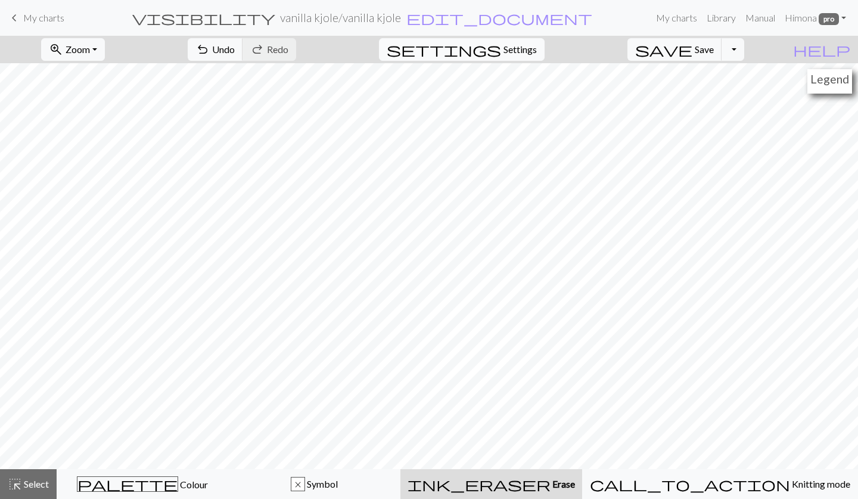
click at [536, 49] on span "Settings" at bounding box center [520, 49] width 33 height 14
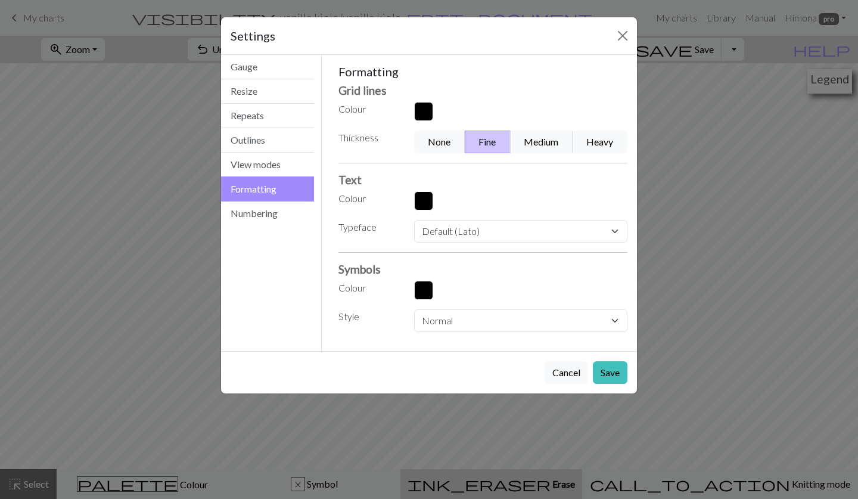
click at [268, 193] on button "Formatting" at bounding box center [267, 188] width 93 height 25
click at [370, 89] on h3 "Grid lines" at bounding box center [484, 90] width 290 height 14
click at [531, 140] on button "Medium" at bounding box center [541, 142] width 63 height 23
click at [613, 370] on button "Save" at bounding box center [610, 372] width 35 height 23
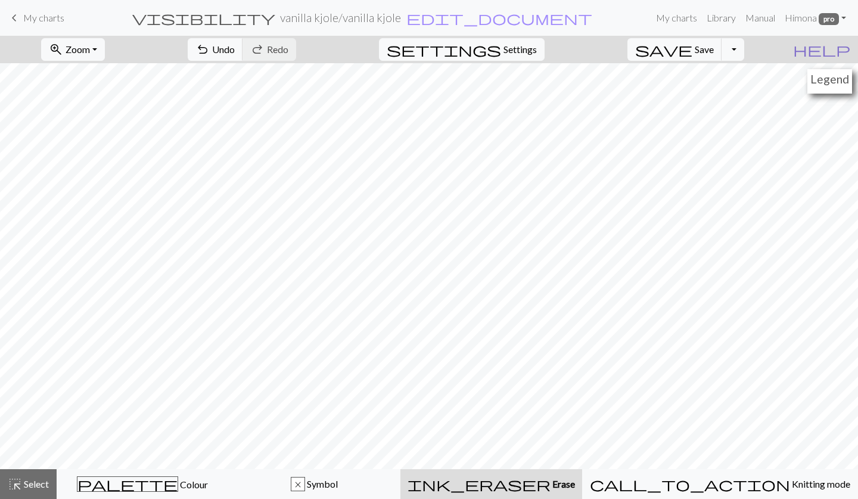
click at [840, 53] on span "help" at bounding box center [821, 49] width 57 height 17
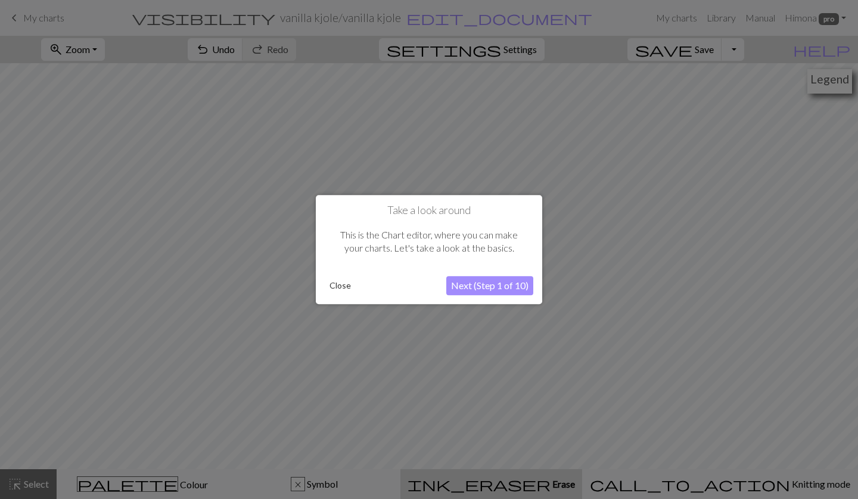
click at [507, 290] on button "Next (Step 1 of 10)" at bounding box center [489, 285] width 87 height 19
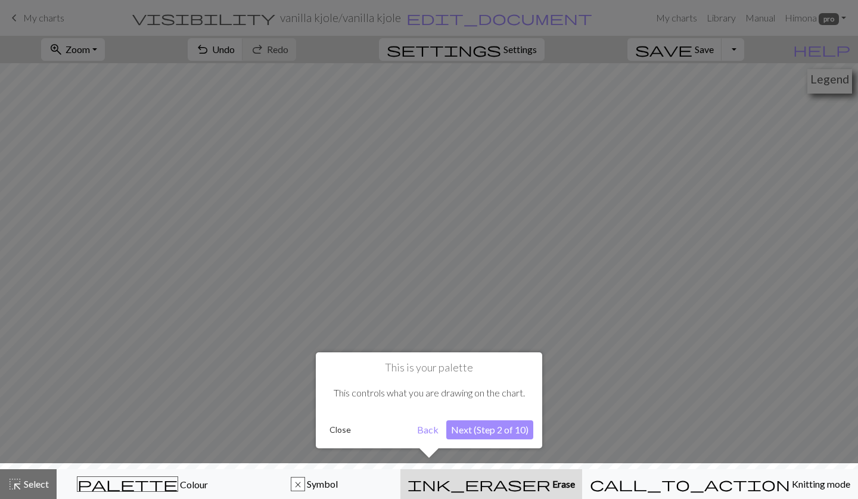
click at [495, 428] on button "Next (Step 2 of 10)" at bounding box center [489, 429] width 87 height 19
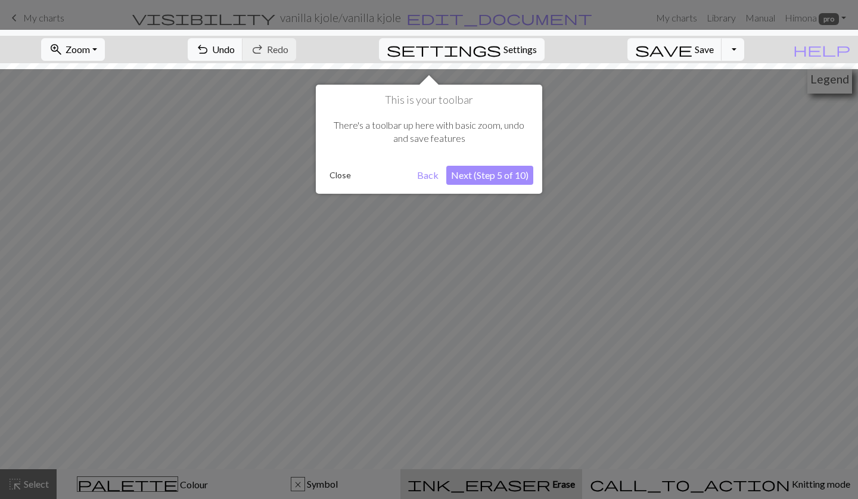
click at [500, 175] on button "Next (Step 5 of 10)" at bounding box center [489, 175] width 87 height 19
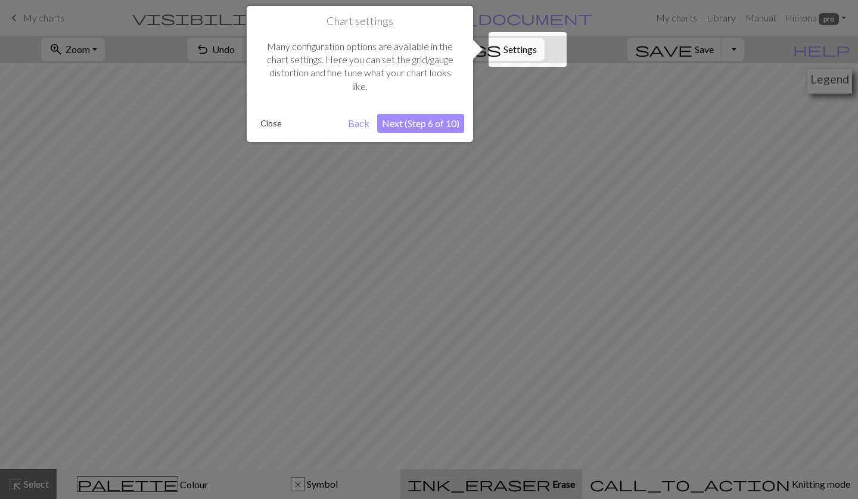
click at [440, 122] on button "Next (Step 6 of 10)" at bounding box center [420, 123] width 87 height 19
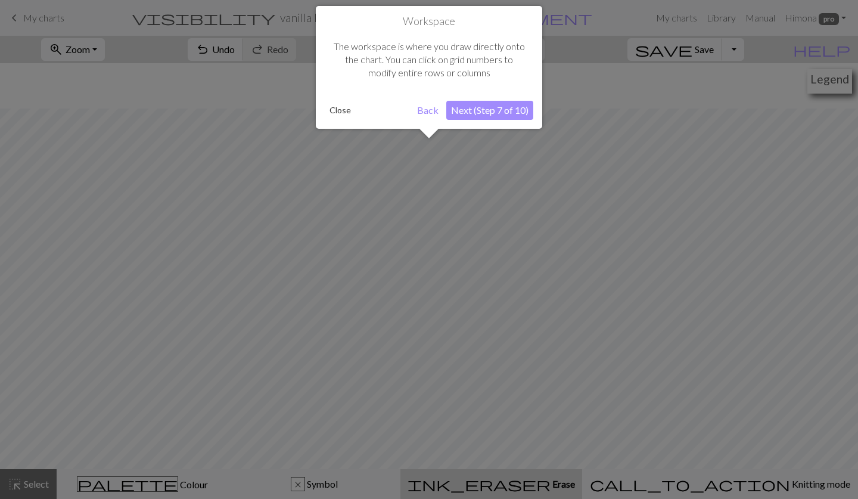
scroll to position [45, 0]
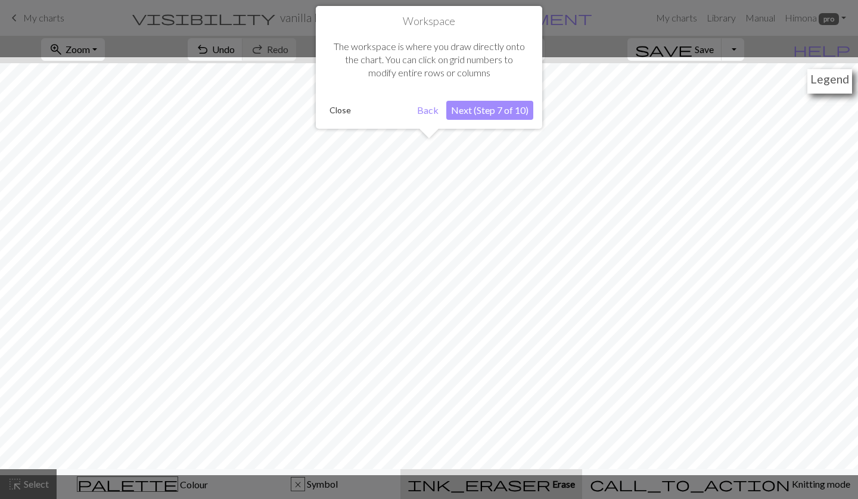
click at [483, 115] on button "Next (Step 7 of 10)" at bounding box center [489, 110] width 87 height 19
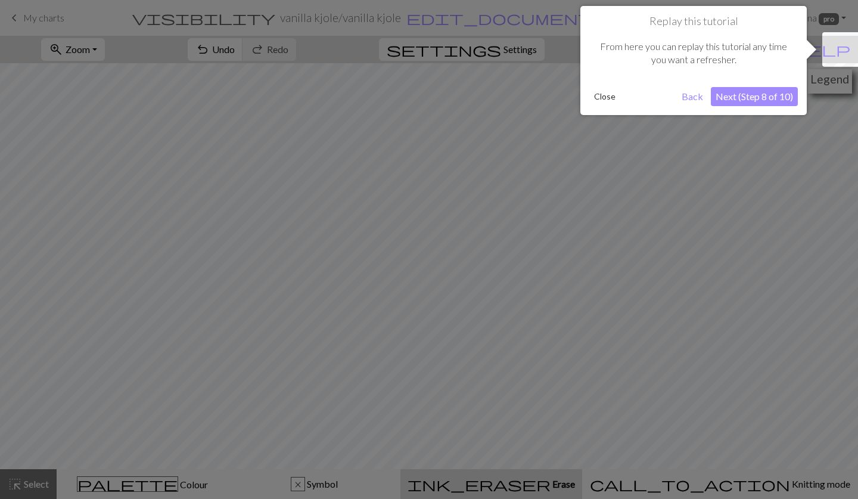
click at [770, 97] on button "Next (Step 8 of 10)" at bounding box center [754, 96] width 87 height 19
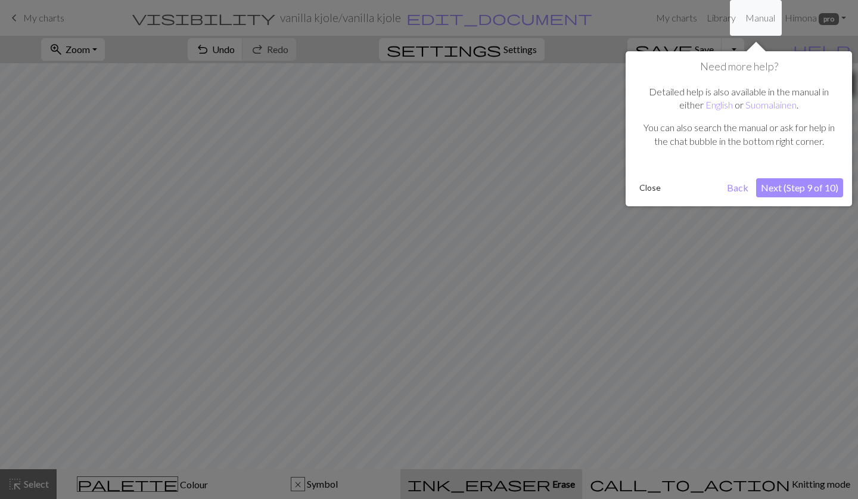
click at [794, 190] on button "Next (Step 9 of 10)" at bounding box center [799, 187] width 87 height 19
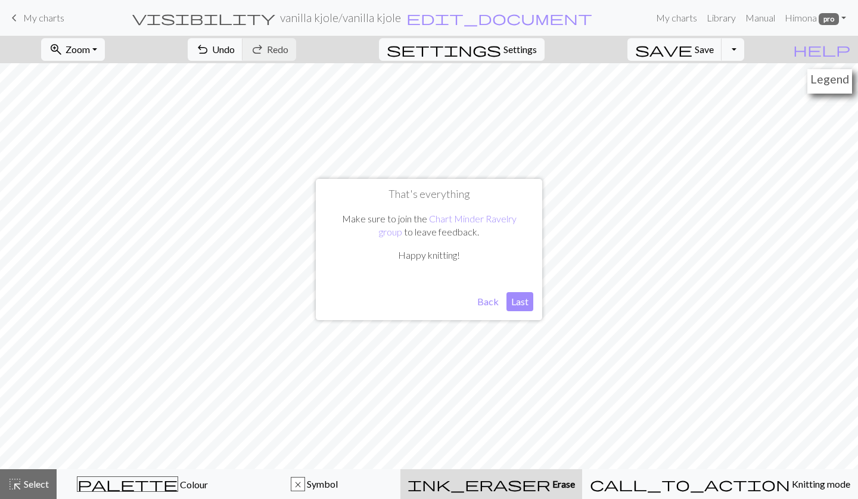
click at [518, 301] on button "Last" at bounding box center [520, 301] width 27 height 19
click at [501, 51] on span "settings" at bounding box center [444, 49] width 114 height 17
select select "aran"
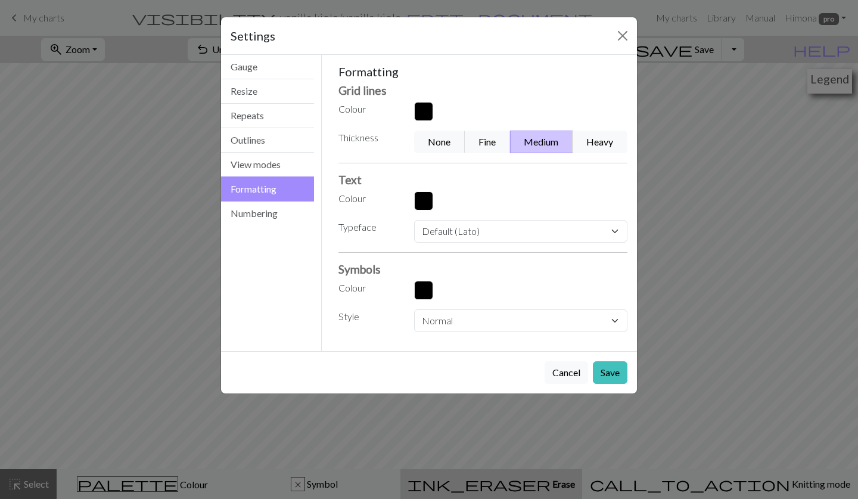
click at [322, 40] on div "Settings" at bounding box center [429, 36] width 416 height 38
click at [286, 67] on button "Gauge" at bounding box center [267, 67] width 93 height 24
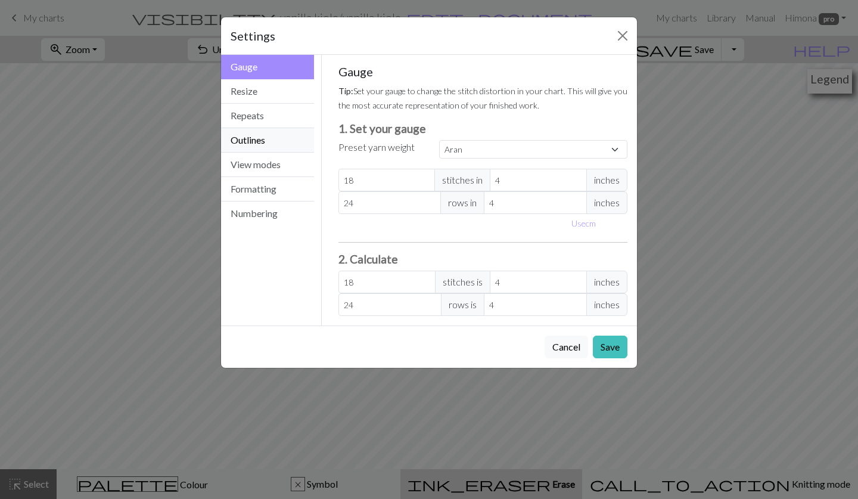
click at [268, 137] on button "Outlines" at bounding box center [267, 140] width 93 height 24
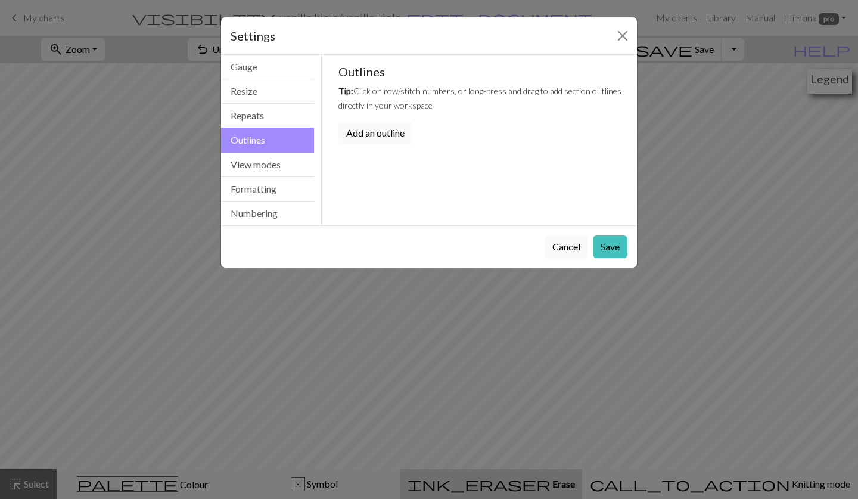
click at [393, 134] on button "Add an outline" at bounding box center [376, 133] width 74 height 23
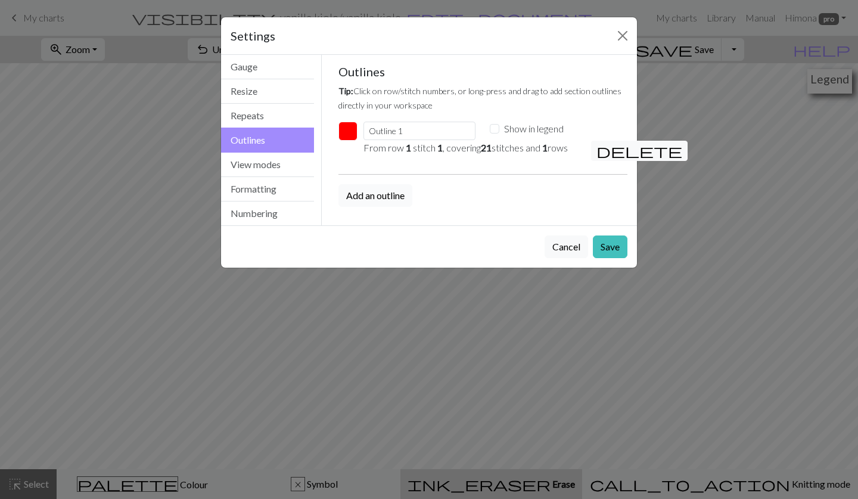
click at [398, 196] on button "Add an outline" at bounding box center [376, 195] width 74 height 23
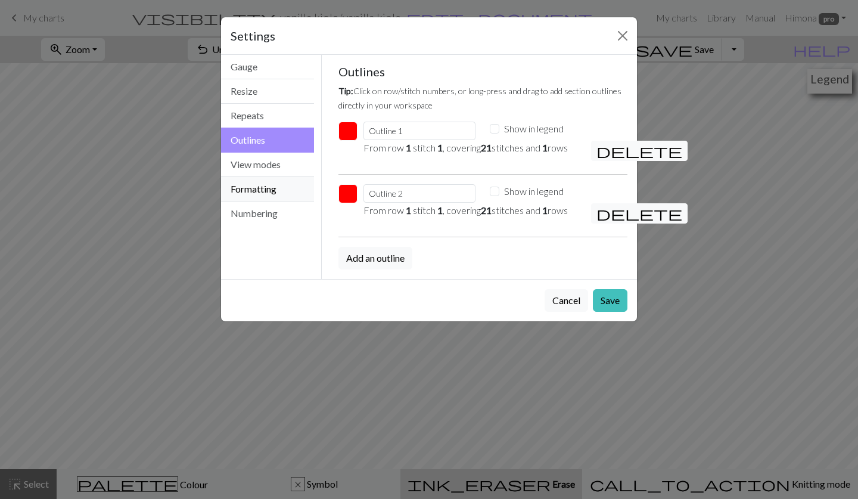
click at [269, 192] on button "Formatting" at bounding box center [267, 189] width 93 height 24
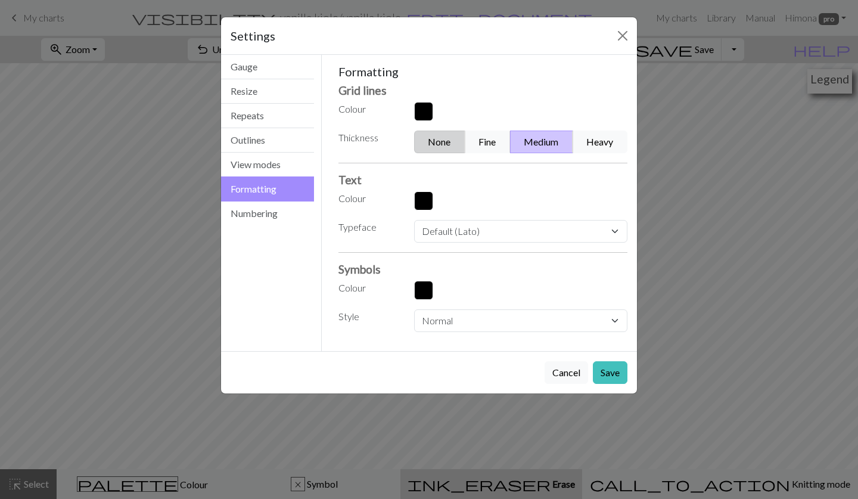
click at [431, 141] on button "None" at bounding box center [439, 142] width 51 height 23
click at [605, 370] on button "Save" at bounding box center [610, 372] width 35 height 23
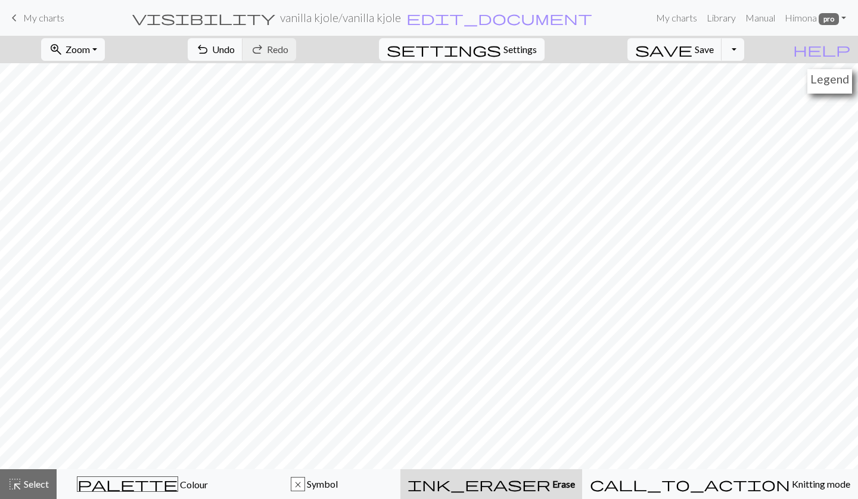
click at [524, 49] on span "Settings" at bounding box center [520, 49] width 33 height 14
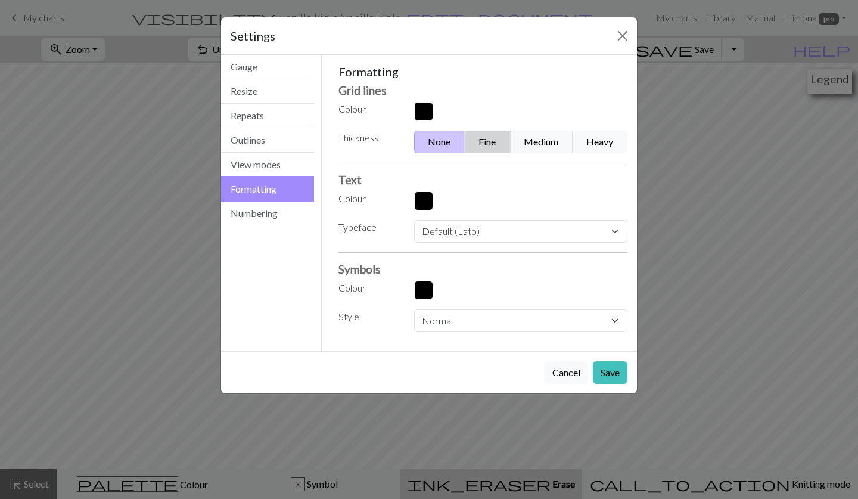
click at [483, 147] on button "Fine" at bounding box center [488, 142] width 46 height 23
click at [613, 377] on button "Save" at bounding box center [610, 372] width 35 height 23
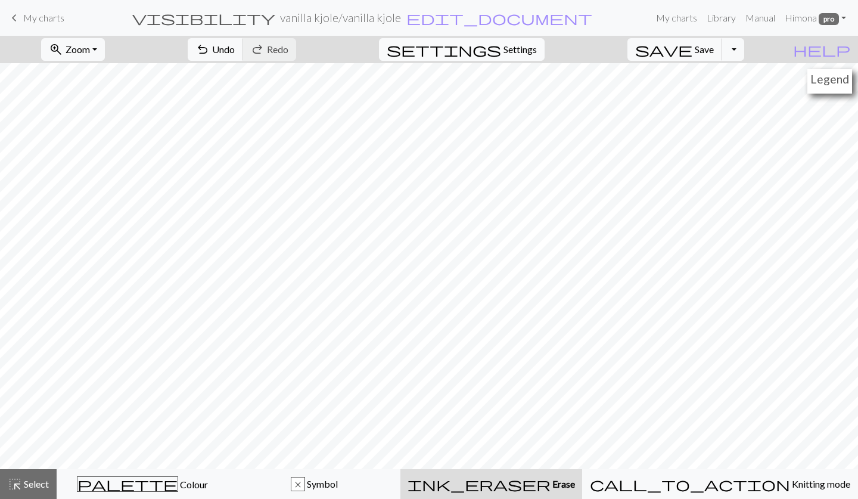
click at [523, 49] on span "Settings" at bounding box center [520, 49] width 33 height 14
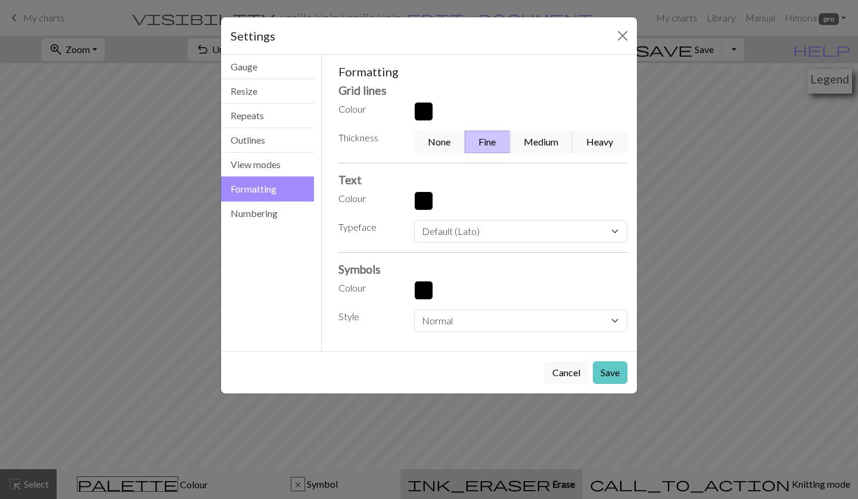
click at [616, 373] on button "Save" at bounding box center [610, 372] width 35 height 23
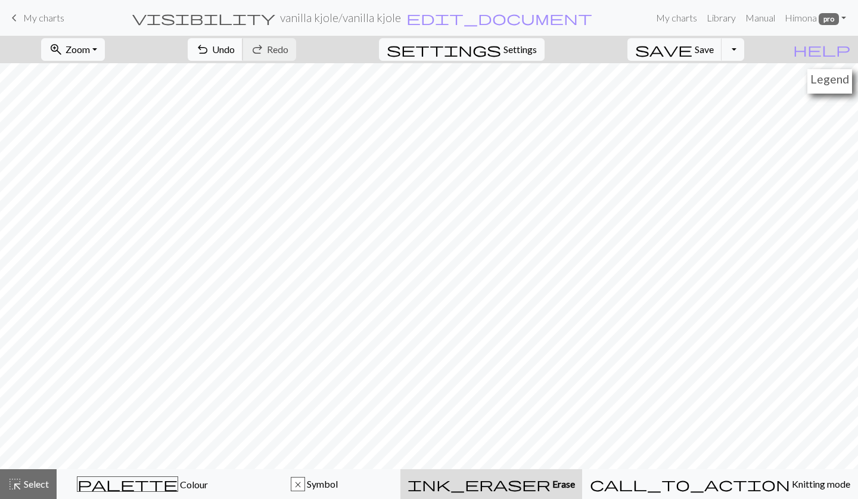
click at [210, 49] on span "undo" at bounding box center [203, 49] width 14 height 17
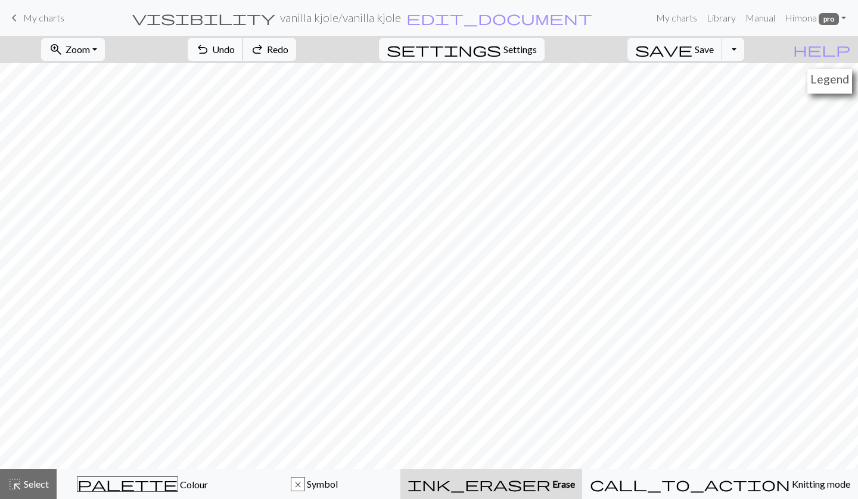
click at [210, 49] on span "undo" at bounding box center [203, 49] width 14 height 17
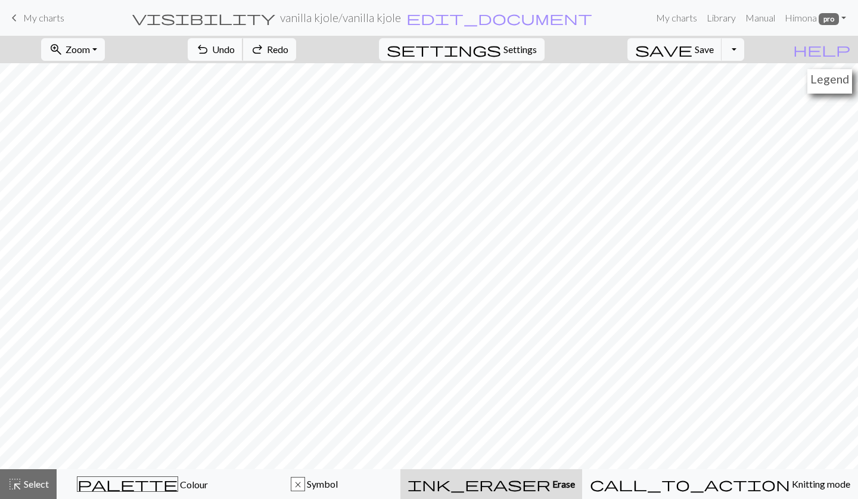
click at [210, 49] on span "undo" at bounding box center [203, 49] width 14 height 17
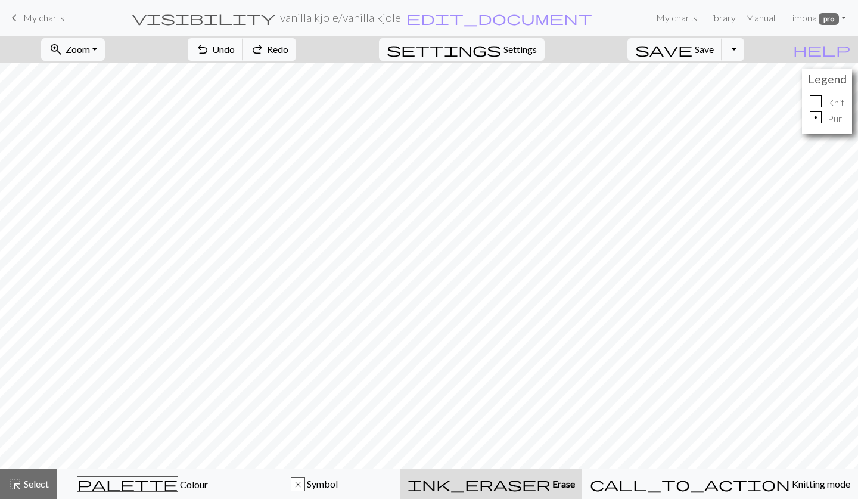
click at [210, 49] on span "undo" at bounding box center [203, 49] width 14 height 17
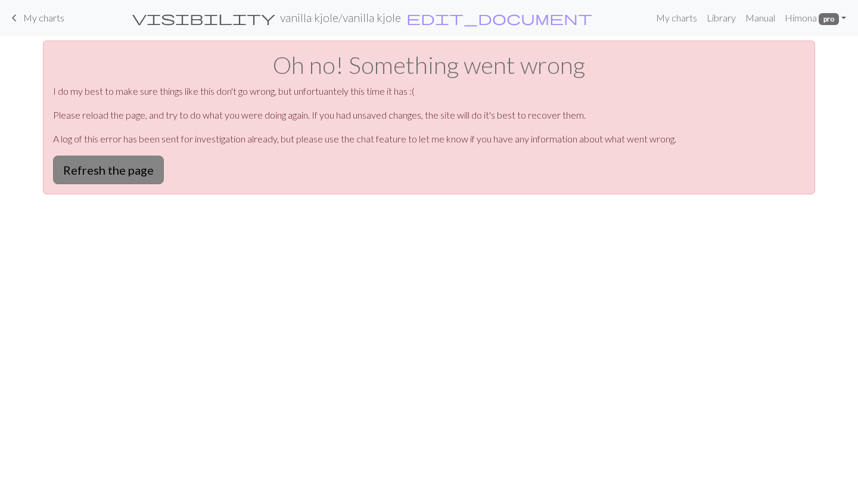
click at [100, 173] on button "Refresh the page" at bounding box center [108, 170] width 111 height 29
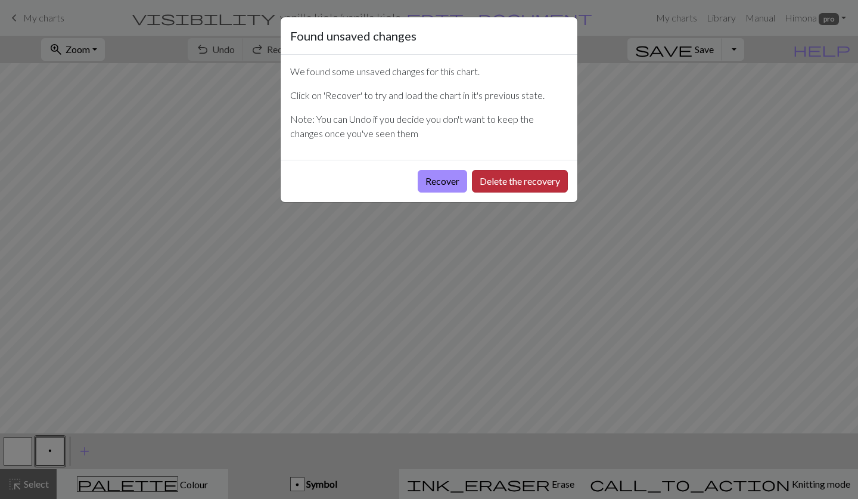
click at [505, 179] on button "Delete the recovery" at bounding box center [520, 181] width 96 height 23
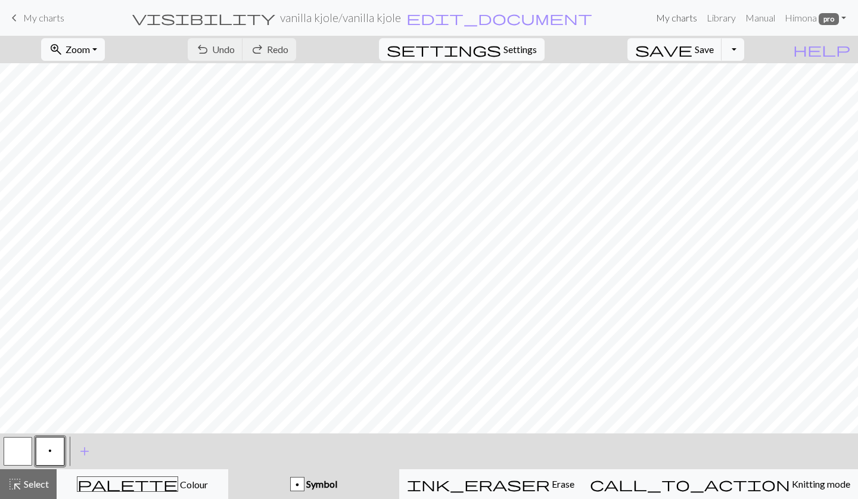
click at [686, 20] on link "My charts" at bounding box center [676, 18] width 51 height 24
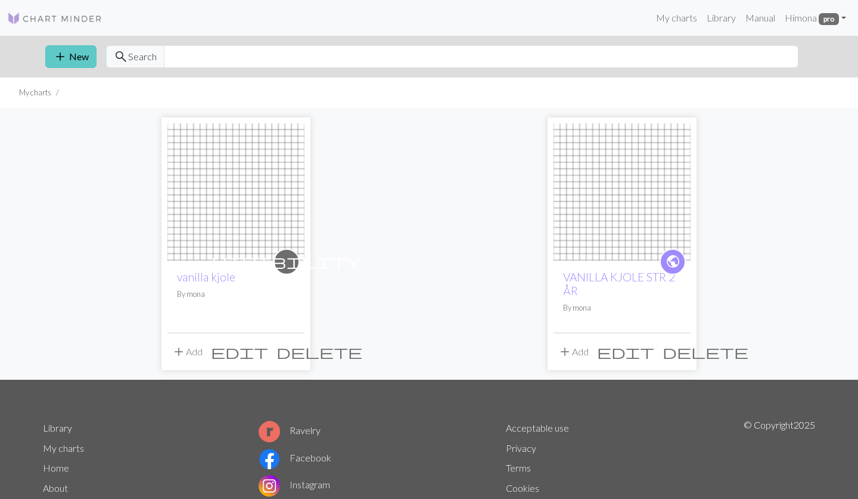
click at [70, 52] on button "add New" at bounding box center [70, 56] width 51 height 23
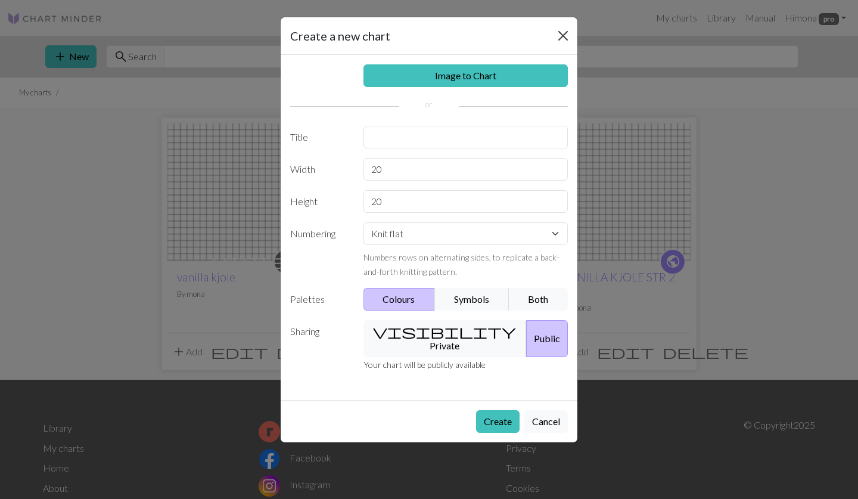
click at [561, 33] on button "Close" at bounding box center [563, 35] width 19 height 19
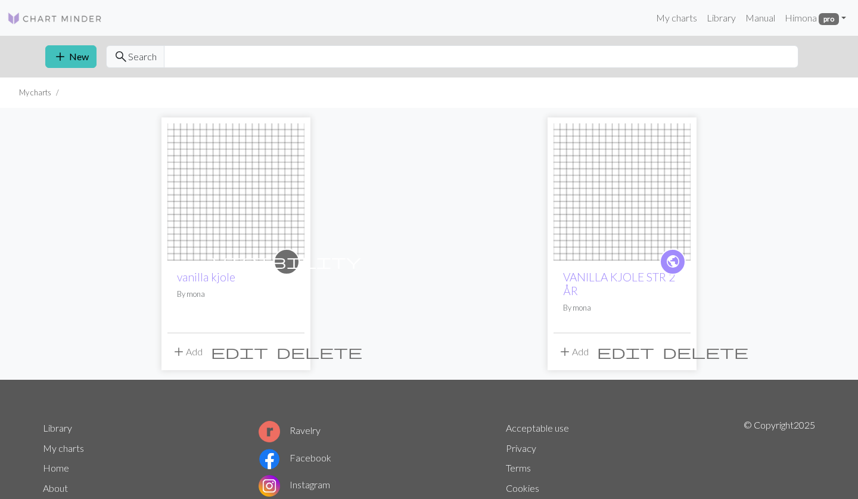
click at [230, 240] on img at bounding box center [235, 191] width 137 height 137
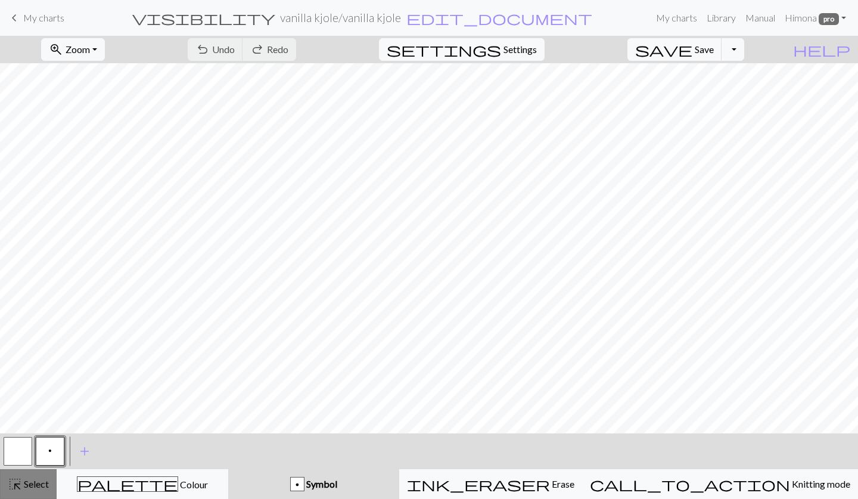
click at [40, 485] on span "Select" at bounding box center [35, 483] width 27 height 11
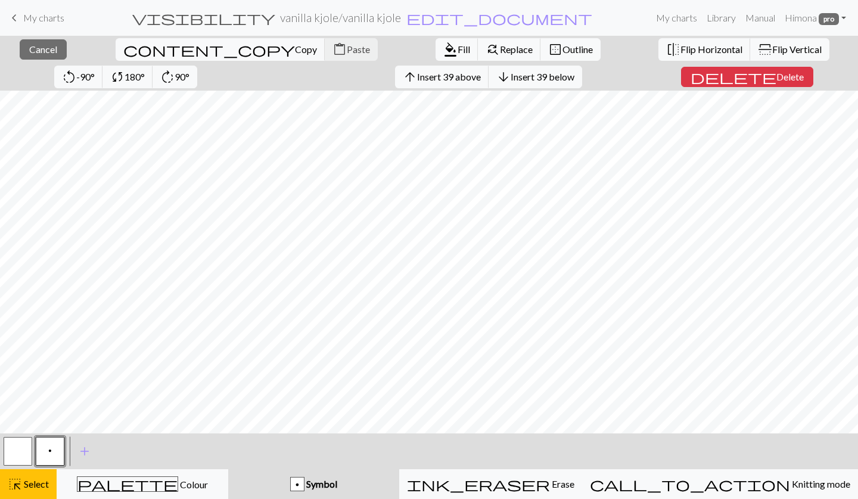
click at [23, 450] on button "button" at bounding box center [18, 451] width 29 height 29
click at [563, 51] on span "Outline" at bounding box center [578, 49] width 30 height 11
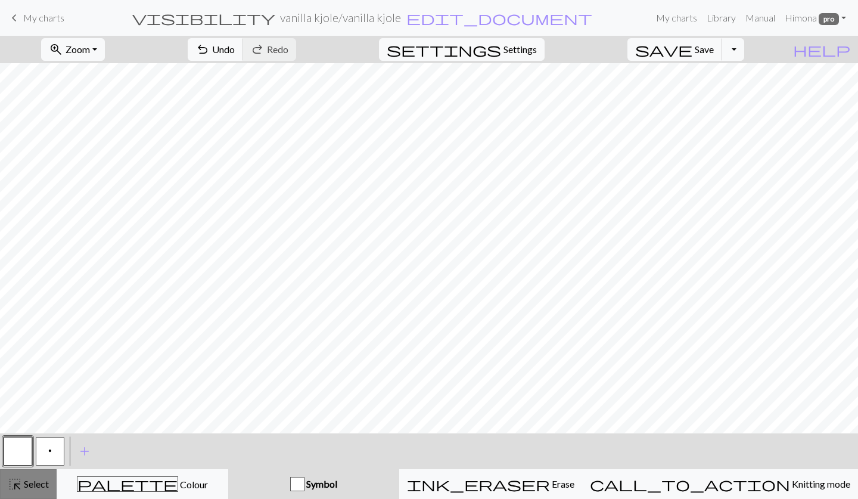
click at [33, 486] on span "Select" at bounding box center [35, 483] width 27 height 11
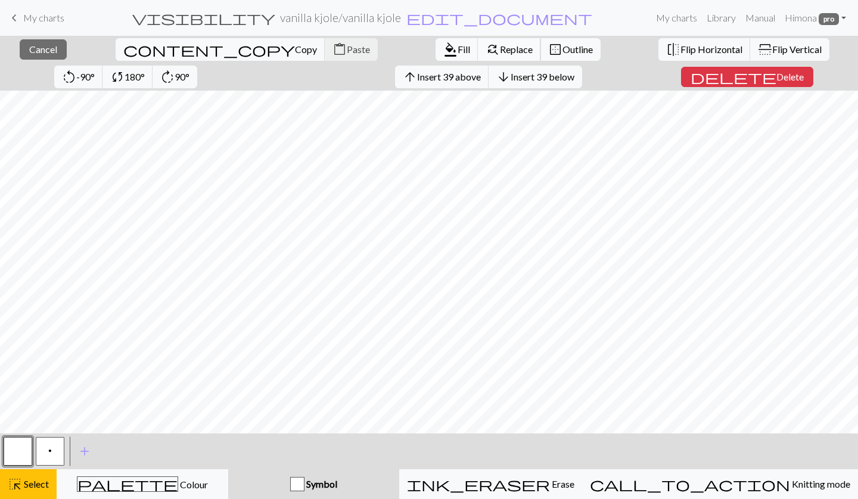
click at [500, 51] on span "Replace" at bounding box center [516, 49] width 33 height 11
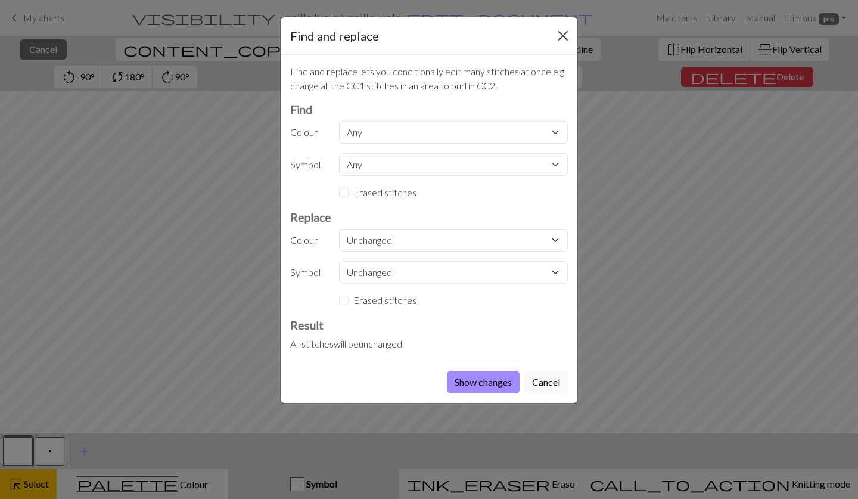
click at [561, 38] on button "Close" at bounding box center [563, 35] width 19 height 19
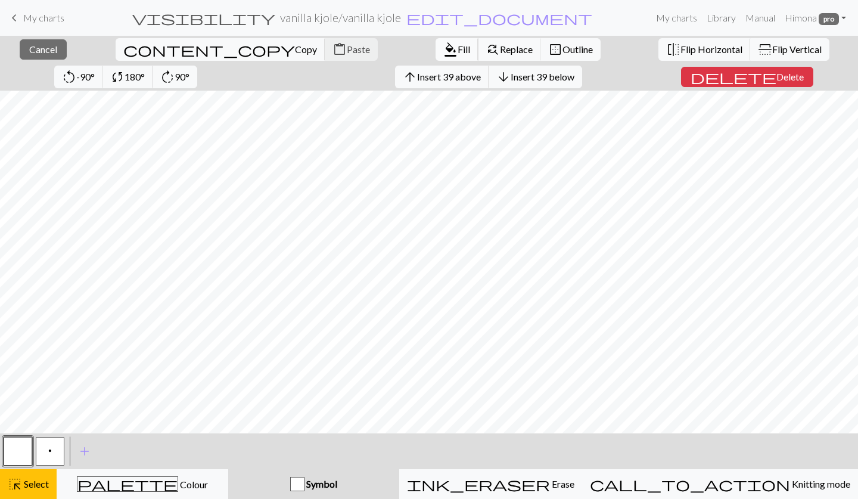
click at [458, 52] on span "Fill" at bounding box center [464, 49] width 13 height 11
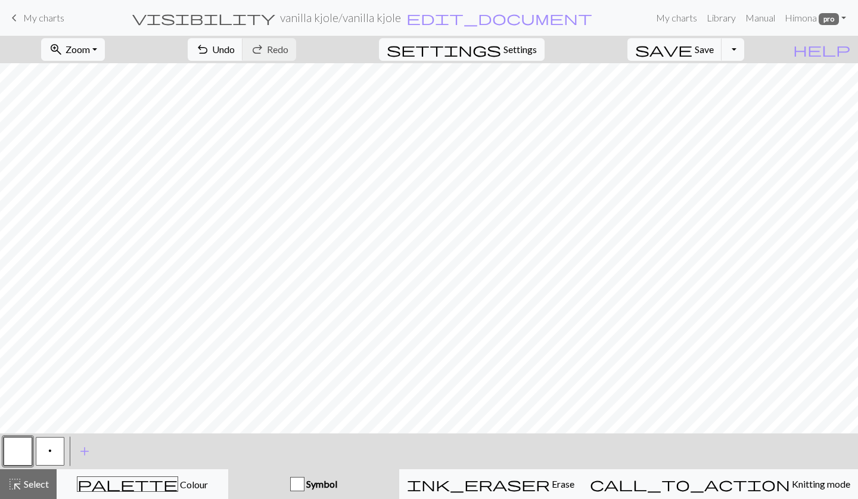
click at [58, 448] on button "p" at bounding box center [50, 451] width 29 height 29
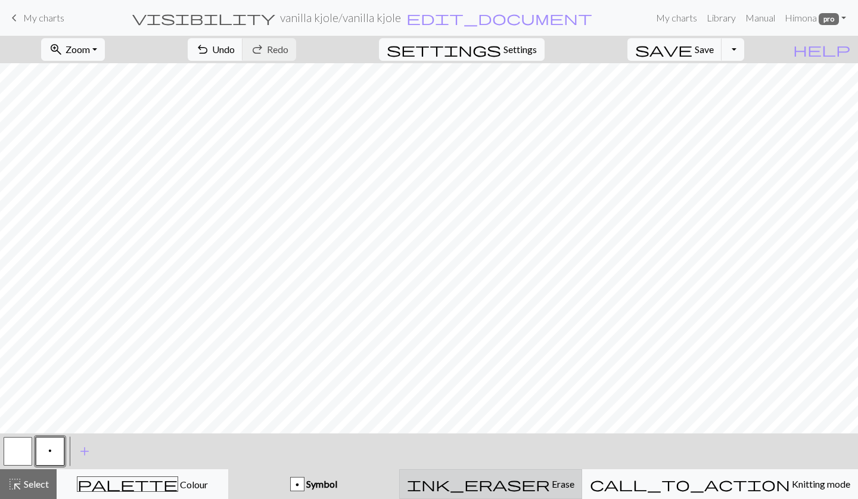
click at [549, 489] on span "ink_eraser" at bounding box center [478, 484] width 143 height 17
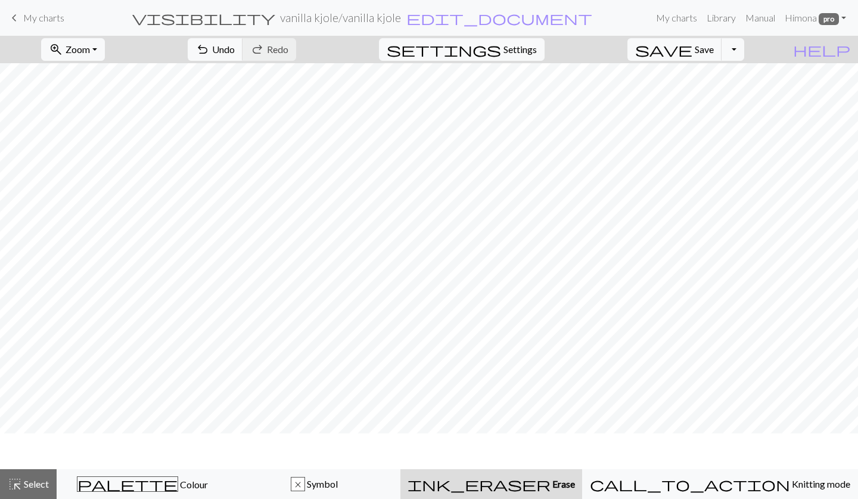
scroll to position [113, 0]
click at [533, 58] on button "settings Settings" at bounding box center [462, 49] width 166 height 23
select select "aran"
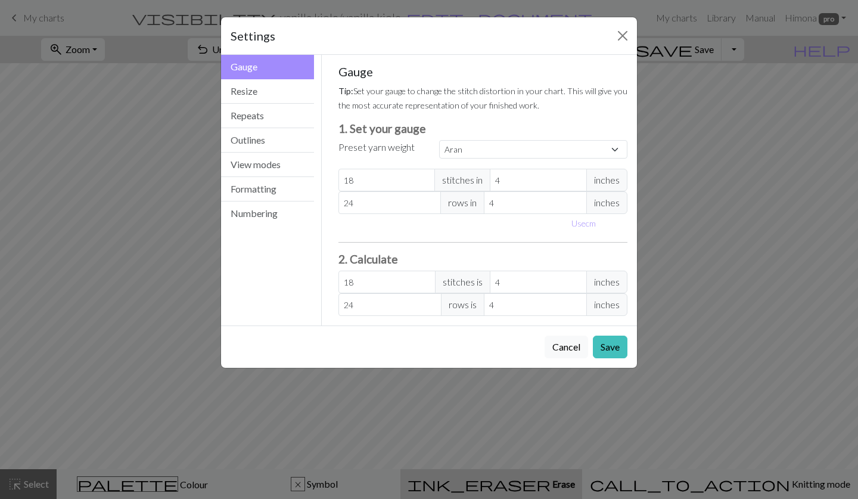
click at [756, 80] on div "Settings Gauge Gauge Resize Repeats Outlines View modes Formatting Numbering Ga…" at bounding box center [429, 249] width 858 height 499
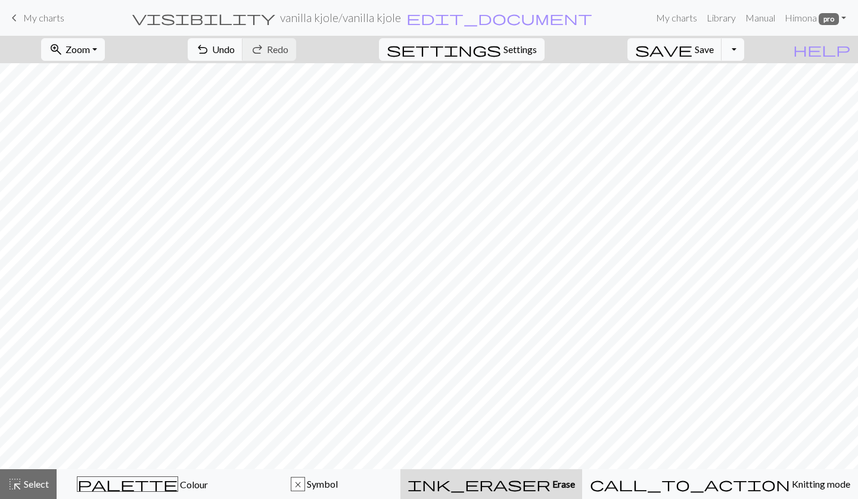
click at [744, 54] on button "Toggle Dropdown" at bounding box center [733, 49] width 23 height 23
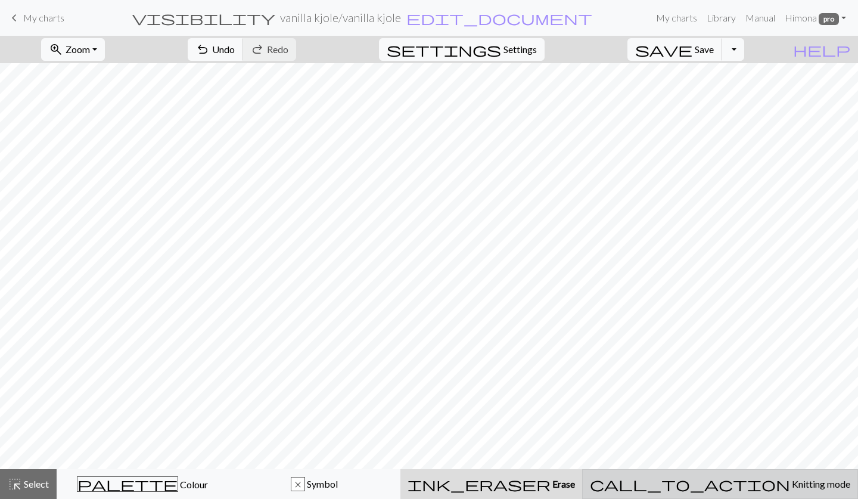
click at [778, 492] on button "call_to_action Knitting mode Knitting mode" at bounding box center [720, 484] width 276 height 30
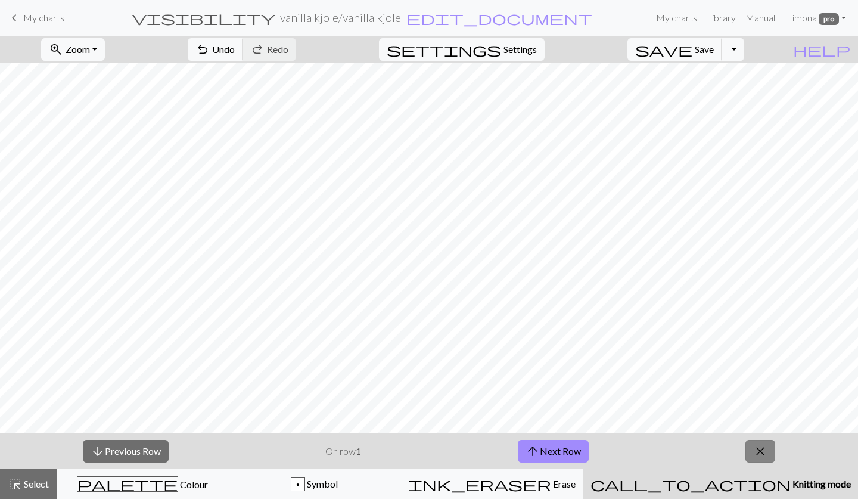
click at [751, 458] on button "close" at bounding box center [761, 451] width 30 height 23
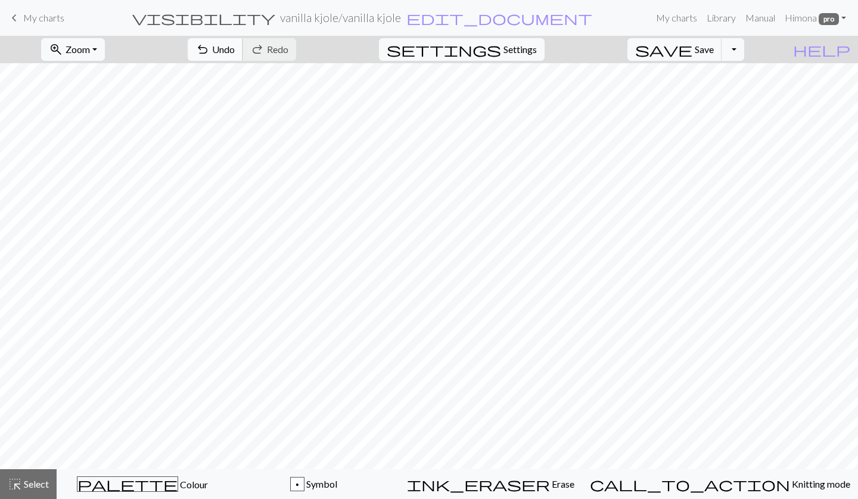
click at [235, 51] on span "Undo" at bounding box center [223, 49] width 23 height 11
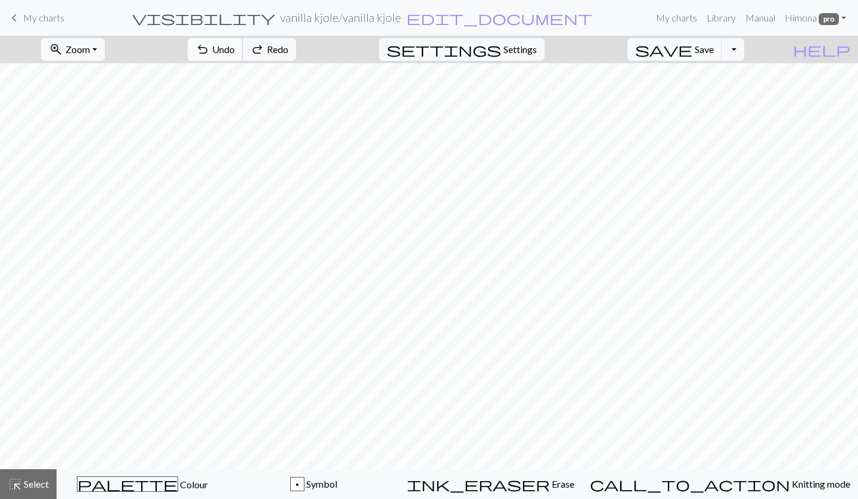
click at [235, 51] on span "Undo" at bounding box center [223, 49] width 23 height 11
click at [284, 51] on div "undo Undo Undo redo Redo Redo" at bounding box center [242, 49] width 126 height 27
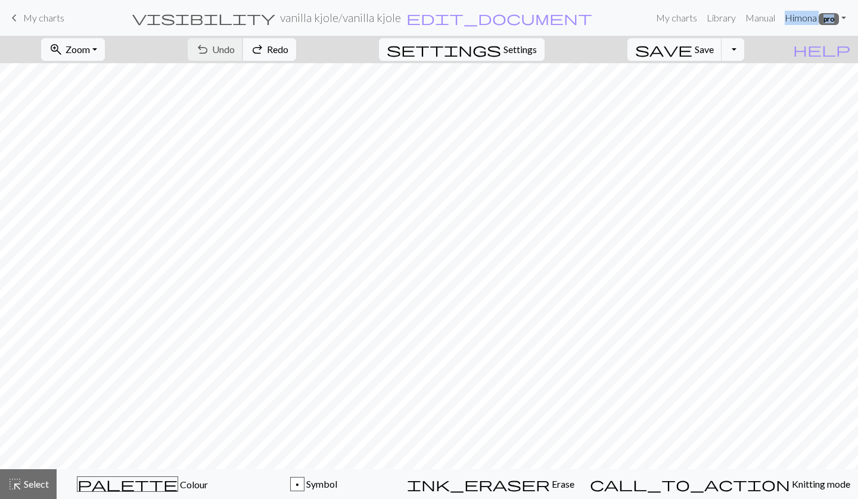
click at [284, 51] on div "undo Undo Undo redo Redo Redo" at bounding box center [242, 49] width 126 height 27
click at [235, 46] on span "Undo" at bounding box center [223, 49] width 23 height 11
click at [278, 46] on div "undo Undo Undo redo Redo Redo" at bounding box center [242, 49] width 126 height 27
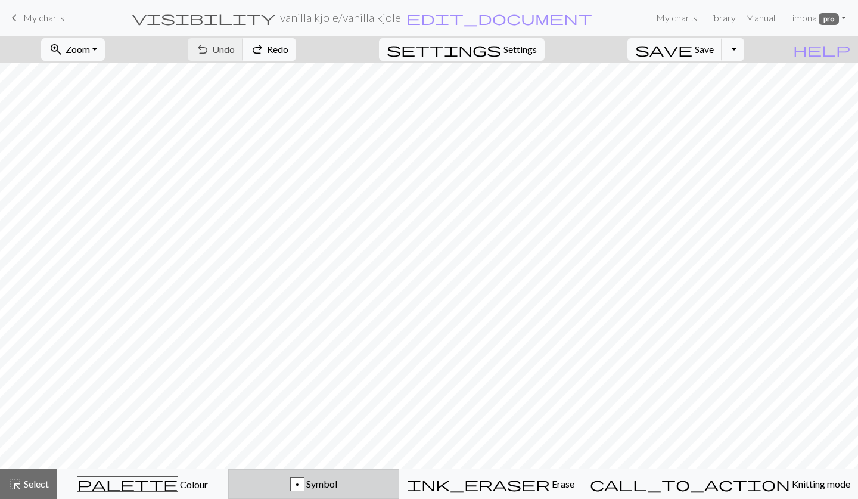
click at [392, 488] on div "p Symbol" at bounding box center [314, 484] width 156 height 14
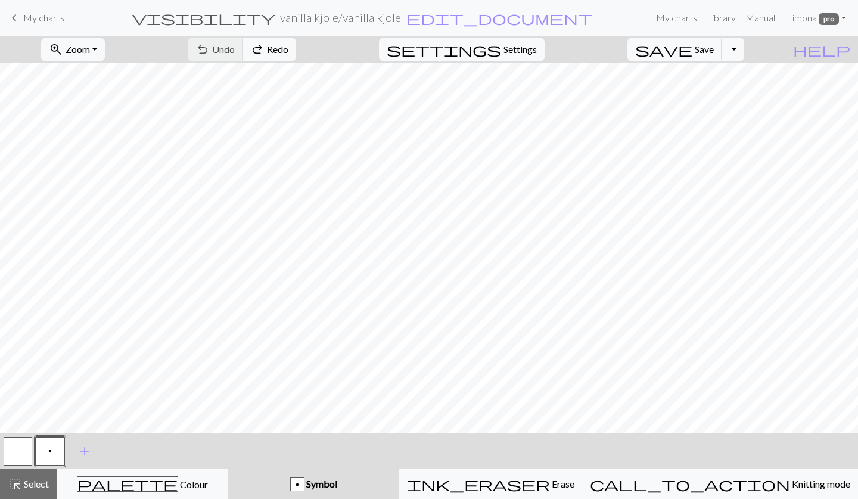
click at [13, 457] on button "button" at bounding box center [18, 451] width 29 height 29
click at [35, 489] on span "Select" at bounding box center [35, 483] width 27 height 11
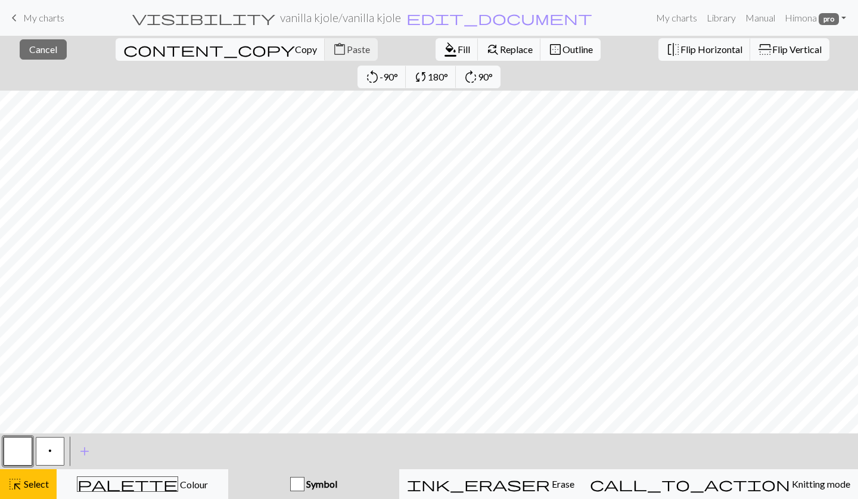
click at [563, 46] on span "Outline" at bounding box center [578, 49] width 30 height 11
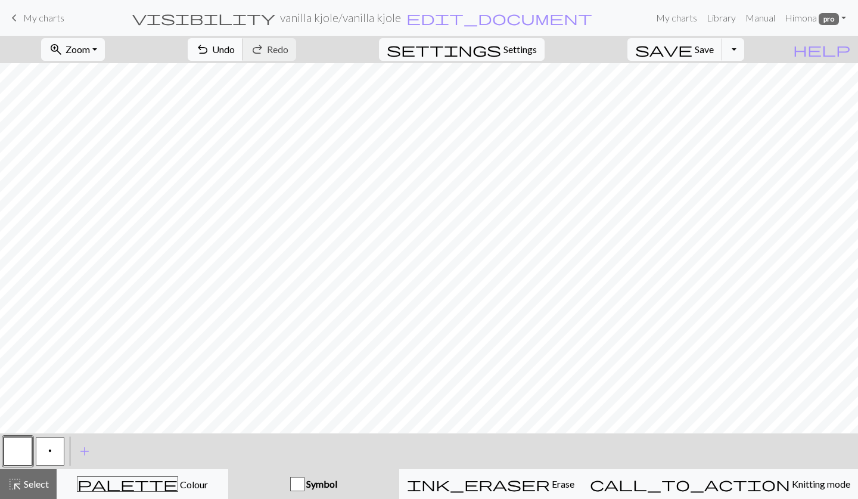
click at [235, 44] on span "Undo" at bounding box center [223, 49] width 23 height 11
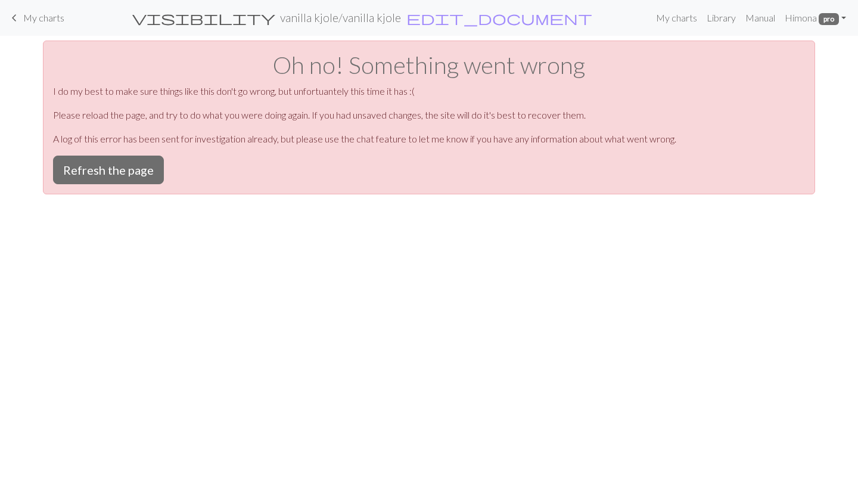
scroll to position [0, 0]
click at [139, 166] on button "Refresh the page" at bounding box center [108, 170] width 111 height 29
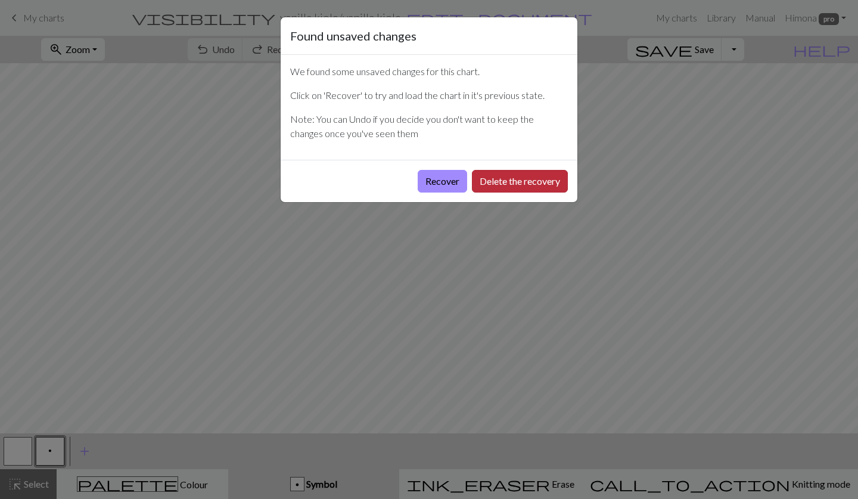
click at [505, 184] on button "Delete the recovery" at bounding box center [520, 181] width 96 height 23
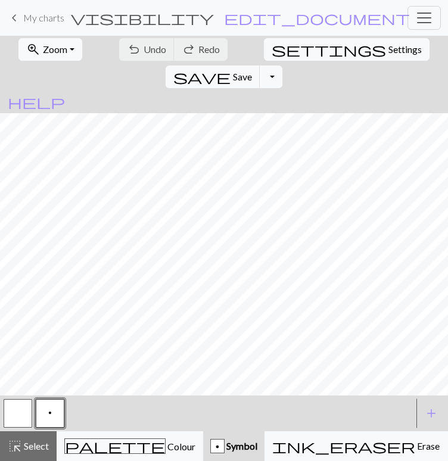
click at [225, 443] on span "Symbol" at bounding box center [241, 445] width 33 height 11
click at [430, 412] on span "add" at bounding box center [431, 413] width 14 height 17
click at [80, 413] on button "button" at bounding box center [82, 413] width 29 height 29
click at [85, 416] on button "button" at bounding box center [82, 413] width 29 height 29
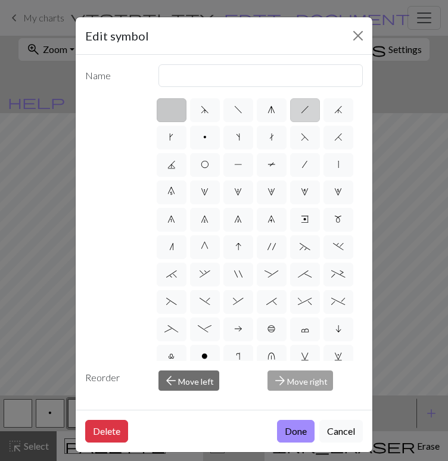
click at [306, 106] on span "h" at bounding box center [305, 110] width 8 height 10
click at [306, 106] on input "h" at bounding box center [305, 107] width 8 height 8
radio input "true"
type input "right leaning decrease"
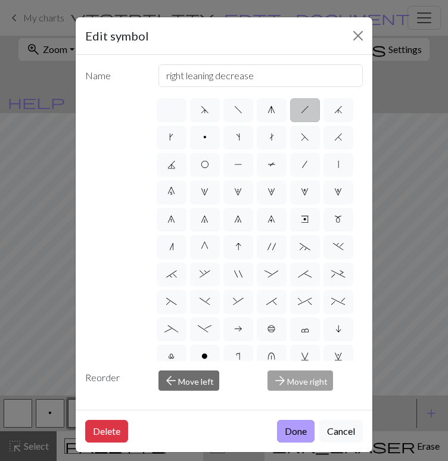
click at [302, 434] on button "Done" at bounding box center [296, 431] width 38 height 23
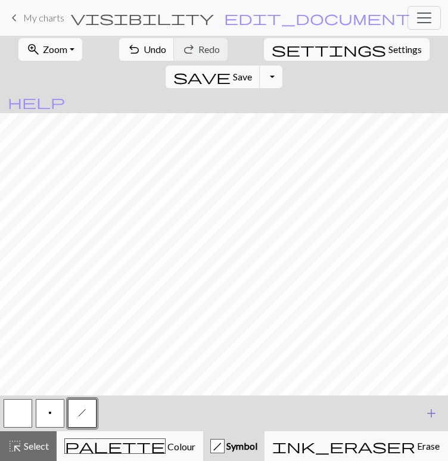
click at [436, 414] on span "add" at bounding box center [431, 413] width 14 height 17
click at [113, 419] on button "button" at bounding box center [114, 413] width 29 height 29
click at [120, 410] on button "button" at bounding box center [114, 413] width 29 height 29
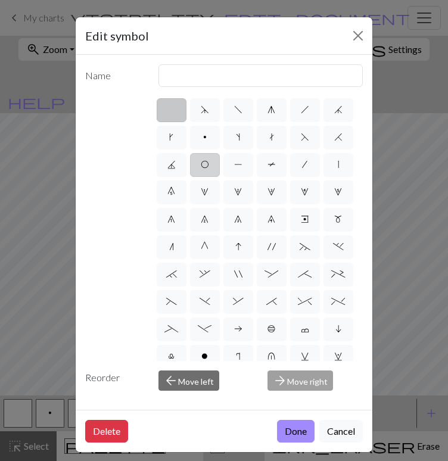
click at [207, 162] on span "O" at bounding box center [205, 165] width 8 height 10
click at [207, 162] on input "O" at bounding box center [205, 161] width 8 height 8
radio input "true"
type input "yo"
click at [296, 427] on button "Done" at bounding box center [296, 431] width 38 height 23
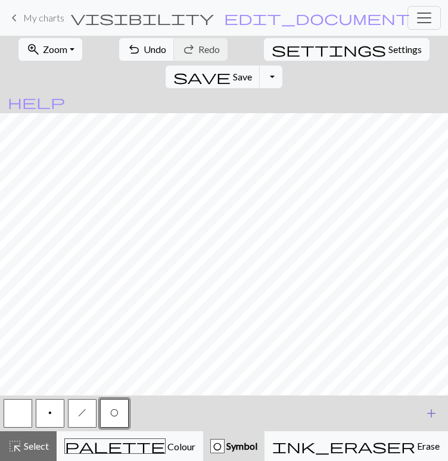
click at [429, 418] on span "add" at bounding box center [431, 413] width 14 height 17
click at [150, 415] on button "button" at bounding box center [146, 413] width 29 height 29
click at [85, 415] on span "h" at bounding box center [82, 413] width 8 height 10
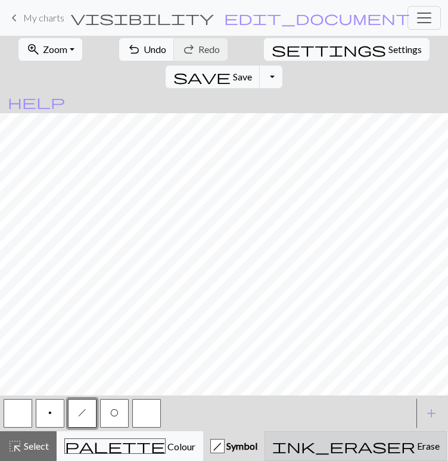
click at [314, 457] on button "ink_eraser Erase Erase" at bounding box center [356, 447] width 183 height 30
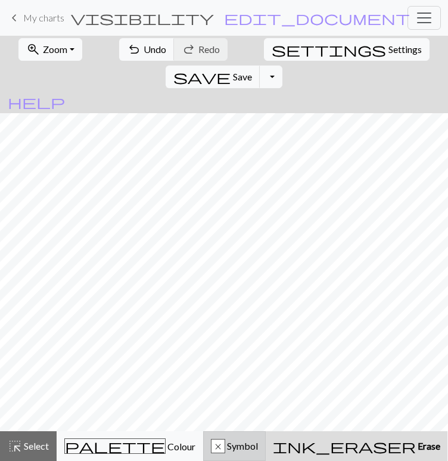
click at [211, 452] on div "x Symbol" at bounding box center [234, 446] width 47 height 14
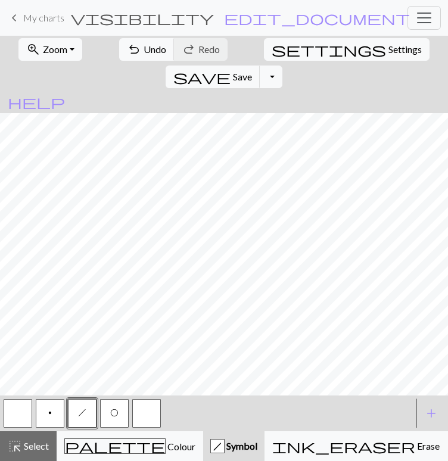
click at [54, 411] on button "p" at bounding box center [50, 413] width 29 height 29
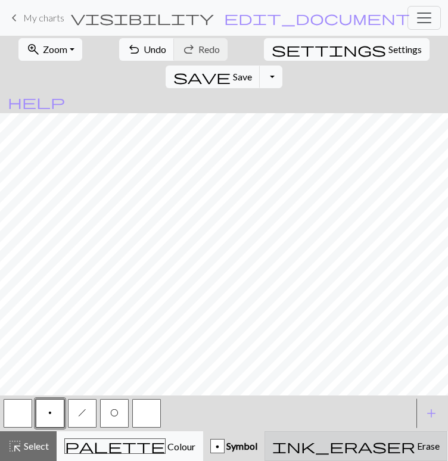
click at [328, 449] on div "ink_eraser Erase Erase" at bounding box center [355, 446] width 167 height 14
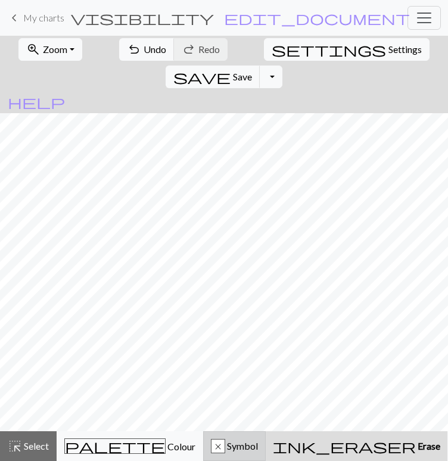
click at [231, 446] on div "x Symbol" at bounding box center [234, 446] width 47 height 14
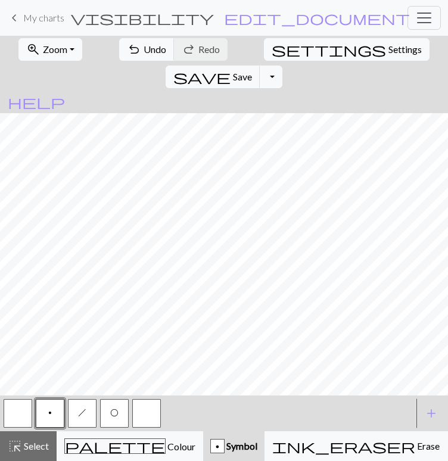
click at [76, 409] on button "h" at bounding box center [82, 413] width 29 height 29
click at [389, 53] on span "Settings" at bounding box center [405, 49] width 33 height 14
select select "aran"
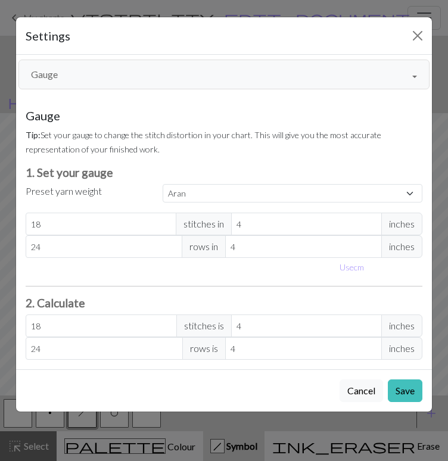
click at [417, 75] on button "Gauge" at bounding box center [223, 75] width 411 height 30
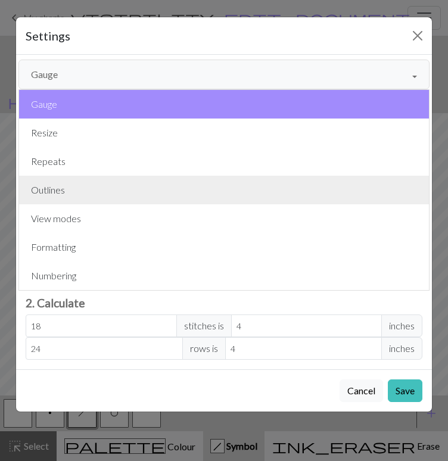
click at [210, 197] on button "Outlines" at bounding box center [224, 190] width 410 height 29
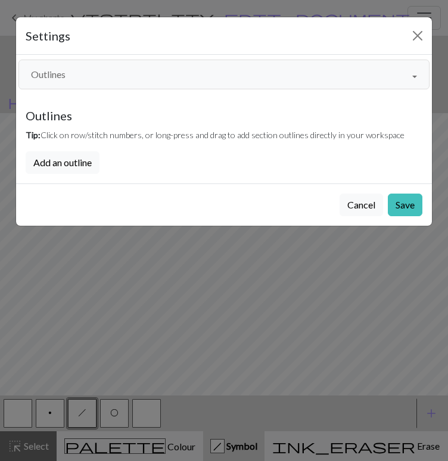
click at [411, 76] on button "Outlines" at bounding box center [223, 75] width 411 height 30
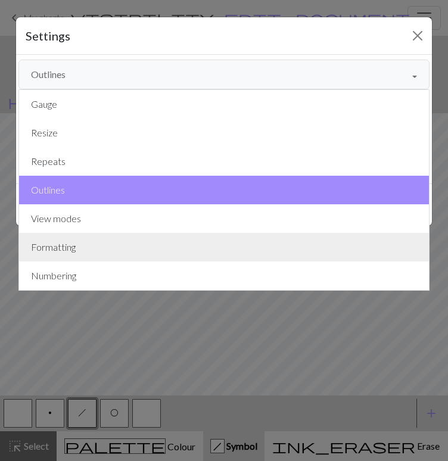
click at [243, 244] on button "Formatting" at bounding box center [224, 247] width 410 height 29
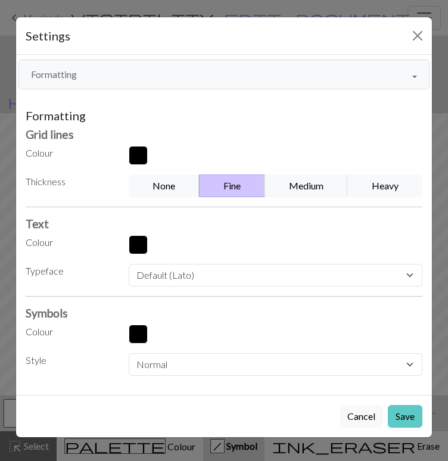
click at [401, 418] on button "Save" at bounding box center [405, 416] width 35 height 23
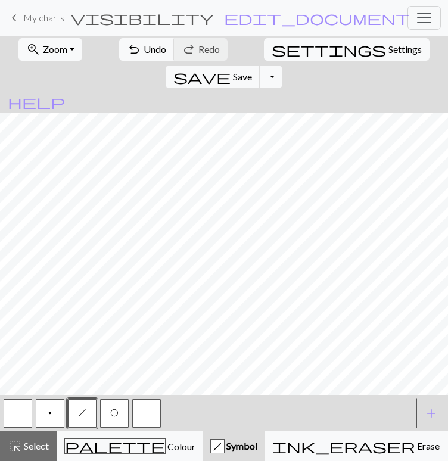
click at [82, 418] on span "h" at bounding box center [82, 413] width 8 height 10
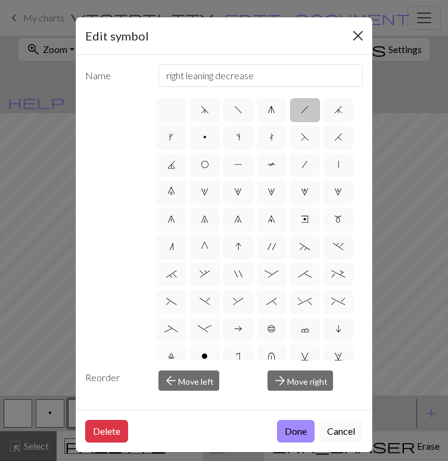
click at [356, 35] on button "Close" at bounding box center [358, 35] width 19 height 19
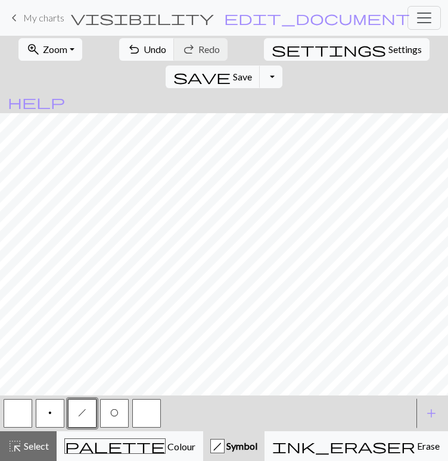
click at [119, 418] on button "O" at bounding box center [114, 413] width 29 height 29
click at [48, 414] on button "p" at bounding box center [50, 413] width 29 height 29
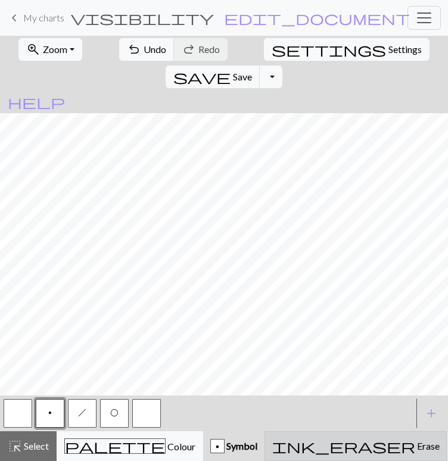
click at [415, 444] on span "Erase" at bounding box center [427, 445] width 24 height 11
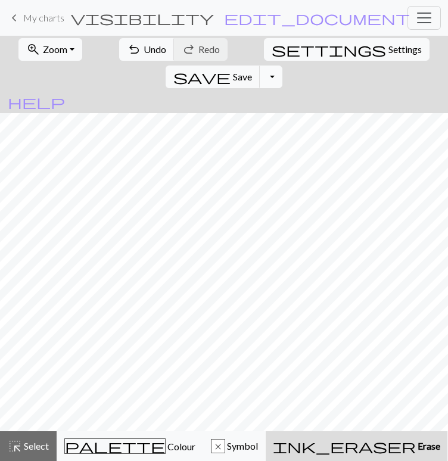
click at [283, 66] on button "Toggle Dropdown" at bounding box center [271, 77] width 23 height 23
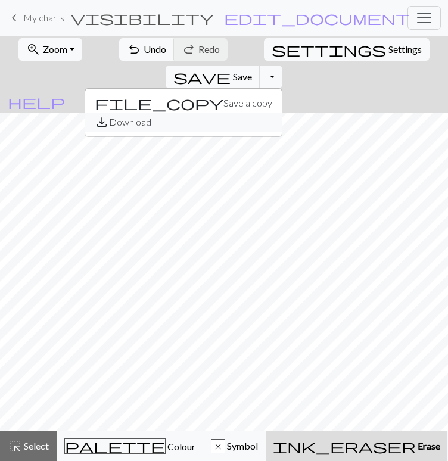
click at [282, 113] on button "save_alt Download" at bounding box center [183, 122] width 197 height 19
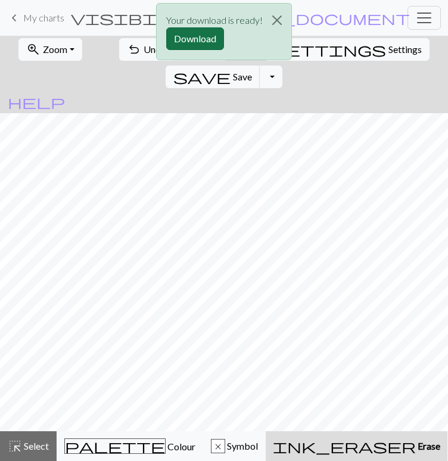
click at [208, 41] on button "Download" at bounding box center [195, 38] width 58 height 23
